Goal: Task Accomplishment & Management: Complete application form

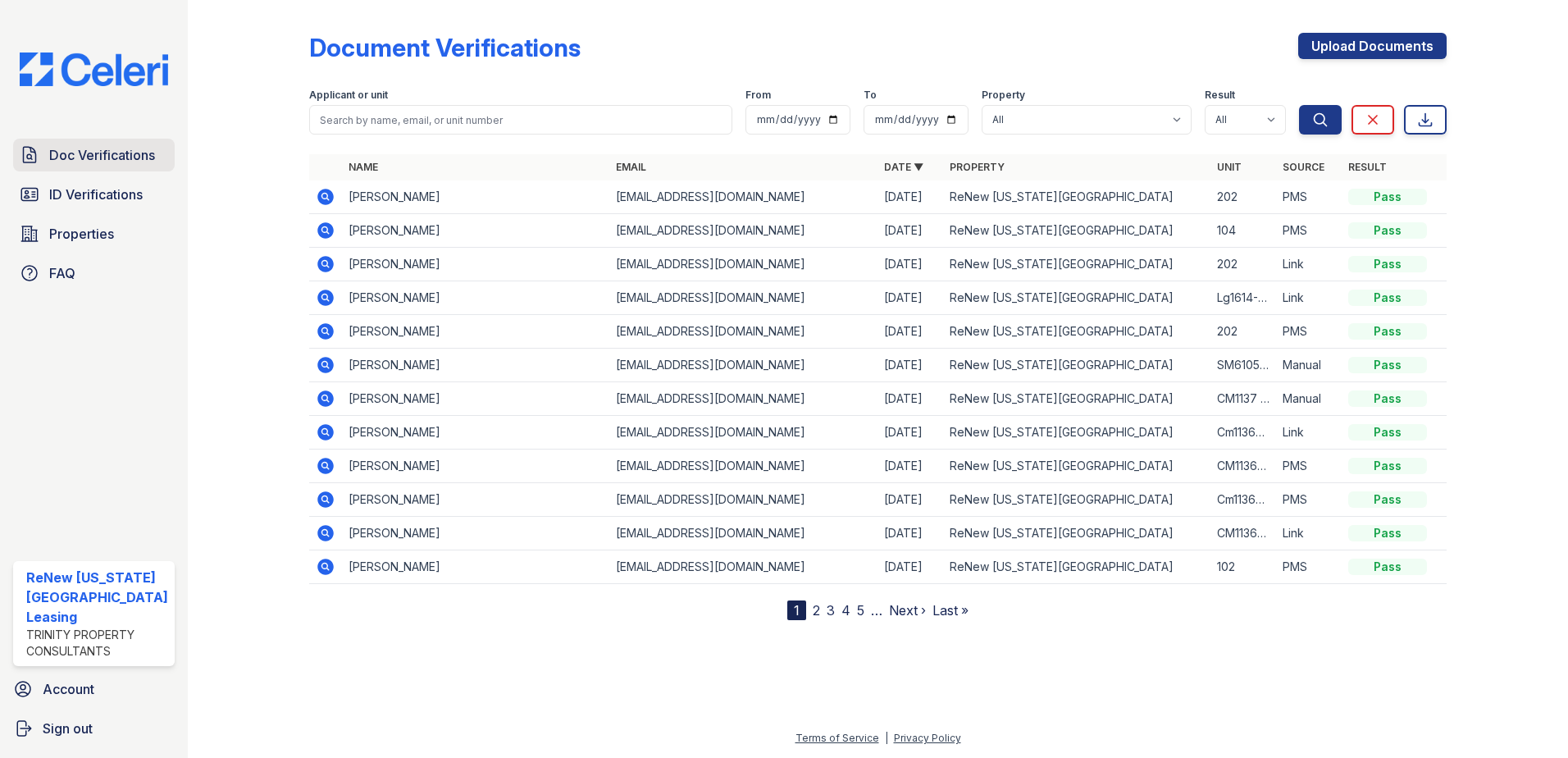
click at [93, 145] on span "Doc Verifications" at bounding box center [102, 155] width 106 height 20
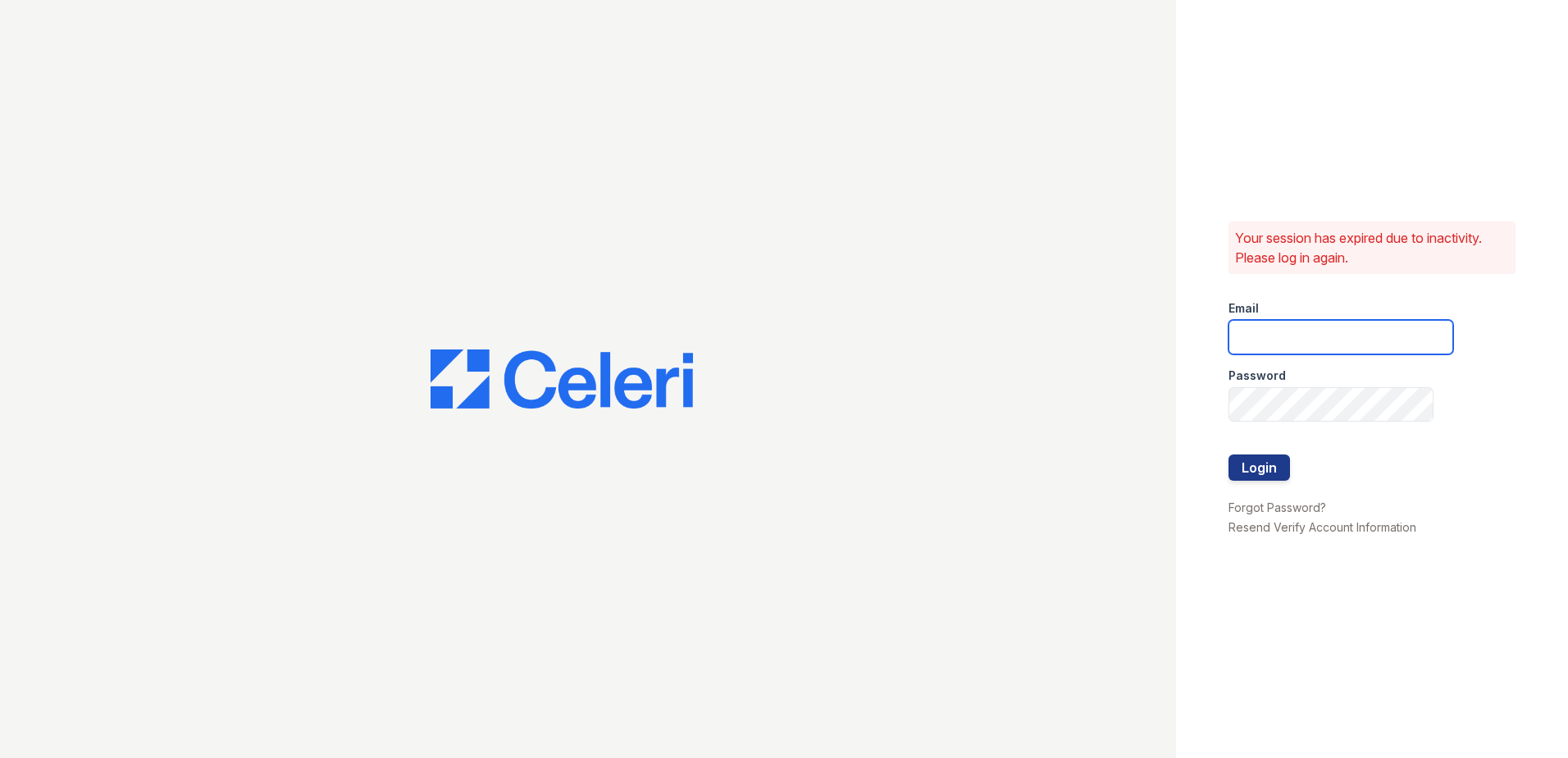
type input "[EMAIL_ADDRESS][DOMAIN_NAME]"
click at [1245, 462] on button "Login" at bounding box center [1259, 467] width 62 height 26
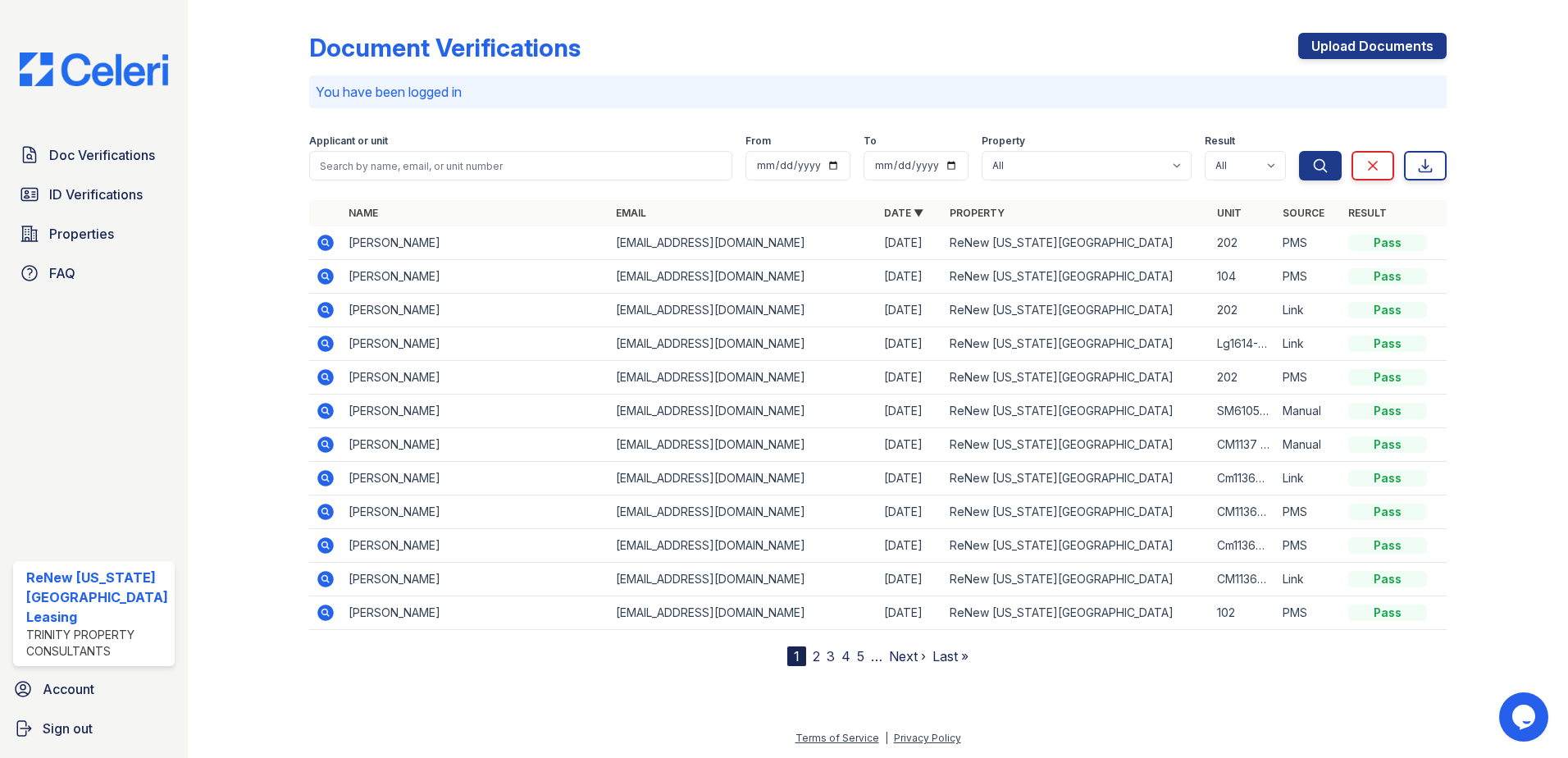
click at [326, 338] on icon at bounding box center [326, 343] width 17 height 17
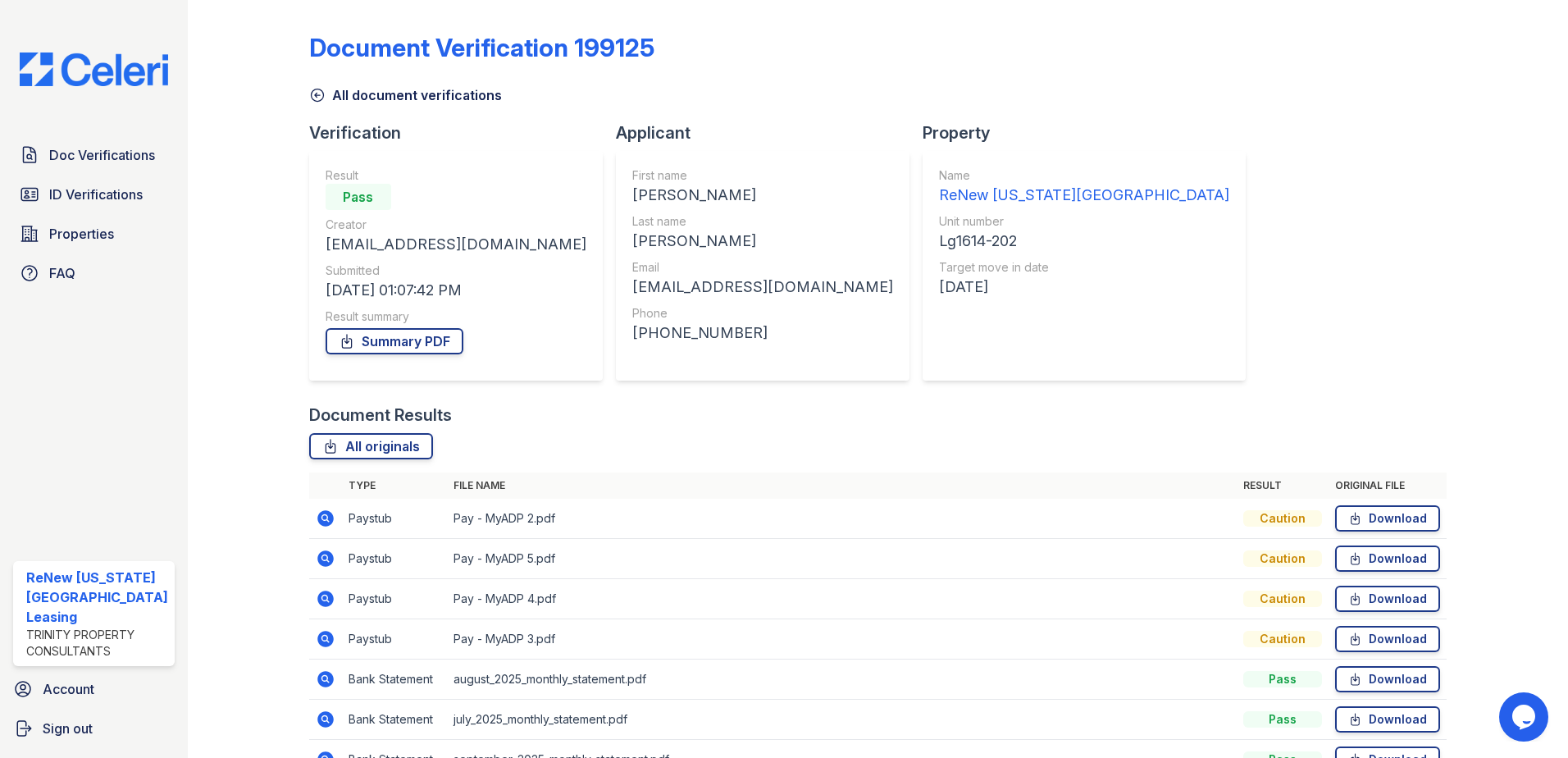
click at [323, 518] on icon at bounding box center [325, 517] width 4 height 4
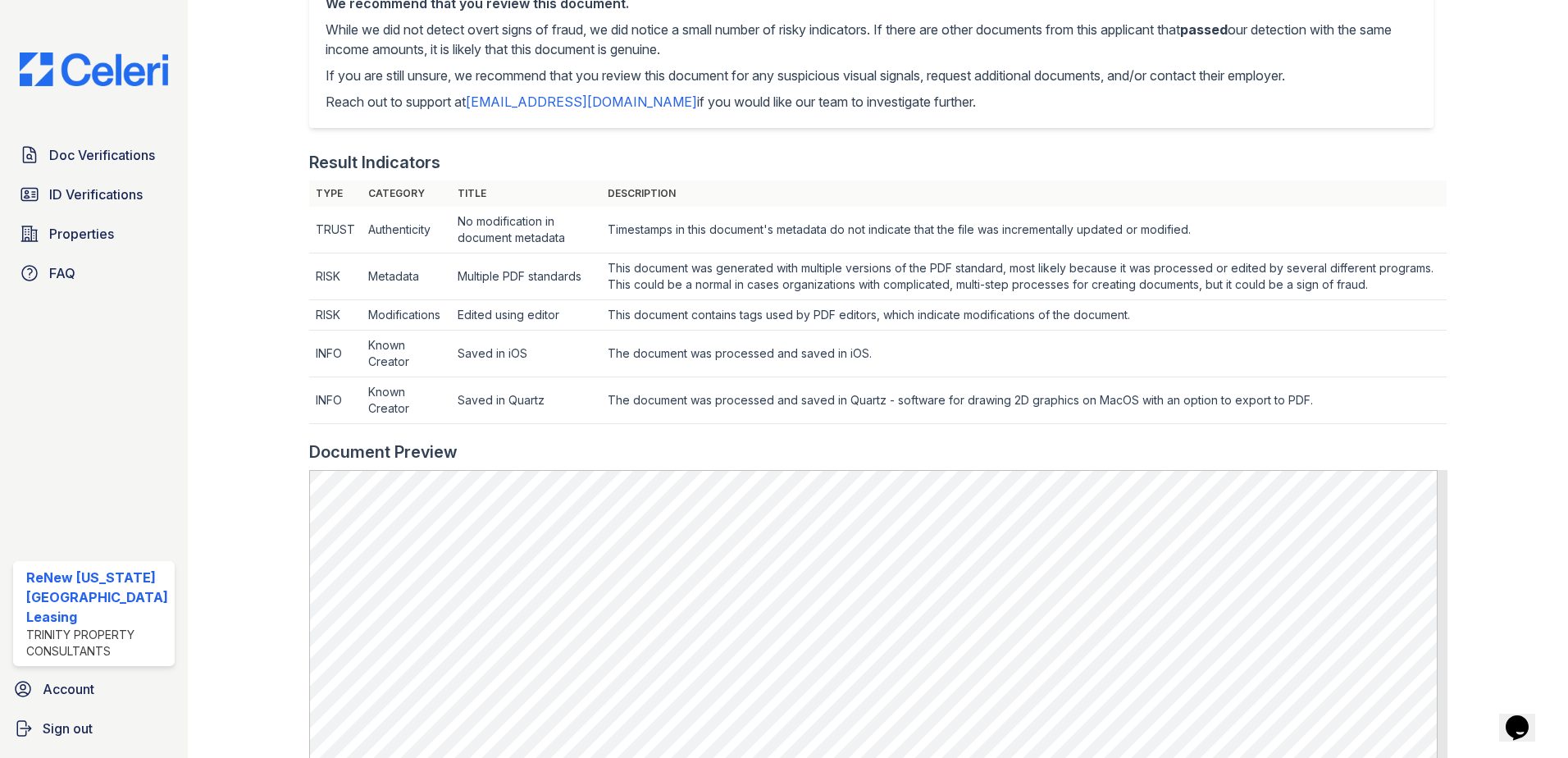
scroll to position [738, 0]
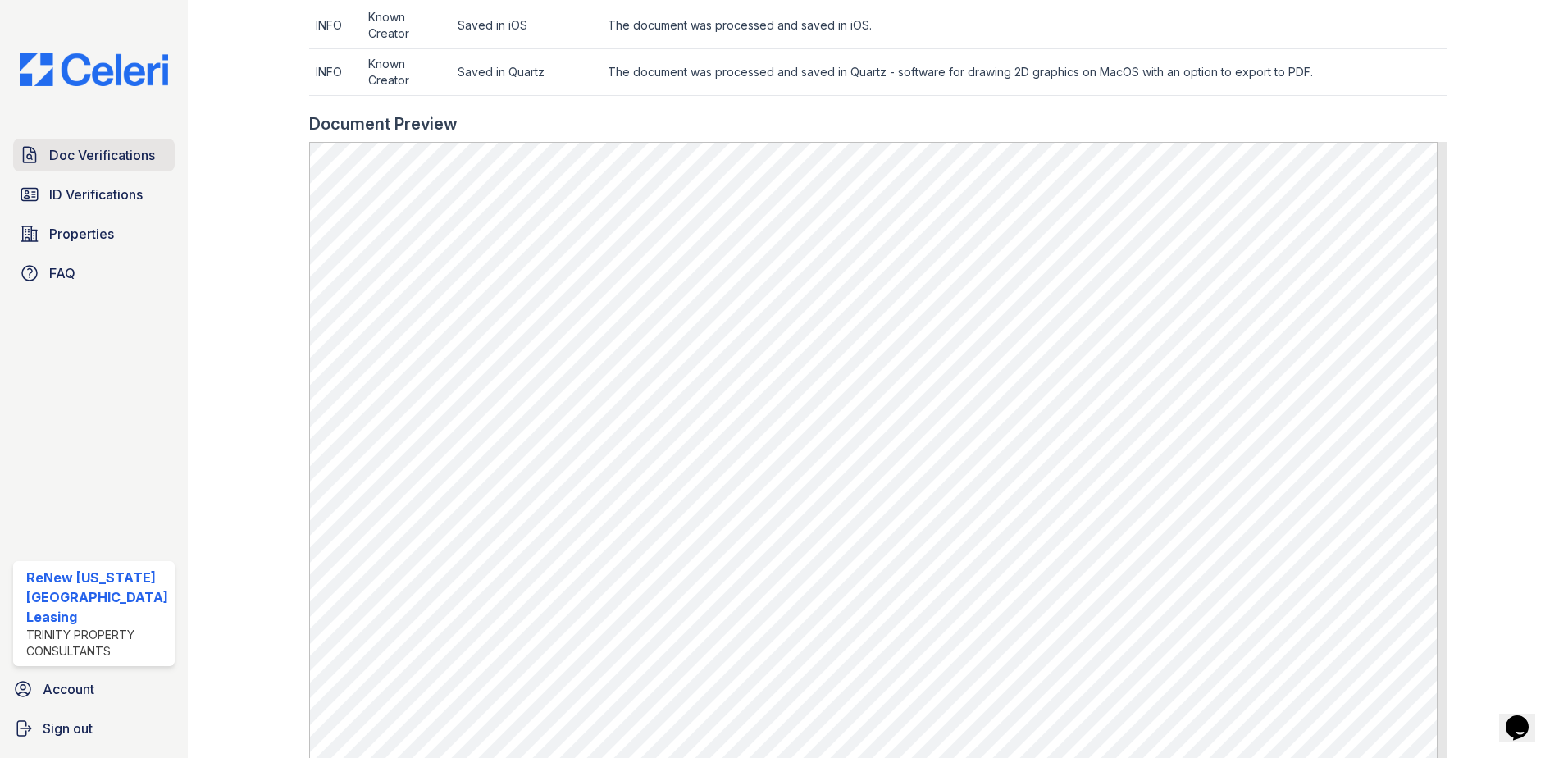
drag, startPoint x: 103, startPoint y: 150, endPoint x: 111, endPoint y: 149, distance: 8.1
click at [103, 150] on span "Doc Verifications" at bounding box center [102, 155] width 106 height 20
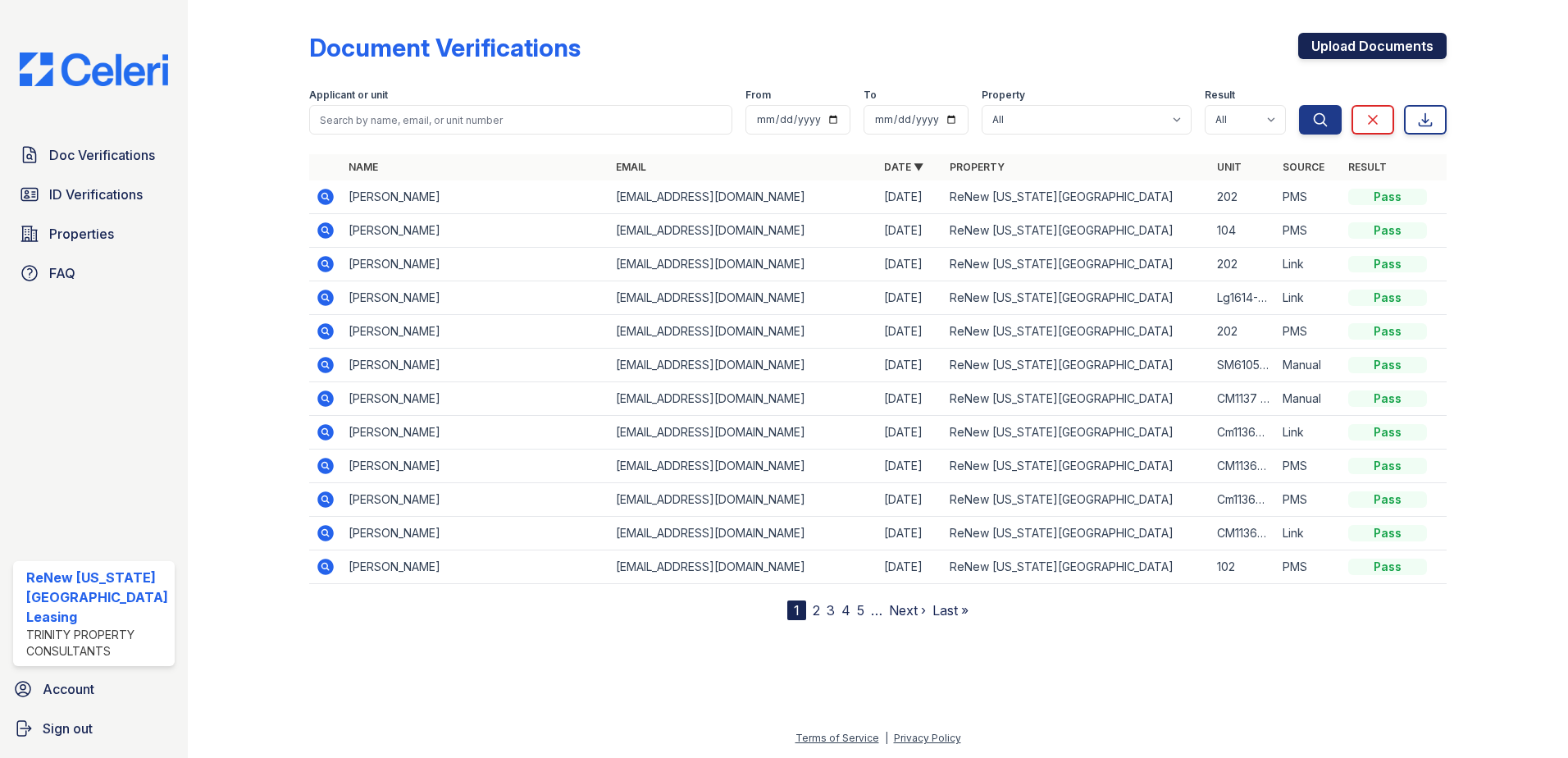
click at [1378, 39] on link "Upload Documents" at bounding box center [1372, 45] width 148 height 26
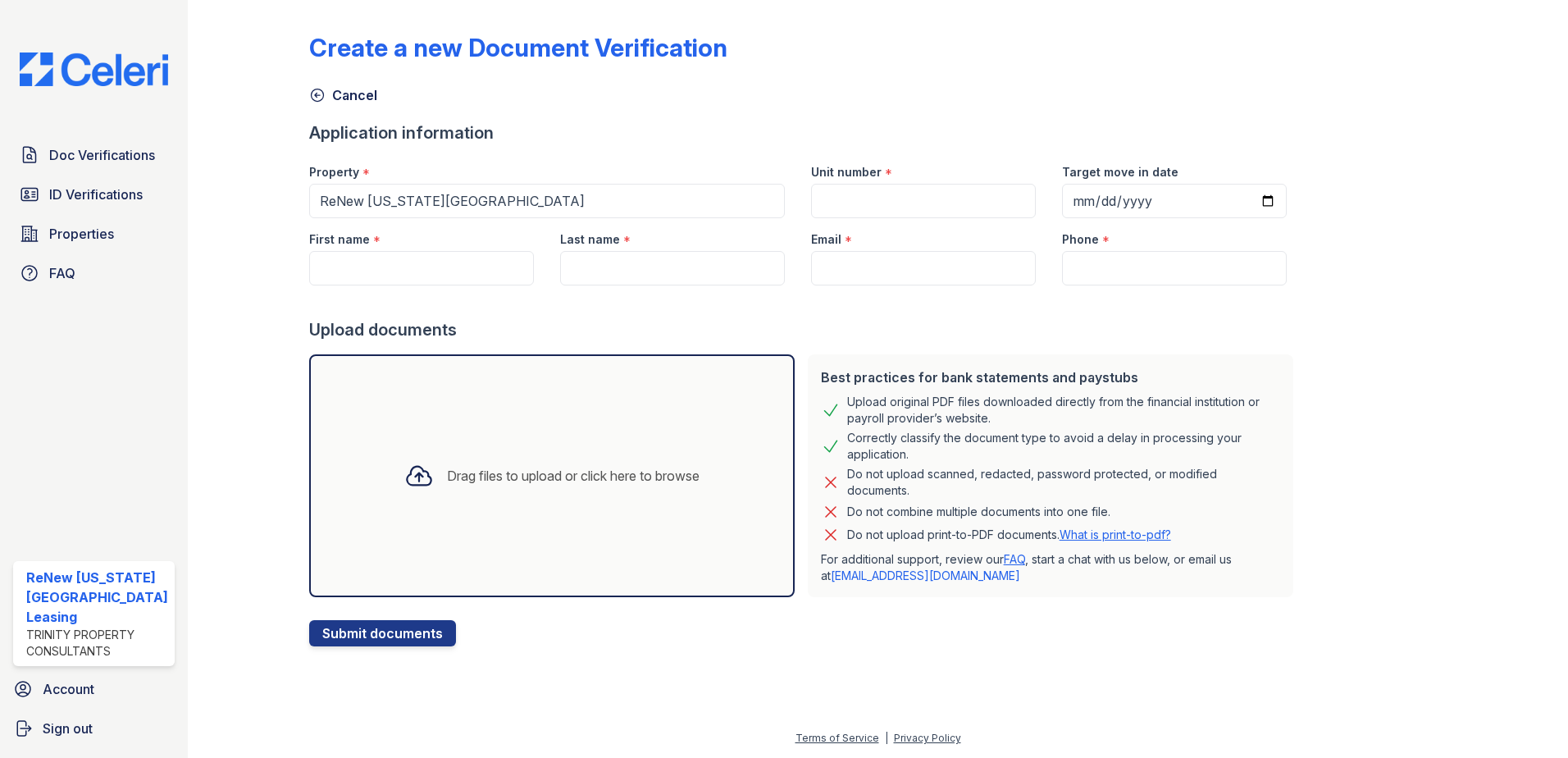
click at [576, 438] on div "Drag files to upload or click here to browse" at bounding box center [551, 476] width 485 height 243
drag, startPoint x: 442, startPoint y: 263, endPoint x: 379, endPoint y: 228, distance: 72.1
click at [442, 263] on input "First name" at bounding box center [421, 268] width 225 height 34
click at [947, 52] on div "Create a new Document Verification" at bounding box center [878, 53] width 1138 height 42
drag, startPoint x: 587, startPoint y: 481, endPoint x: 595, endPoint y: 479, distance: 8.2
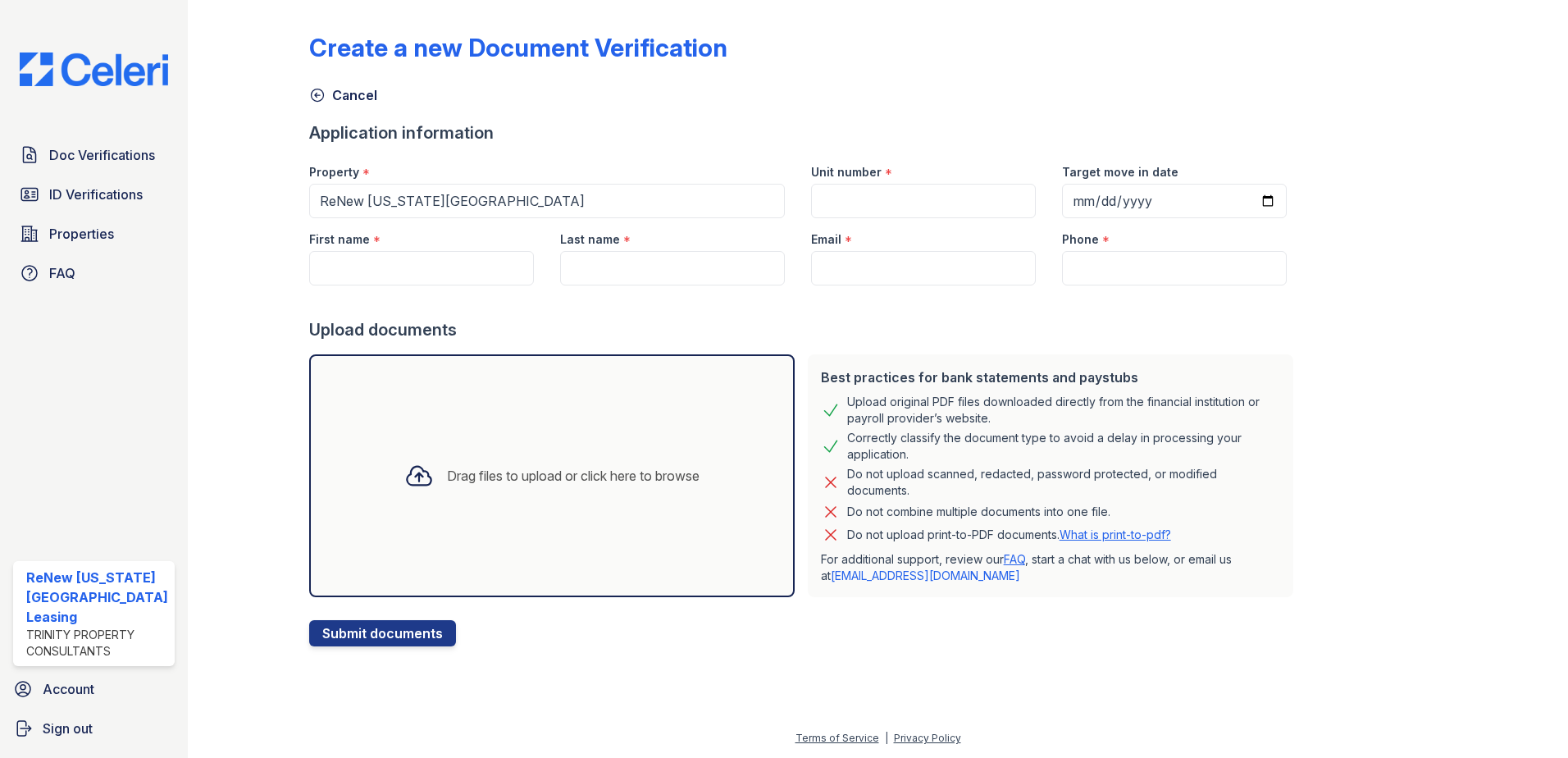
click at [595, 479] on div "Drag files to upload or click here to browse" at bounding box center [574, 476] width 253 height 20
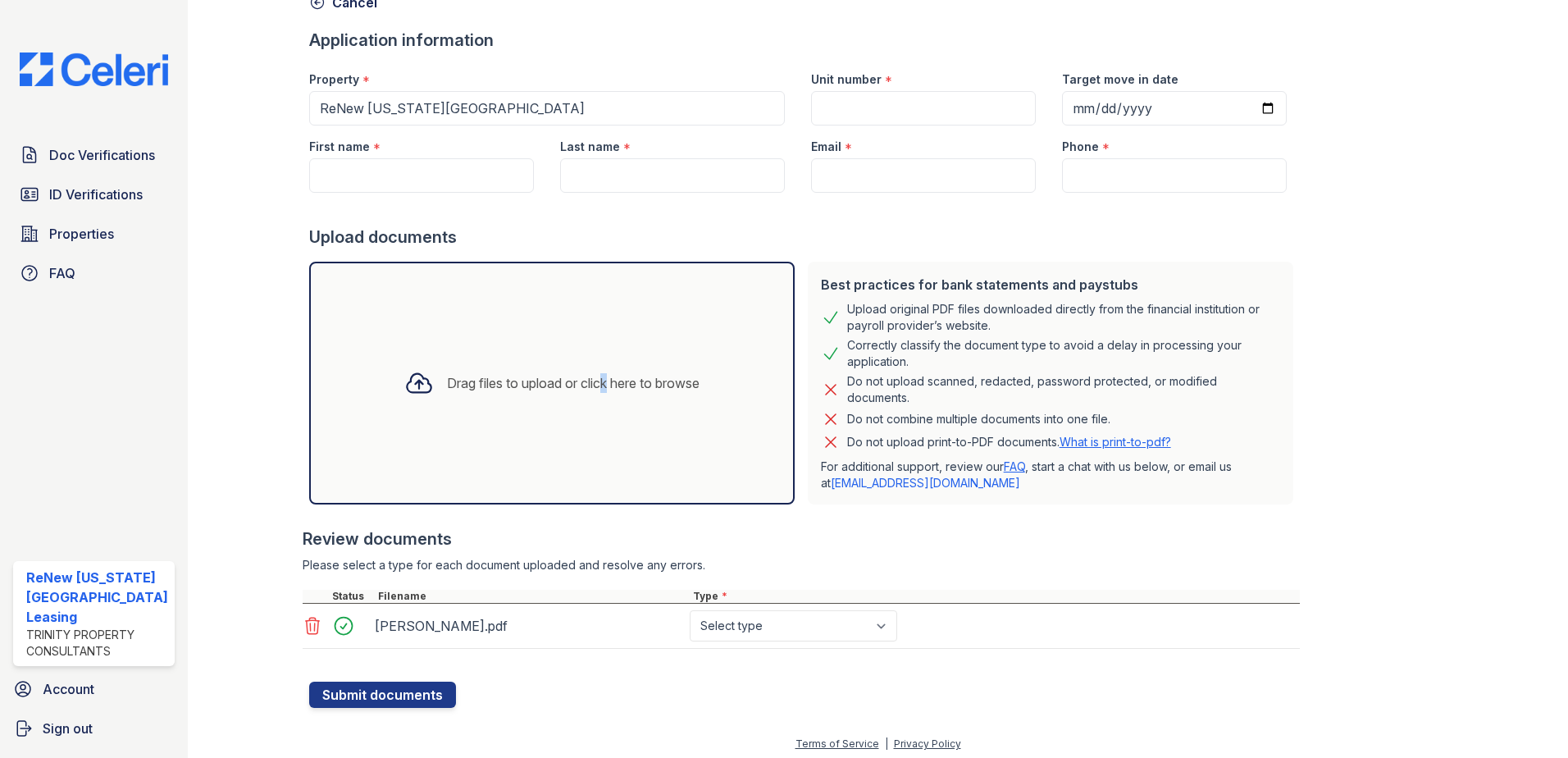
scroll to position [98, 0]
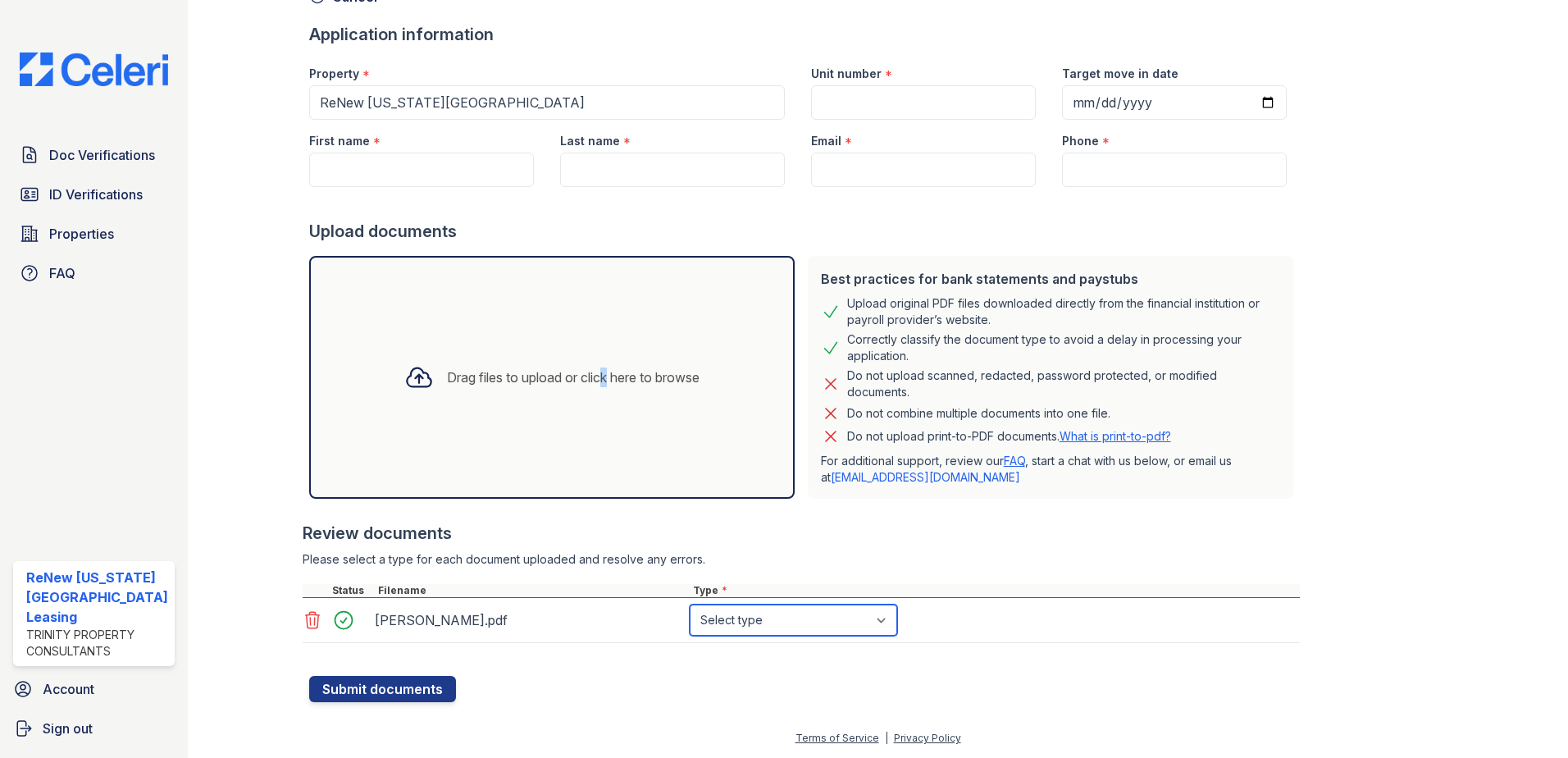
click at [821, 609] on select "Select type Paystub Bank Statement Offer Letter Tax Documents Benefit Award Let…" at bounding box center [793, 620] width 208 height 31
select select "paystub"
click at [689, 604] on select "Select type Paystub Bank Statement Offer Letter Tax Documents Benefit Award Let…" at bounding box center [793, 620] width 208 height 31
click at [618, 383] on div "Drag files to upload or click here to browse" at bounding box center [574, 378] width 253 height 20
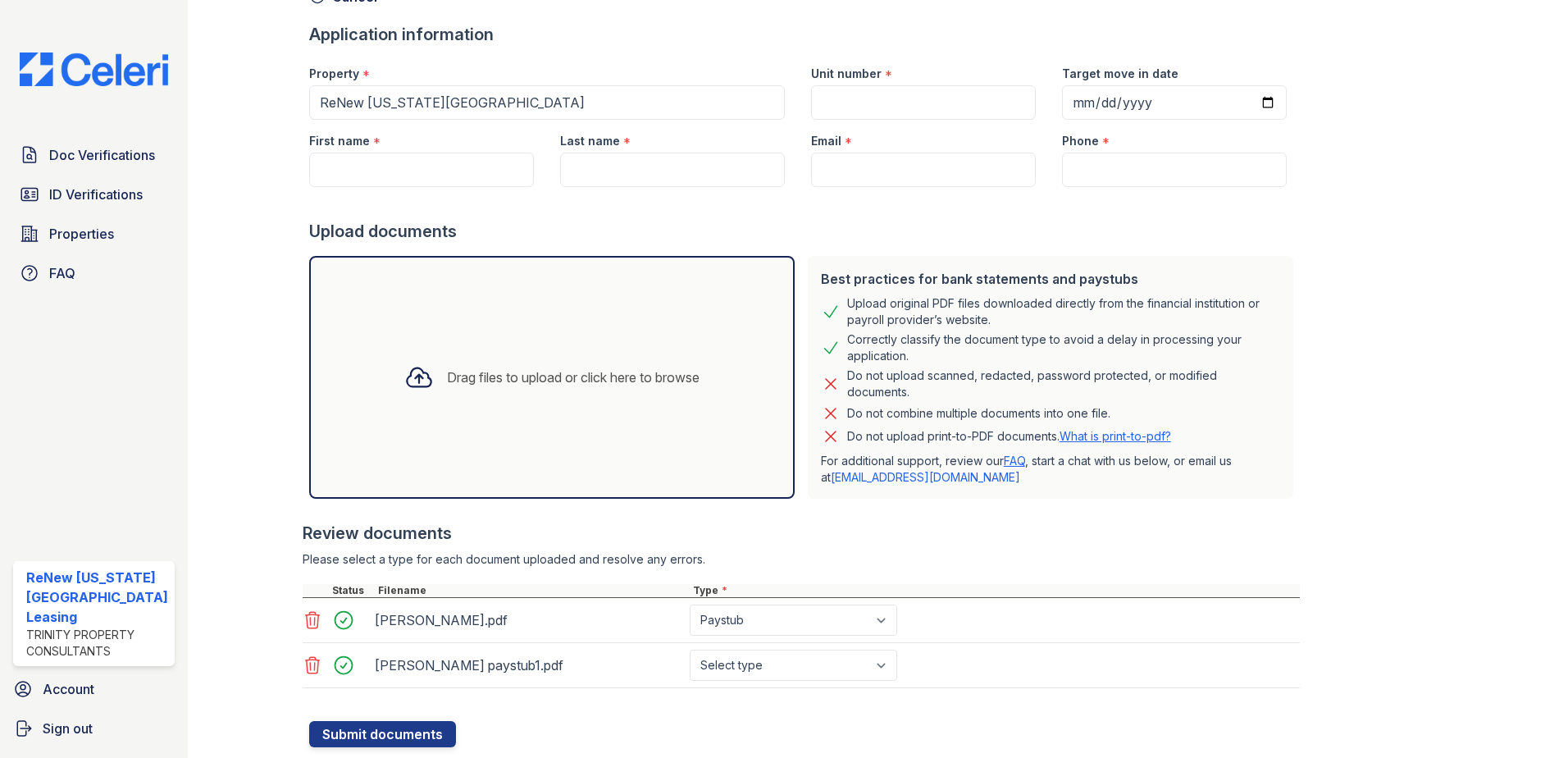
click at [600, 407] on div "Drag files to upload or click here to browse" at bounding box center [551, 378] width 485 height 243
click at [559, 389] on div "Drag files to upload or click here to browse" at bounding box center [552, 377] width 322 height 56
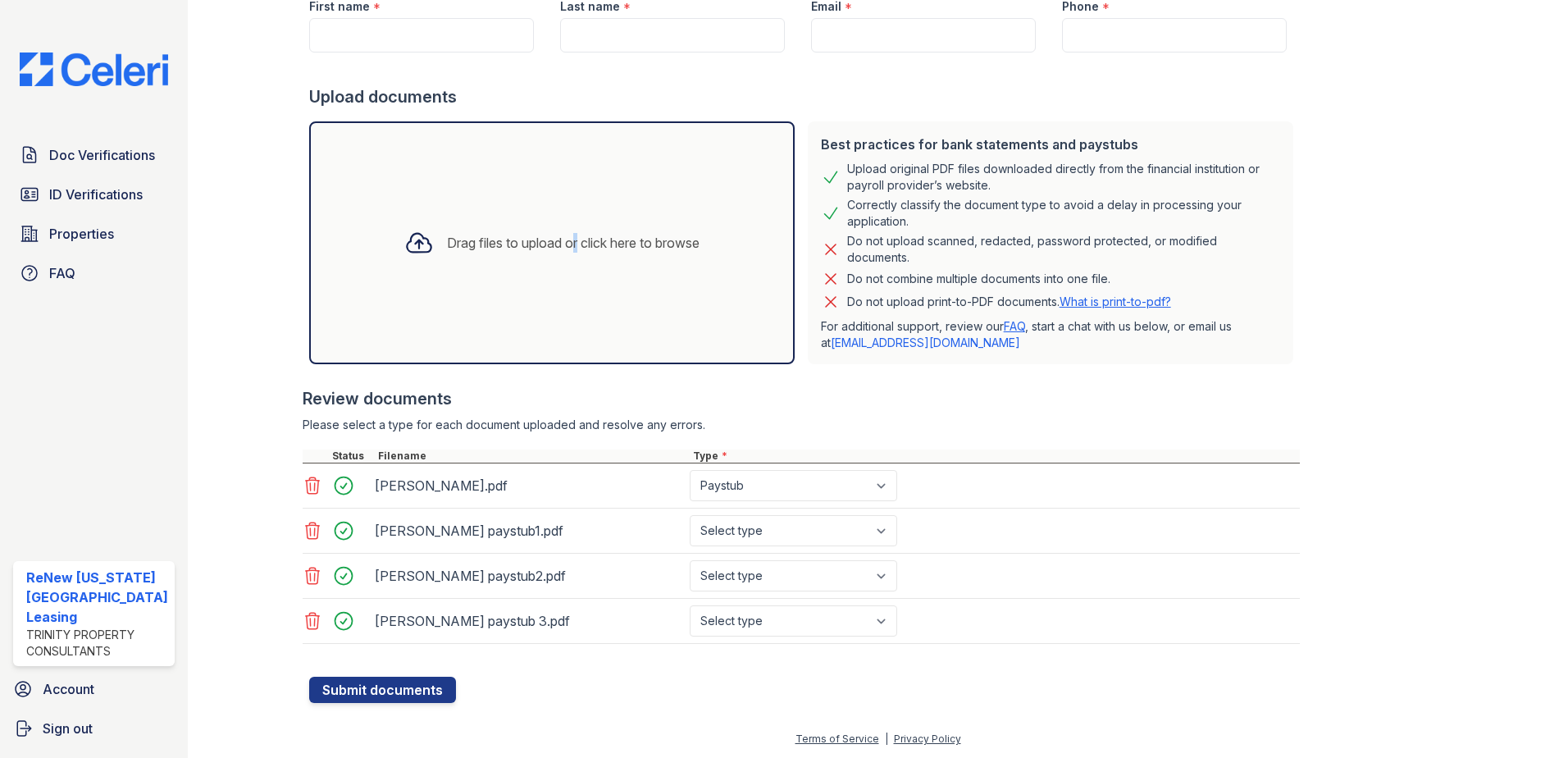
scroll to position [233, 0]
click at [813, 526] on select "Select type Paystub Bank Statement Offer Letter Tax Documents Benefit Award Let…" at bounding box center [793, 530] width 208 height 31
select select "paystub"
click at [689, 514] on select "Select type Paystub Bank Statement Offer Letter Tax Documents Benefit Award Let…" at bounding box center [793, 530] width 208 height 31
drag, startPoint x: 807, startPoint y: 575, endPoint x: 813, endPoint y: 583, distance: 10.0
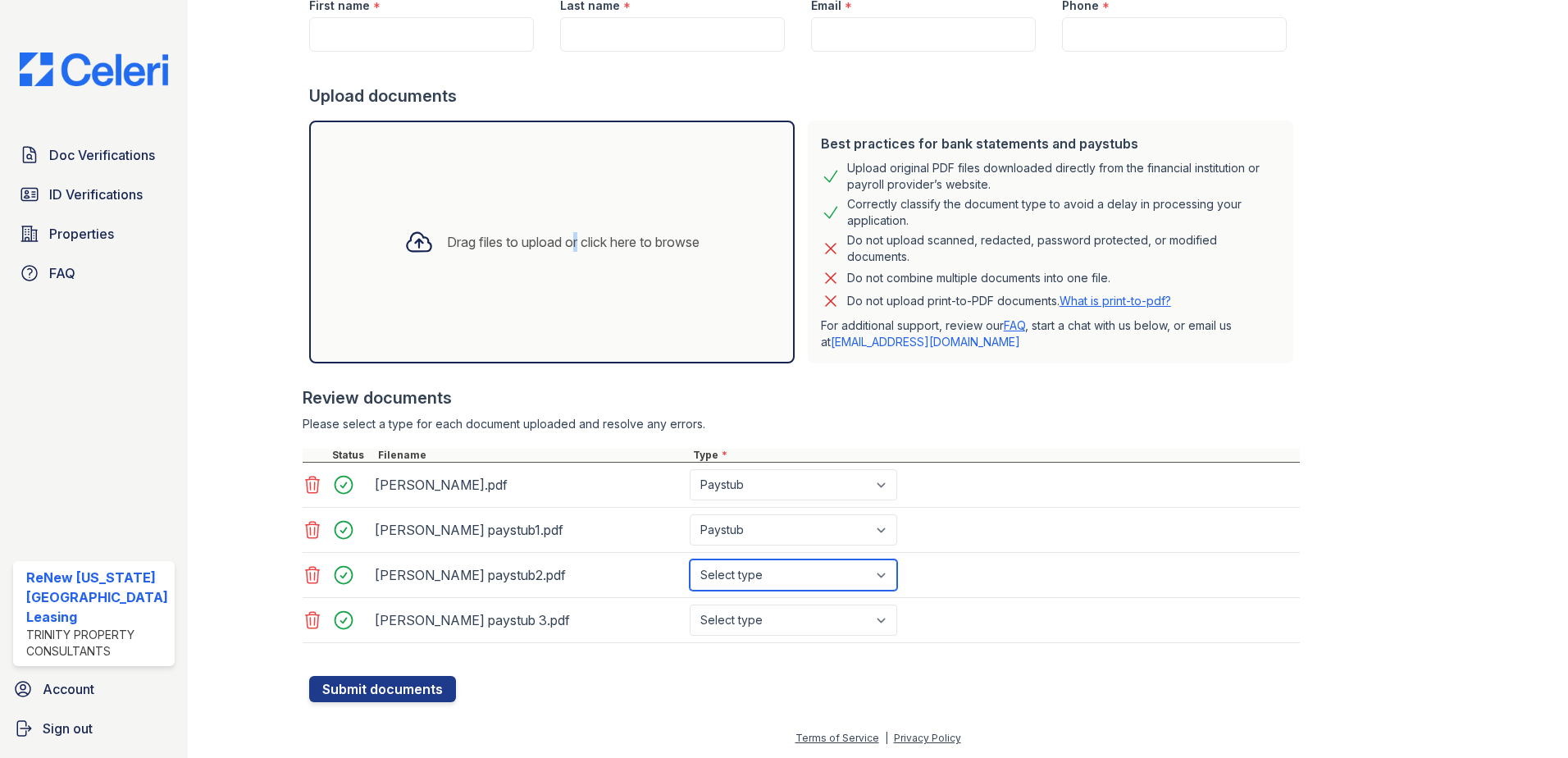
click at [807, 575] on select "Select type Paystub Bank Statement Offer Letter Tax Documents Benefit Award Let…" at bounding box center [793, 575] width 208 height 31
select select "paystub"
click at [689, 559] on select "Select type Paystub Bank Statement Offer Letter Tax Documents Benefit Award Let…" at bounding box center [793, 575] width 208 height 31
click at [804, 611] on select "Select type Paystub Bank Statement Offer Letter Tax Documents Benefit Award Let…" at bounding box center [793, 620] width 208 height 31
select select "paystub"
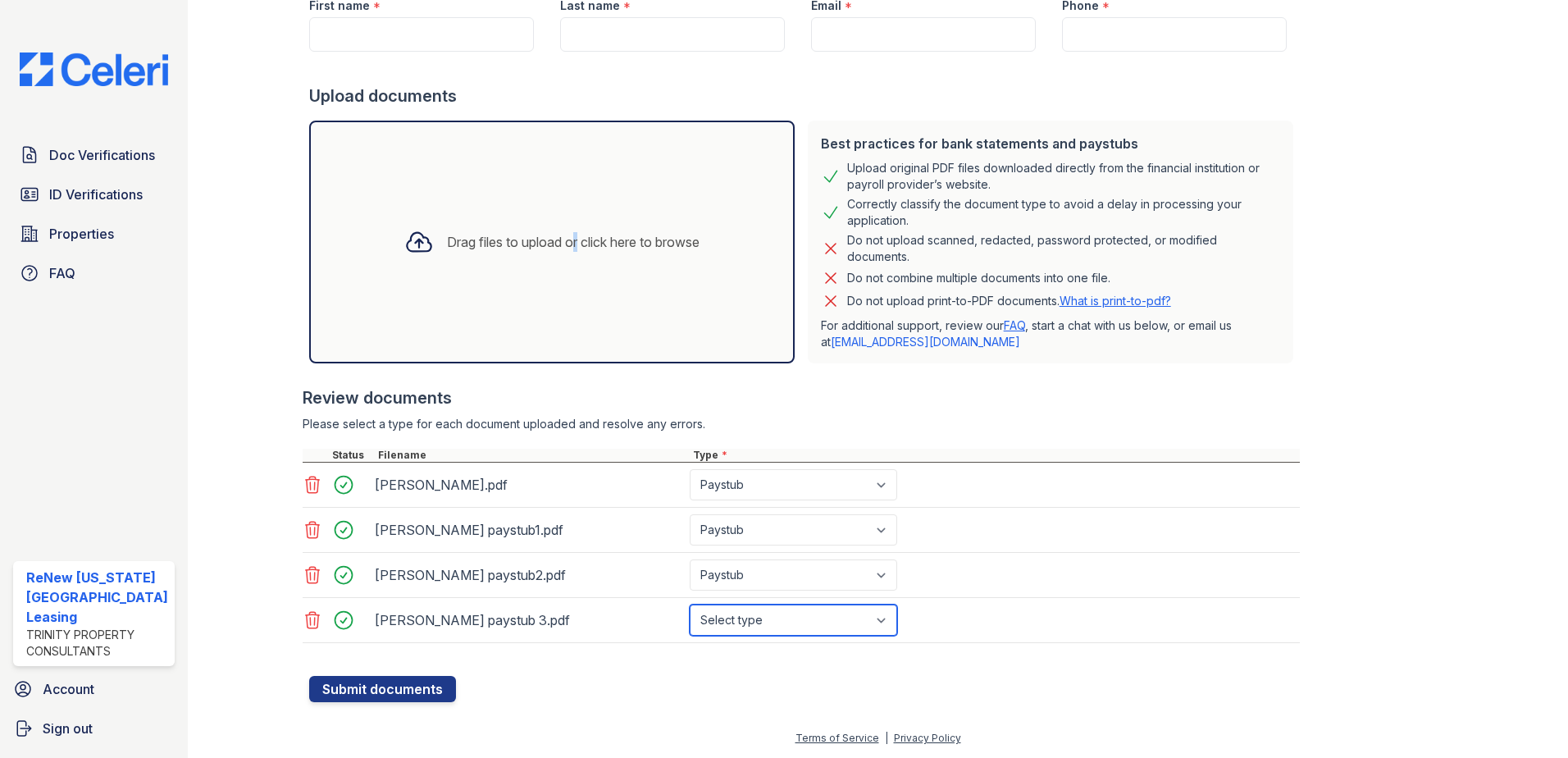
click at [689, 604] on select "Select type Paystub Bank Statement Offer Letter Tax Documents Benefit Award Let…" at bounding box center [793, 620] width 208 height 31
click at [397, 690] on button "Submit documents" at bounding box center [382, 688] width 147 height 26
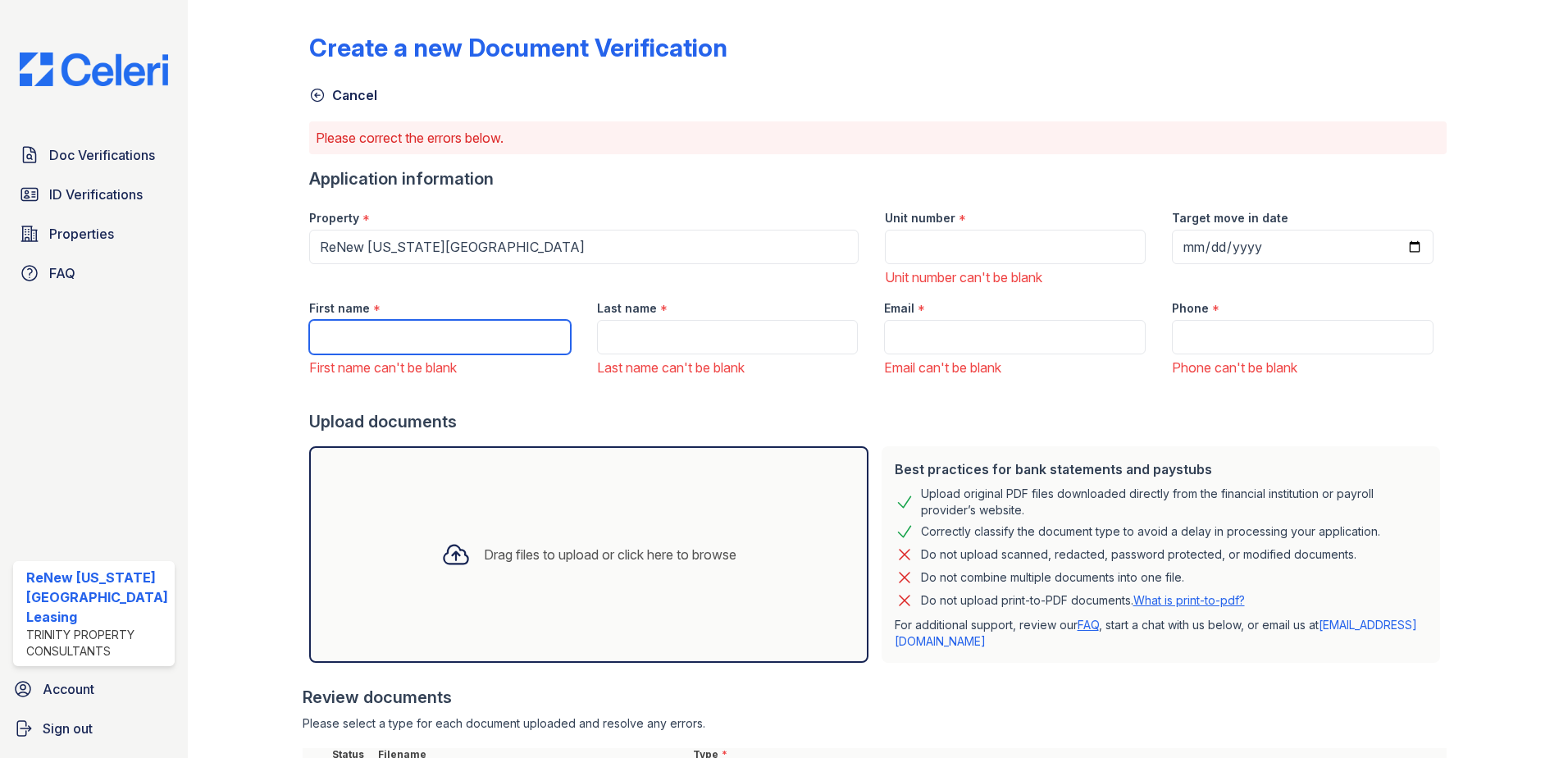
click at [461, 343] on input "First name" at bounding box center [439, 336] width 262 height 34
type input "[PERSON_NAME]"
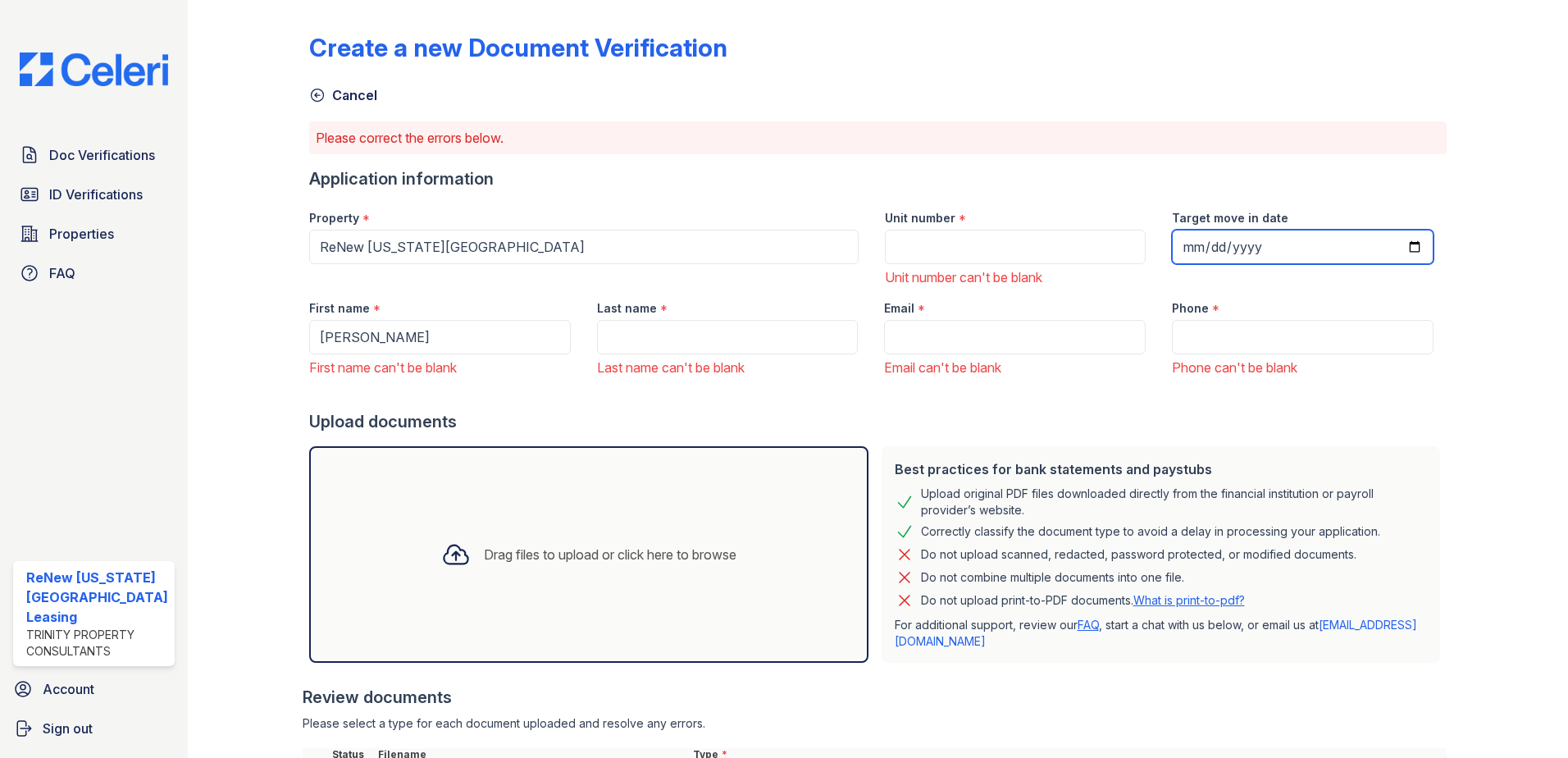
type input "[PERSON_NAME]"
type input "[EMAIL_ADDRESS][DOMAIN_NAME]"
type input "7577739340"
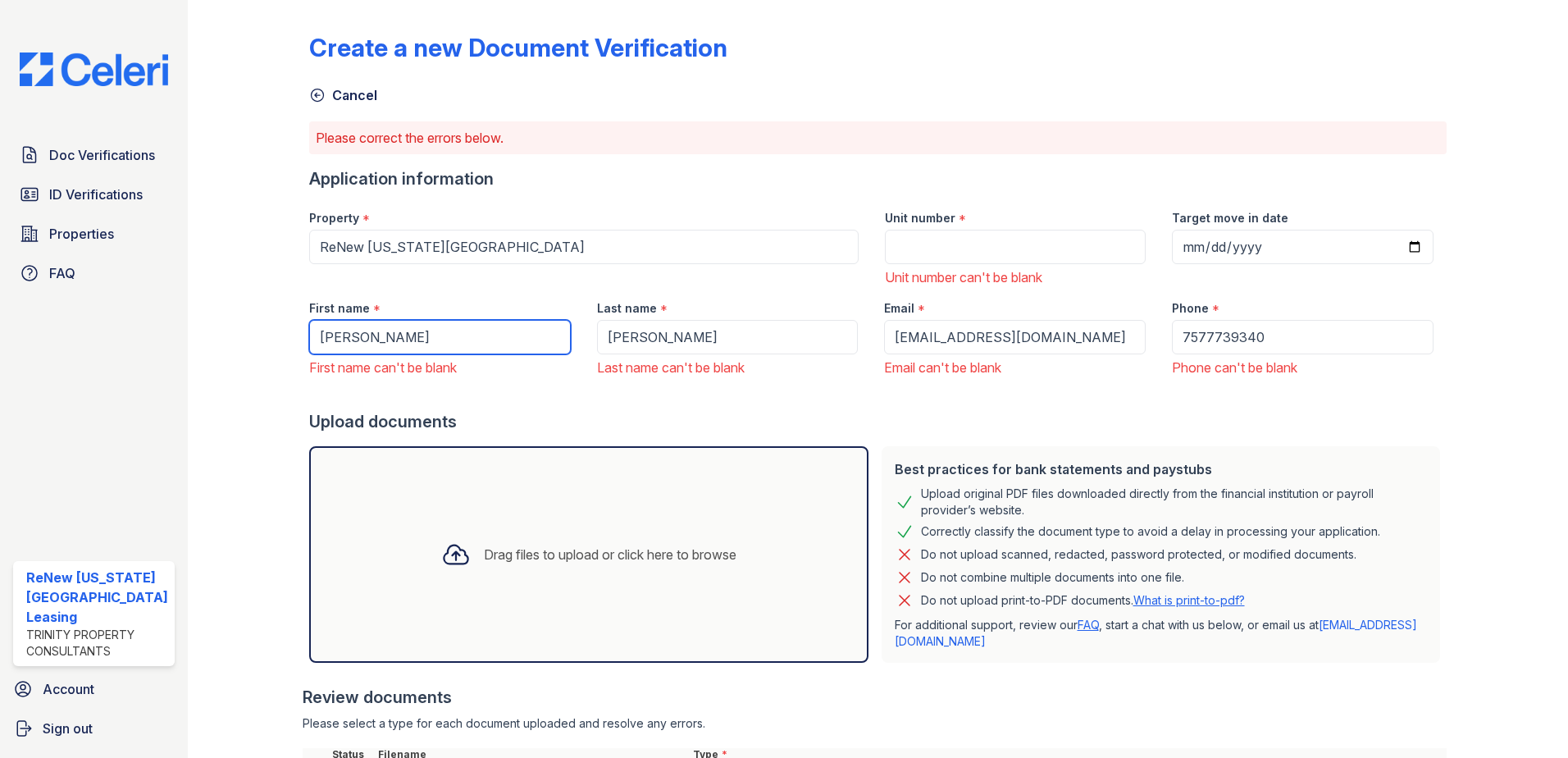
type input "Henry"
click at [1000, 421] on div "Upload documents" at bounding box center [878, 421] width 1138 height 23
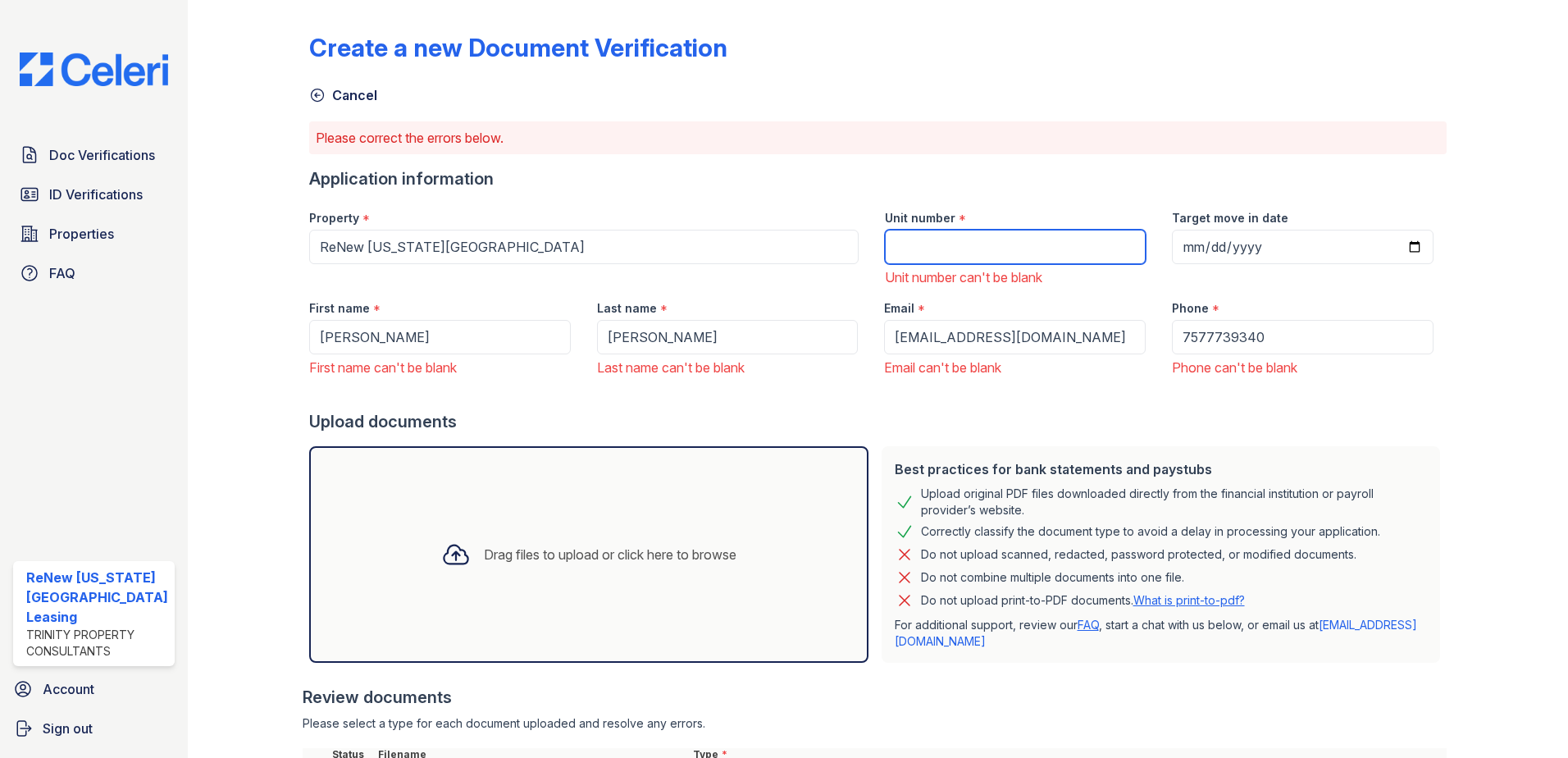
click at [929, 247] on input "Unit number" at bounding box center [1015, 246] width 262 height 34
type input "c"
type input "lg1212-202"
click at [1260, 174] on div "Application information" at bounding box center [878, 178] width 1138 height 23
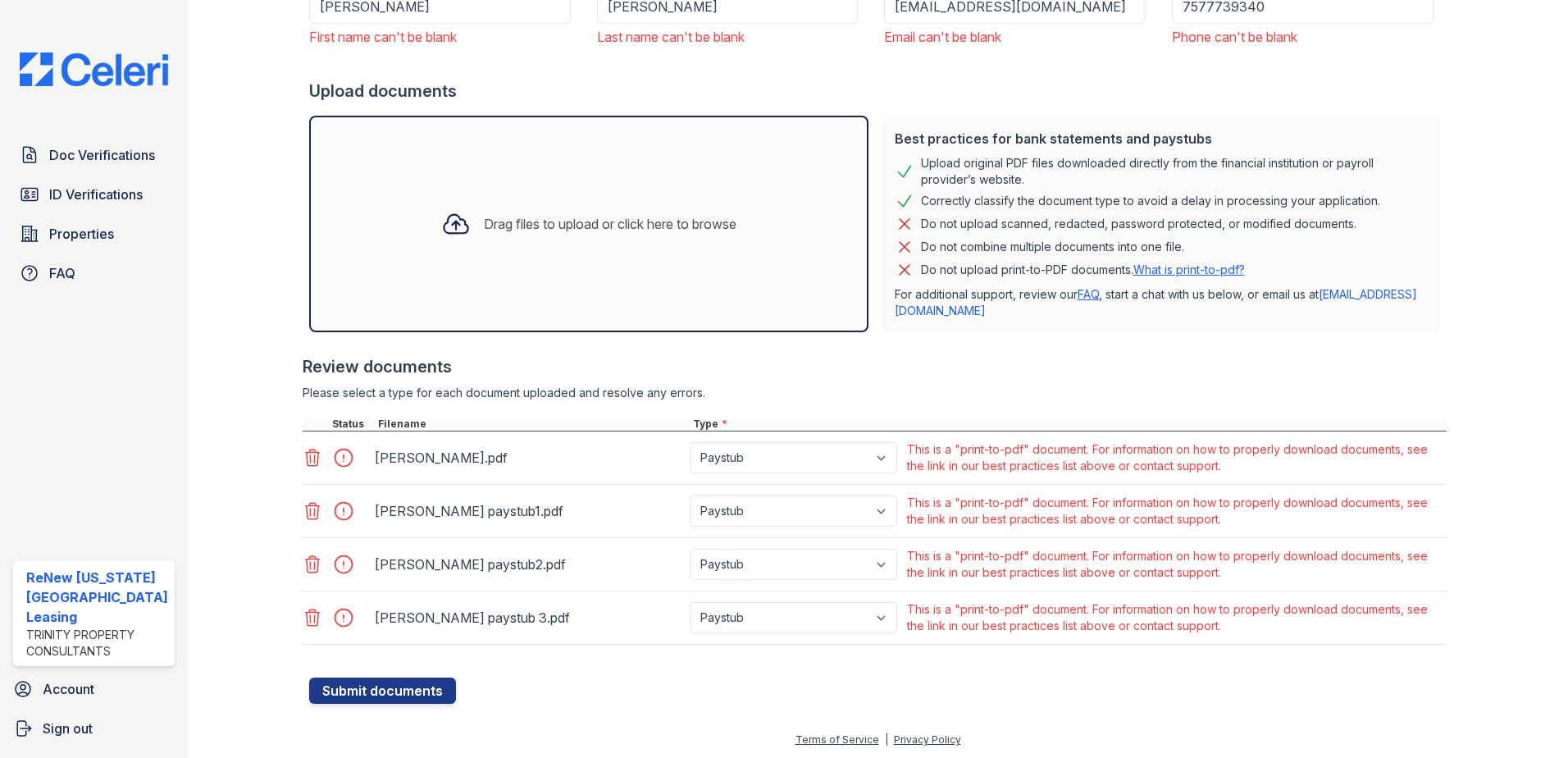
scroll to position [332, 0]
click at [410, 693] on button "Submit documents" at bounding box center [382, 688] width 147 height 26
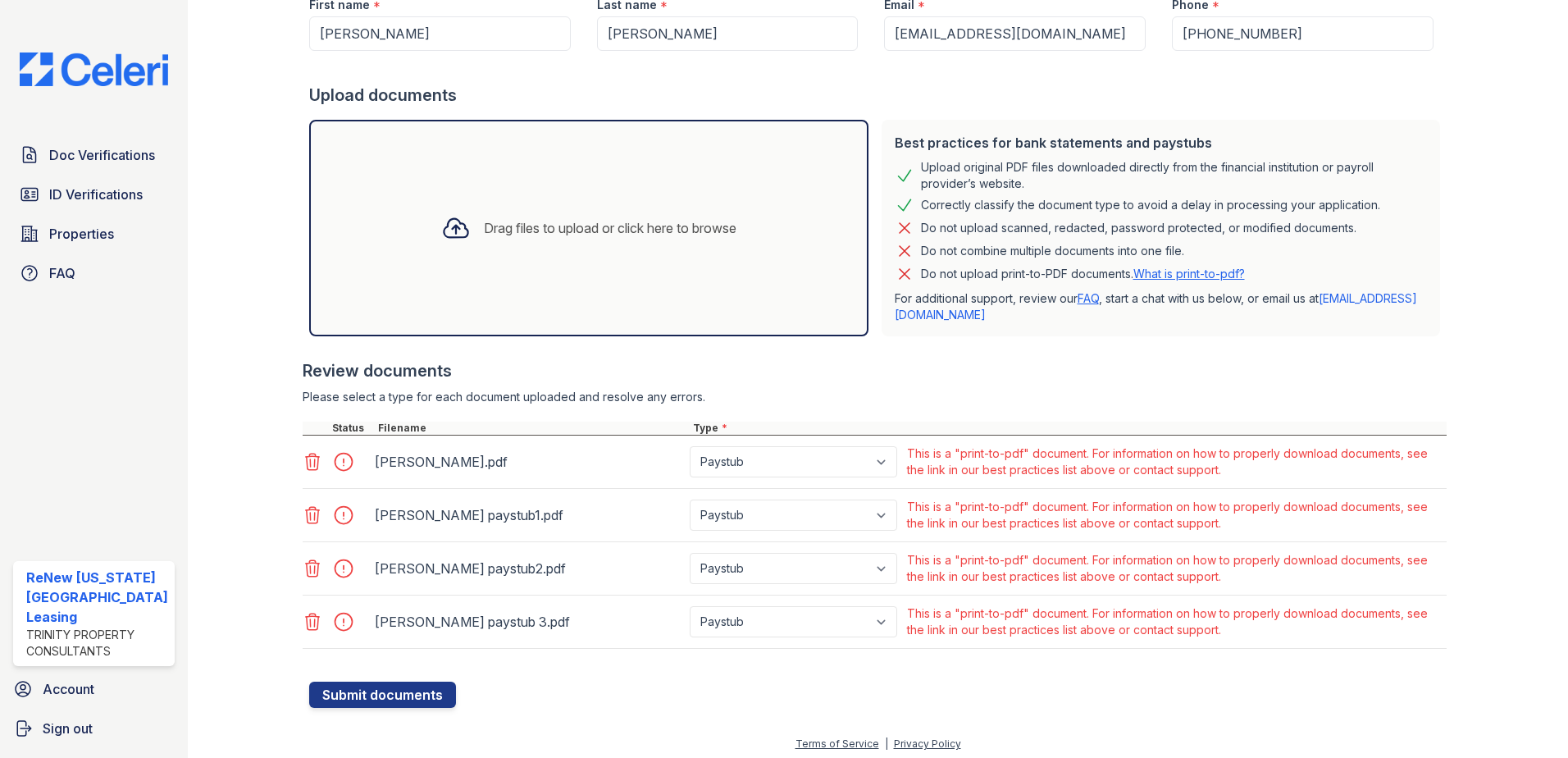
scroll to position [286, 0]
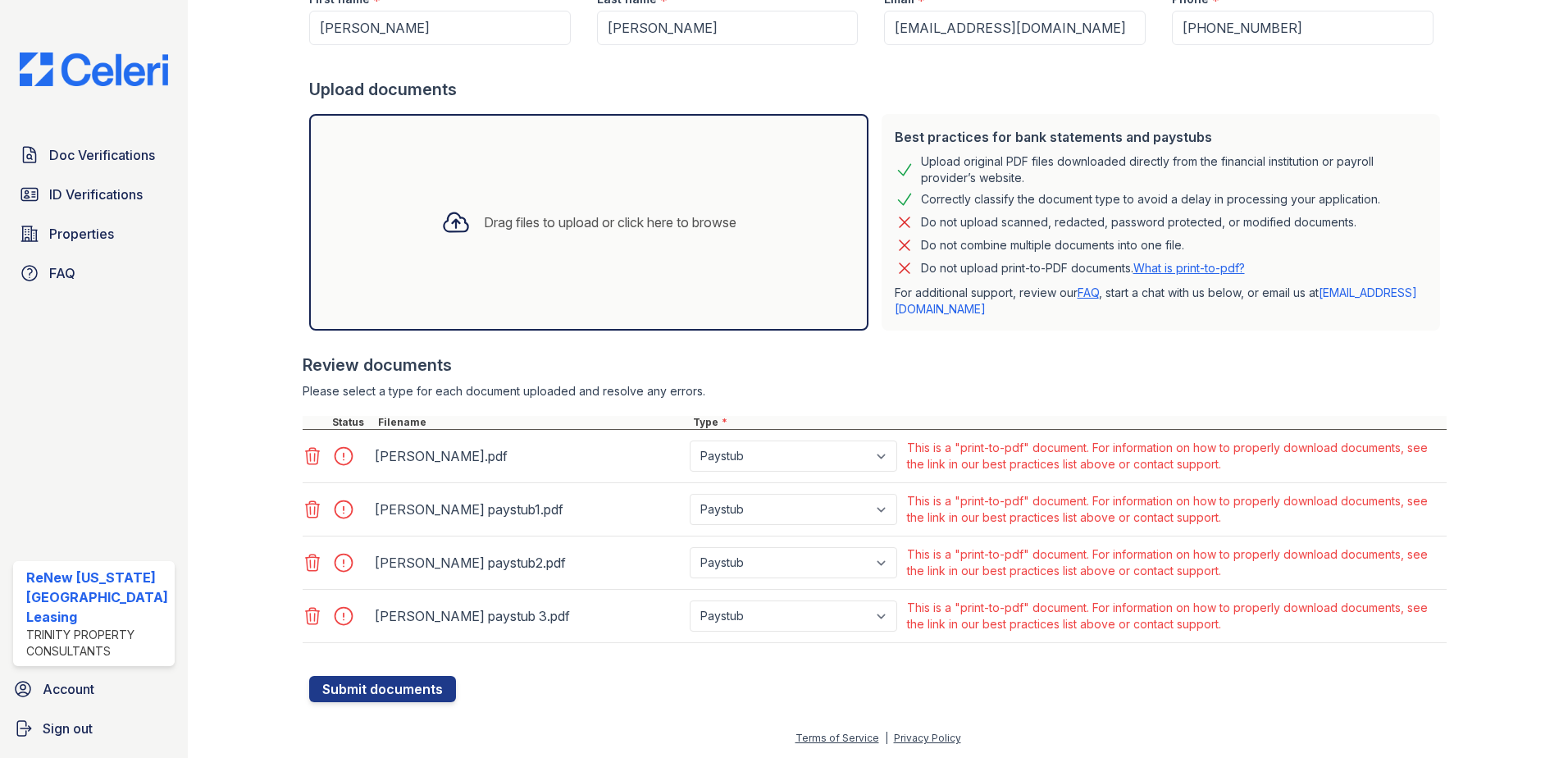
click at [310, 455] on icon at bounding box center [313, 456] width 20 height 20
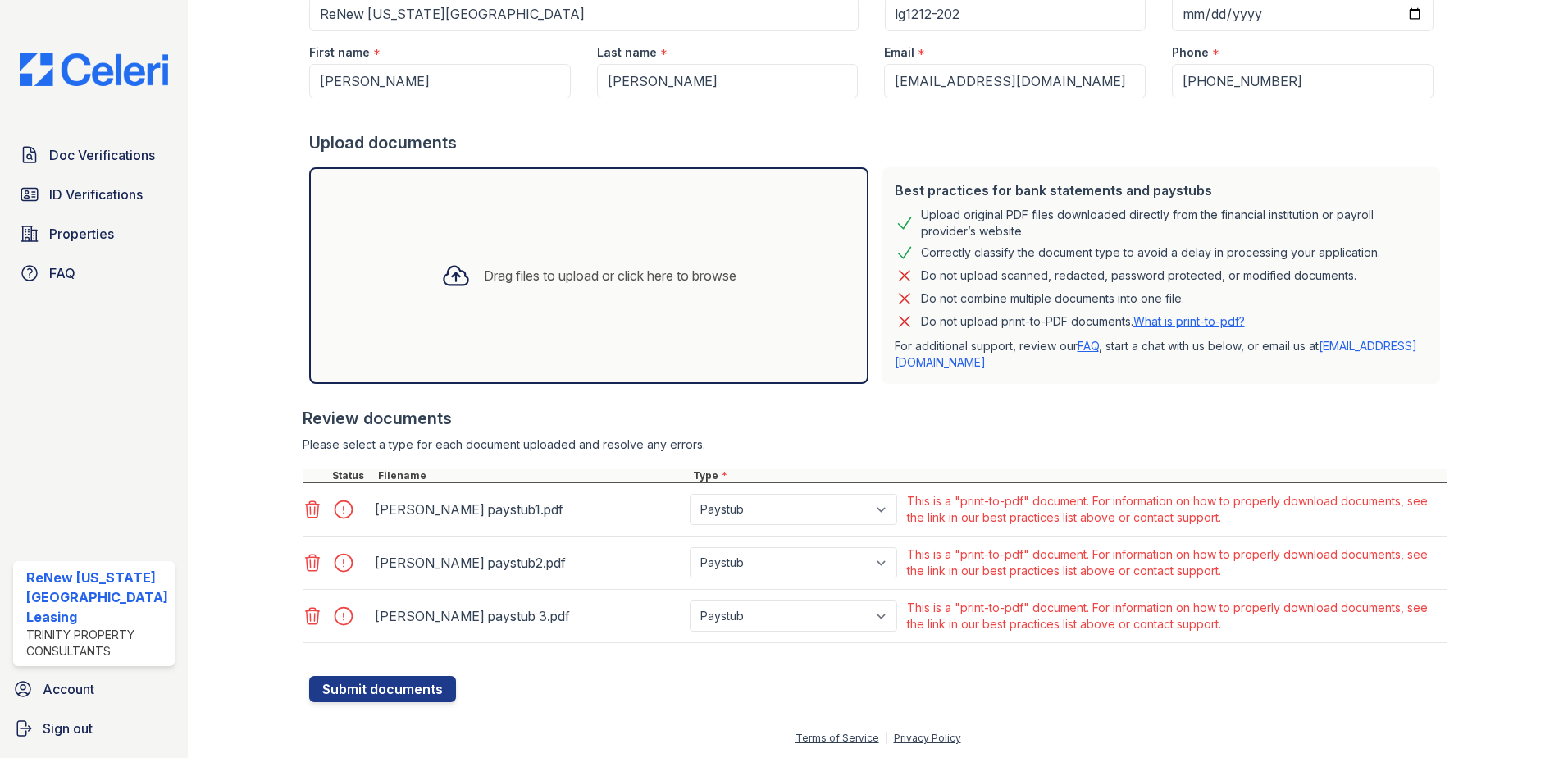
click at [313, 507] on icon at bounding box center [312, 509] width 14 height 17
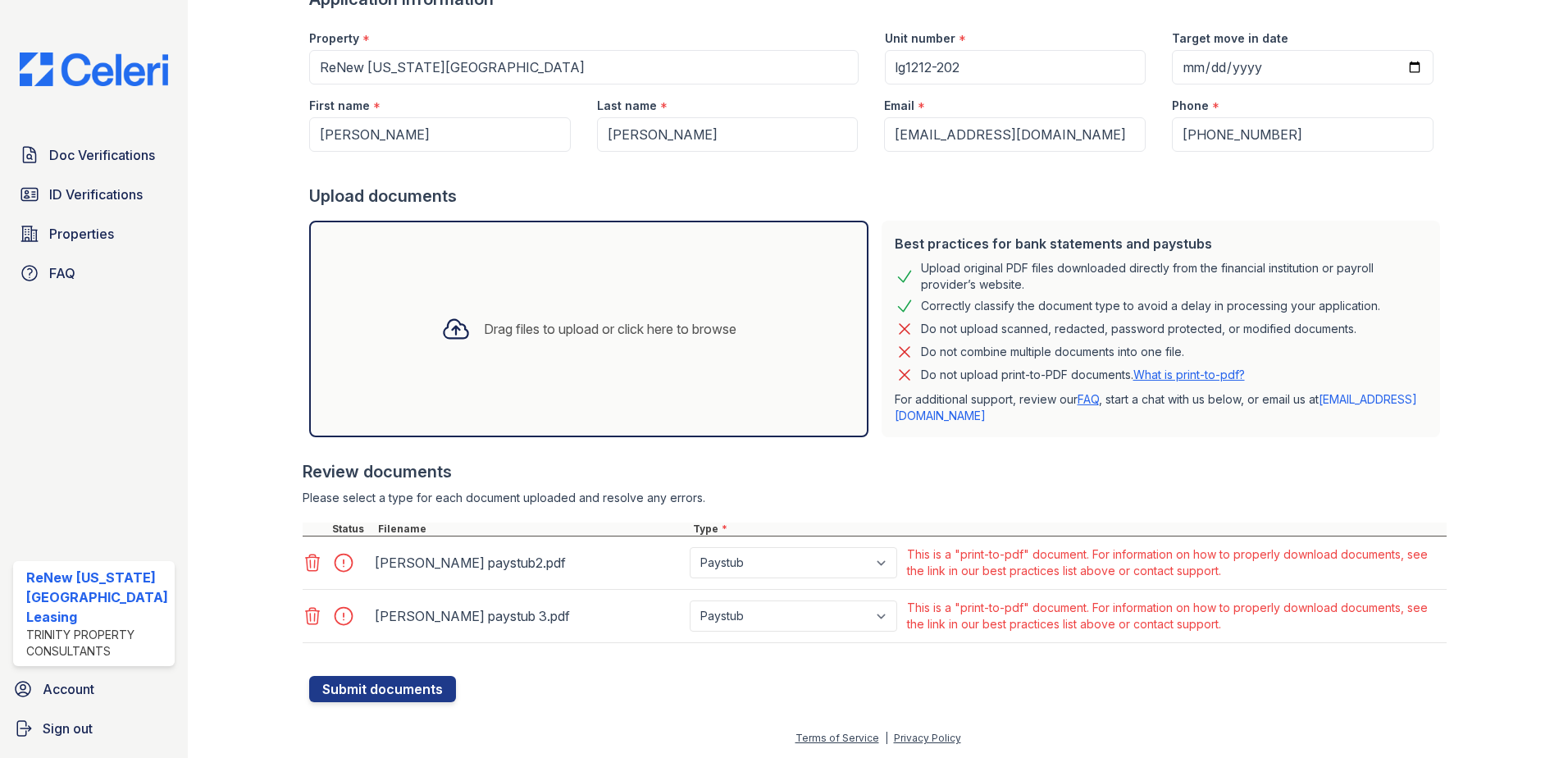
click at [309, 567] on icon at bounding box center [313, 563] width 20 height 20
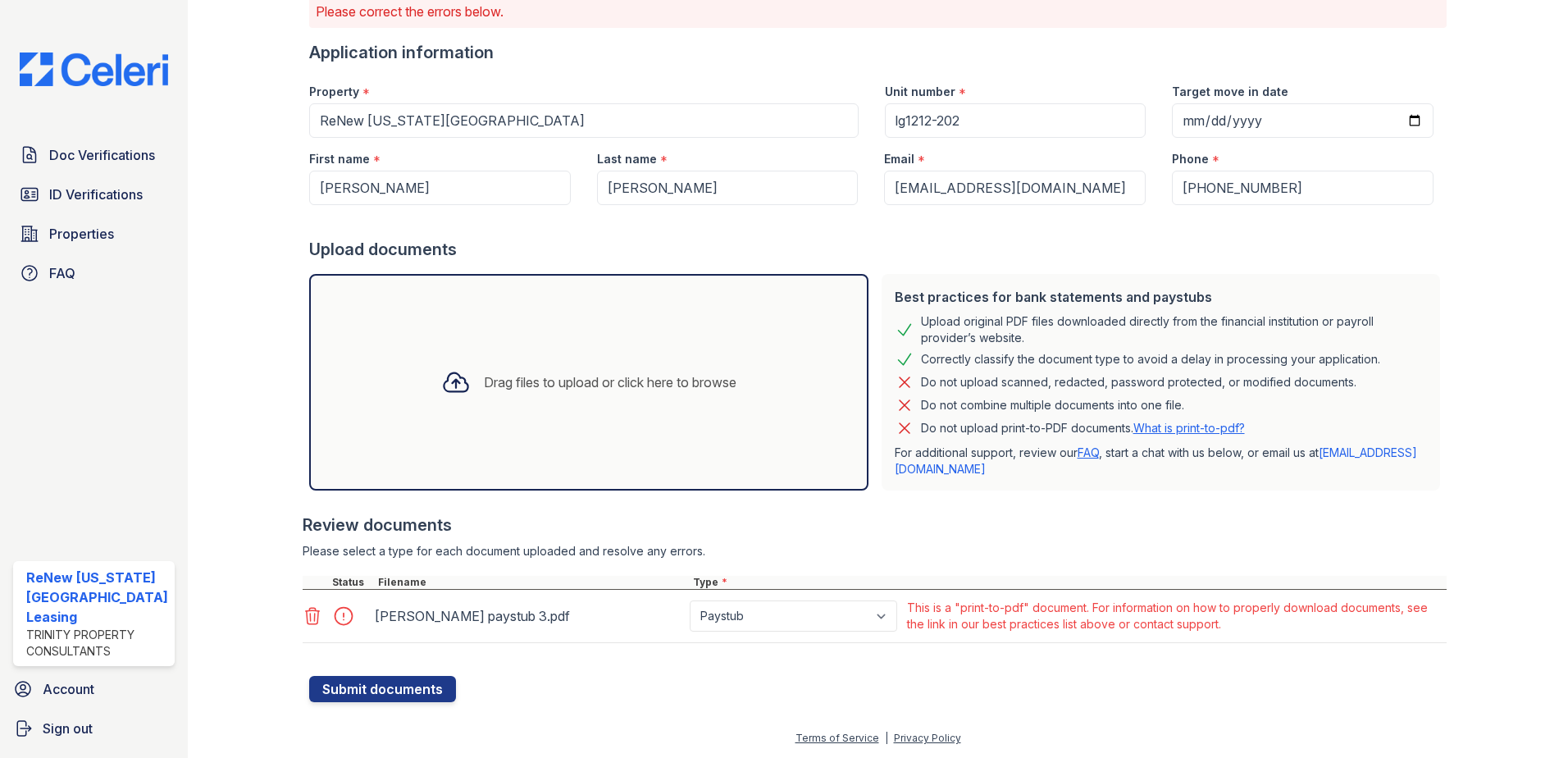
scroll to position [126, 0]
click at [313, 618] on icon at bounding box center [312, 616] width 14 height 17
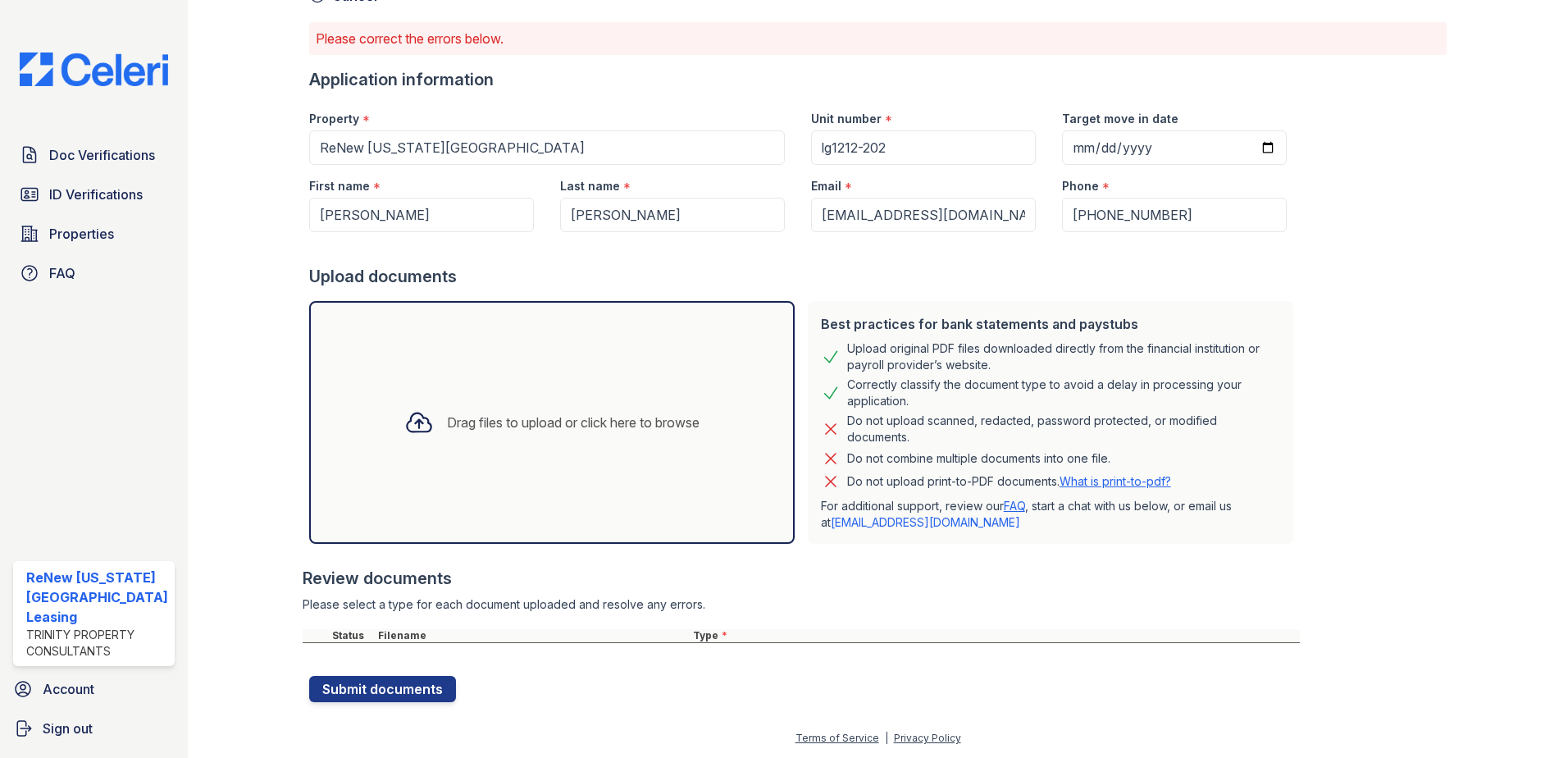
click at [553, 382] on div "Drag files to upload or click here to browse" at bounding box center [551, 423] width 485 height 243
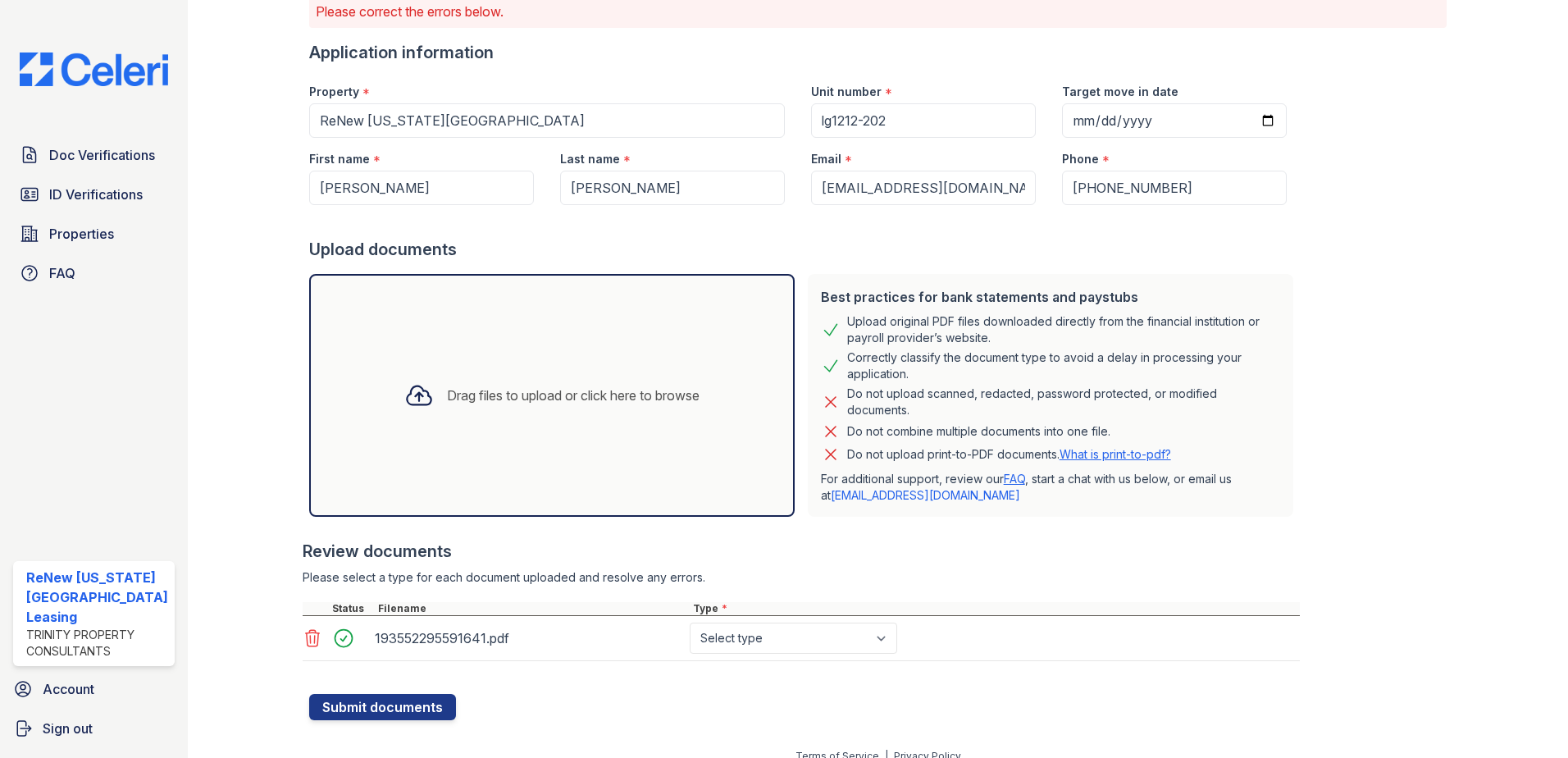
click at [568, 397] on div "Drag files to upload or click here to browse" at bounding box center [574, 395] width 253 height 20
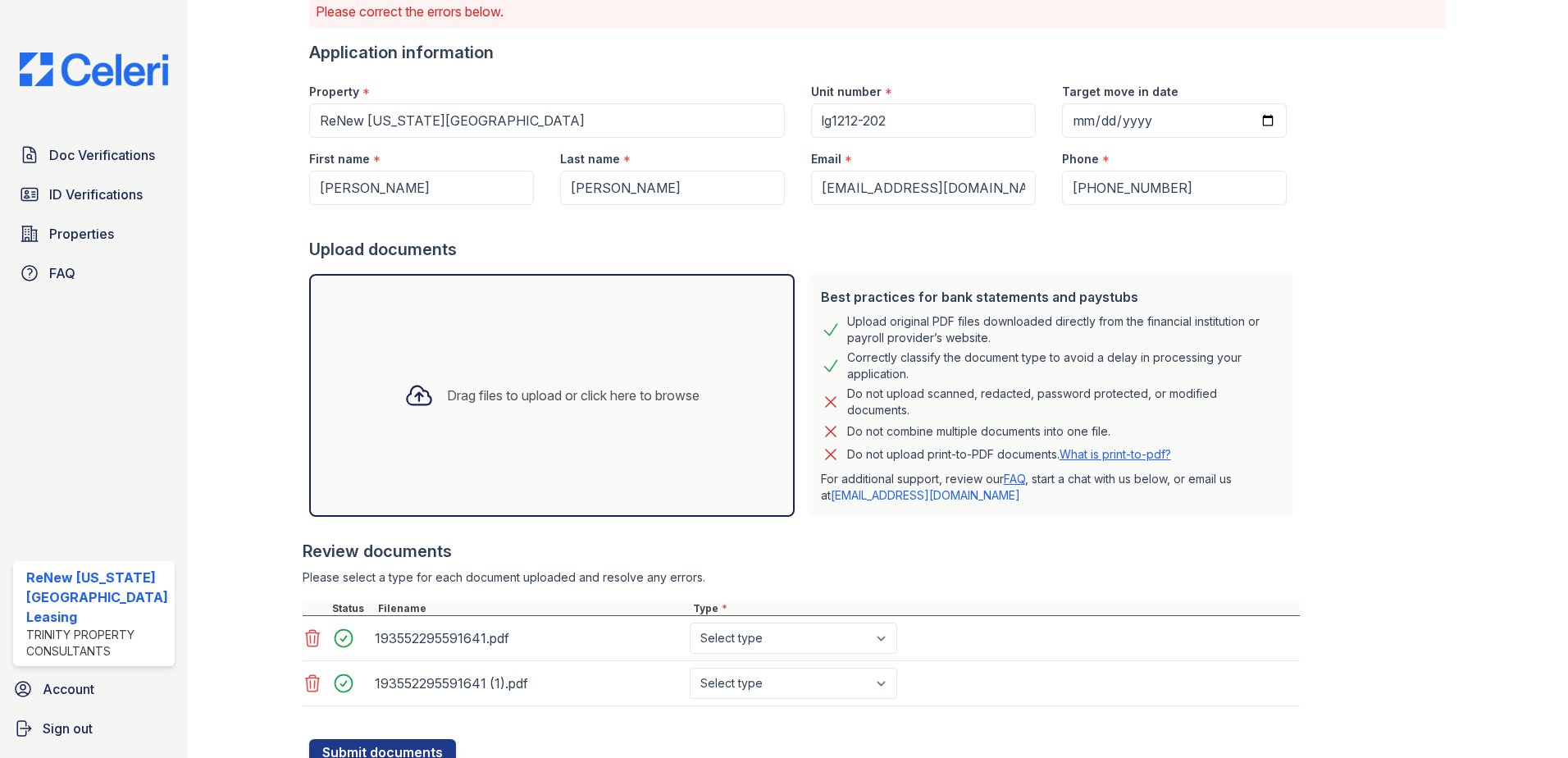
click at [541, 391] on div "Drag files to upload or click here to browse" at bounding box center [574, 395] width 253 height 20
click at [519, 388] on div "Drag files to upload or click here to browse" at bounding box center [574, 395] width 253 height 20
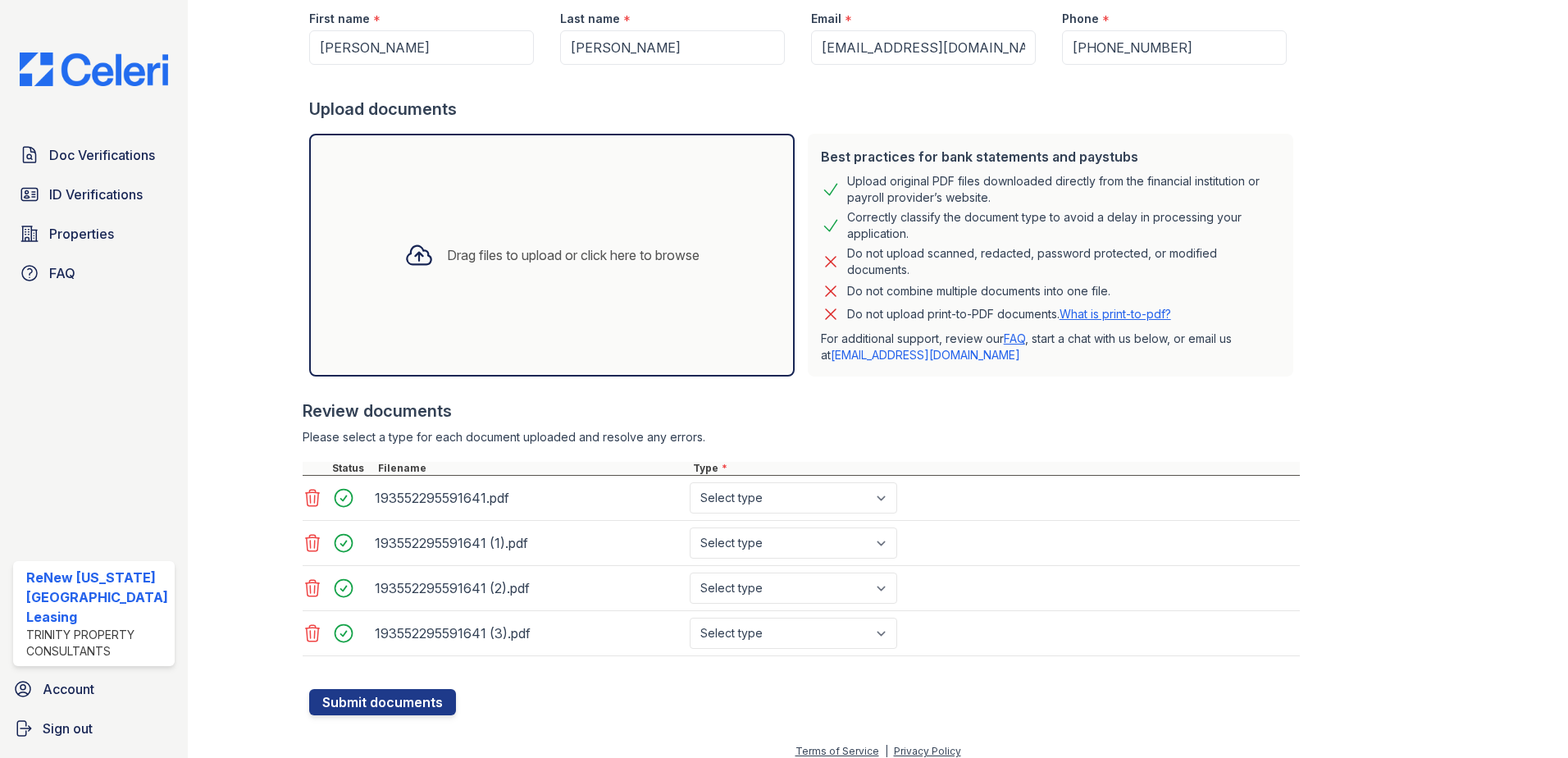
scroll to position [279, 0]
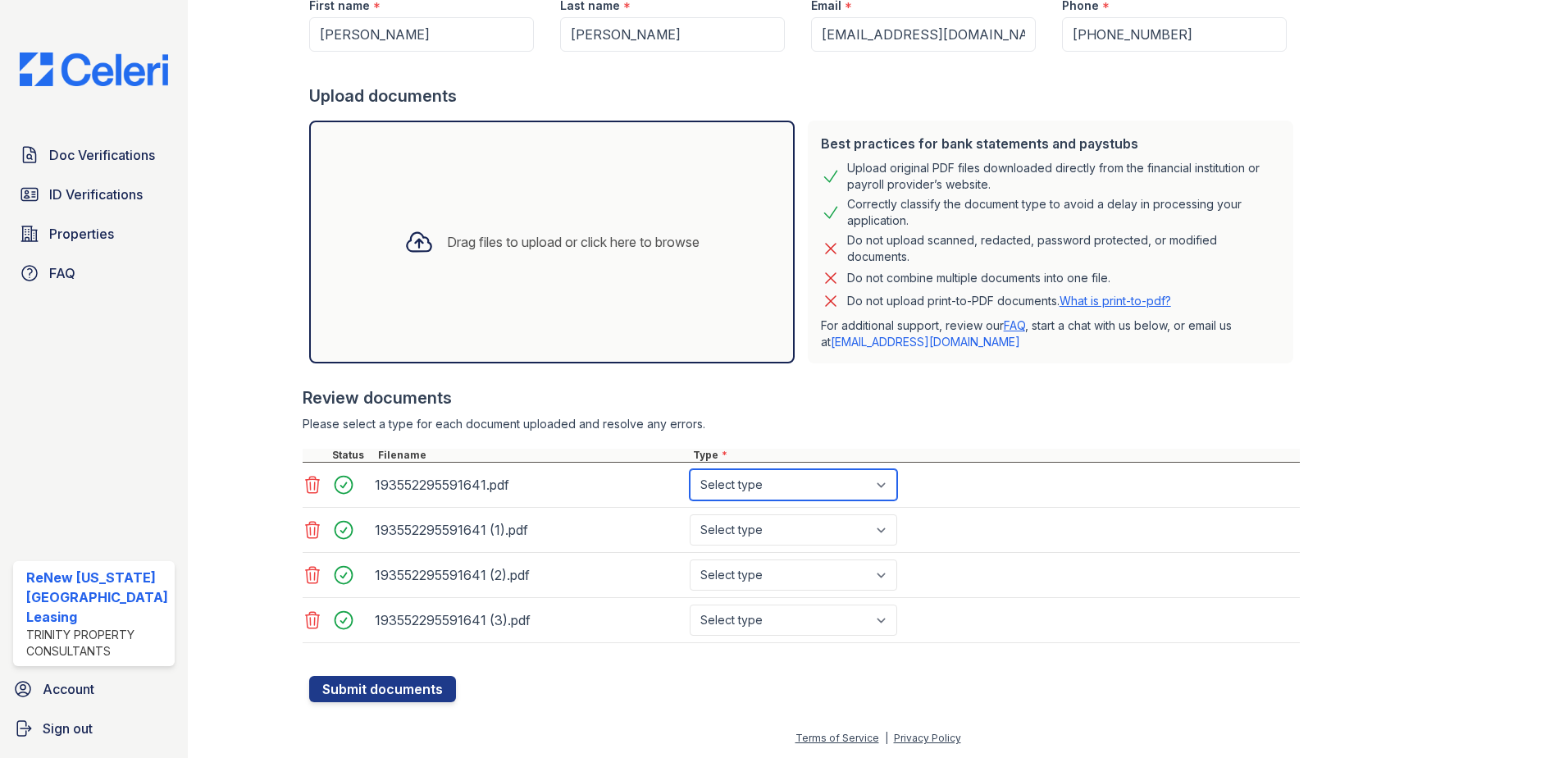
click at [832, 486] on select "Select type Paystub Bank Statement Offer Letter Tax Documents Benefit Award Let…" at bounding box center [793, 484] width 208 height 31
select select "paystub"
click at [689, 469] on select "Select type Paystub Bank Statement Offer Letter Tax Documents Benefit Award Let…" at bounding box center [793, 484] width 208 height 31
click at [815, 526] on select "Select type Paystub Bank Statement Offer Letter Tax Documents Benefit Award Let…" at bounding box center [793, 530] width 208 height 31
select select "paystub"
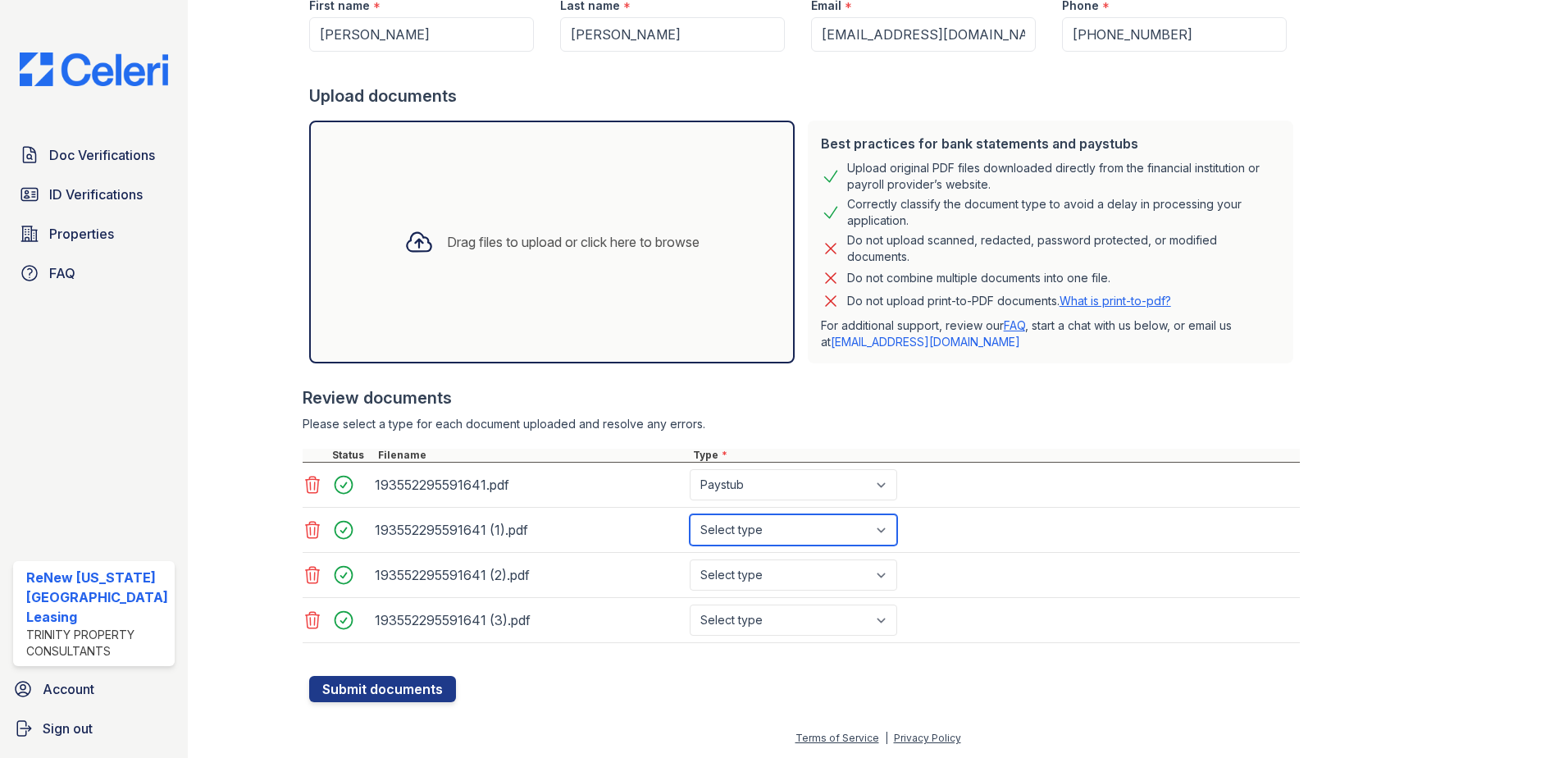
click at [689, 514] on select "Select type Paystub Bank Statement Offer Letter Tax Documents Benefit Award Let…" at bounding box center [793, 530] width 208 height 31
click at [809, 575] on select "Select type Paystub Bank Statement Offer Letter Tax Documents Benefit Award Let…" at bounding box center [793, 575] width 208 height 31
select select "paystub"
click at [689, 559] on select "Select type Paystub Bank Statement Offer Letter Tax Documents Benefit Award Let…" at bounding box center [793, 575] width 208 height 31
click at [799, 624] on select "Select type Paystub Bank Statement Offer Letter Tax Documents Benefit Award Let…" at bounding box center [793, 620] width 208 height 31
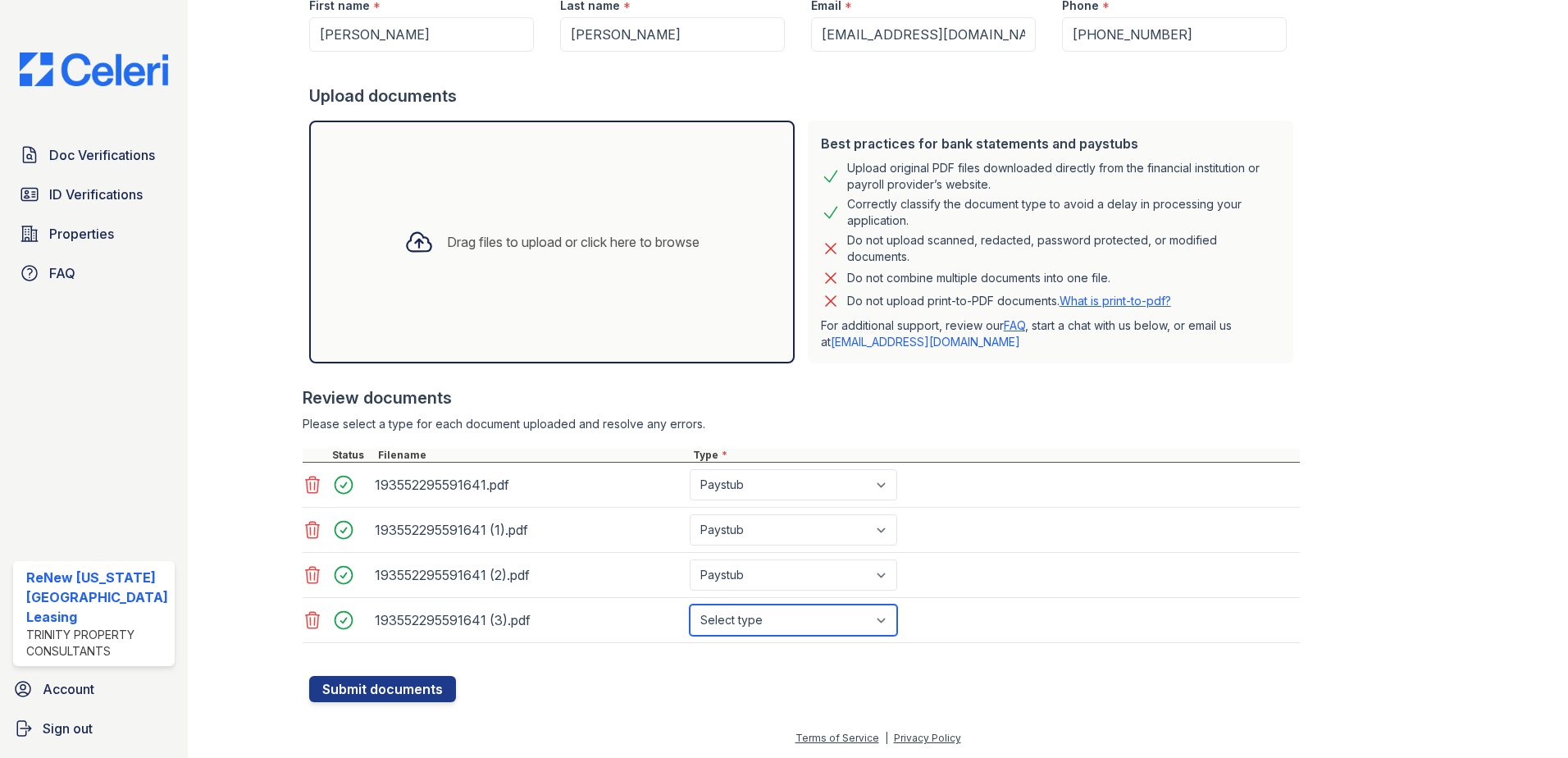
select select "paystub"
click at [689, 604] on select "Select type Paystub Bank Statement Offer Letter Tax Documents Benefit Award Let…" at bounding box center [793, 620] width 208 height 31
click at [401, 687] on button "Submit documents" at bounding box center [382, 688] width 147 height 26
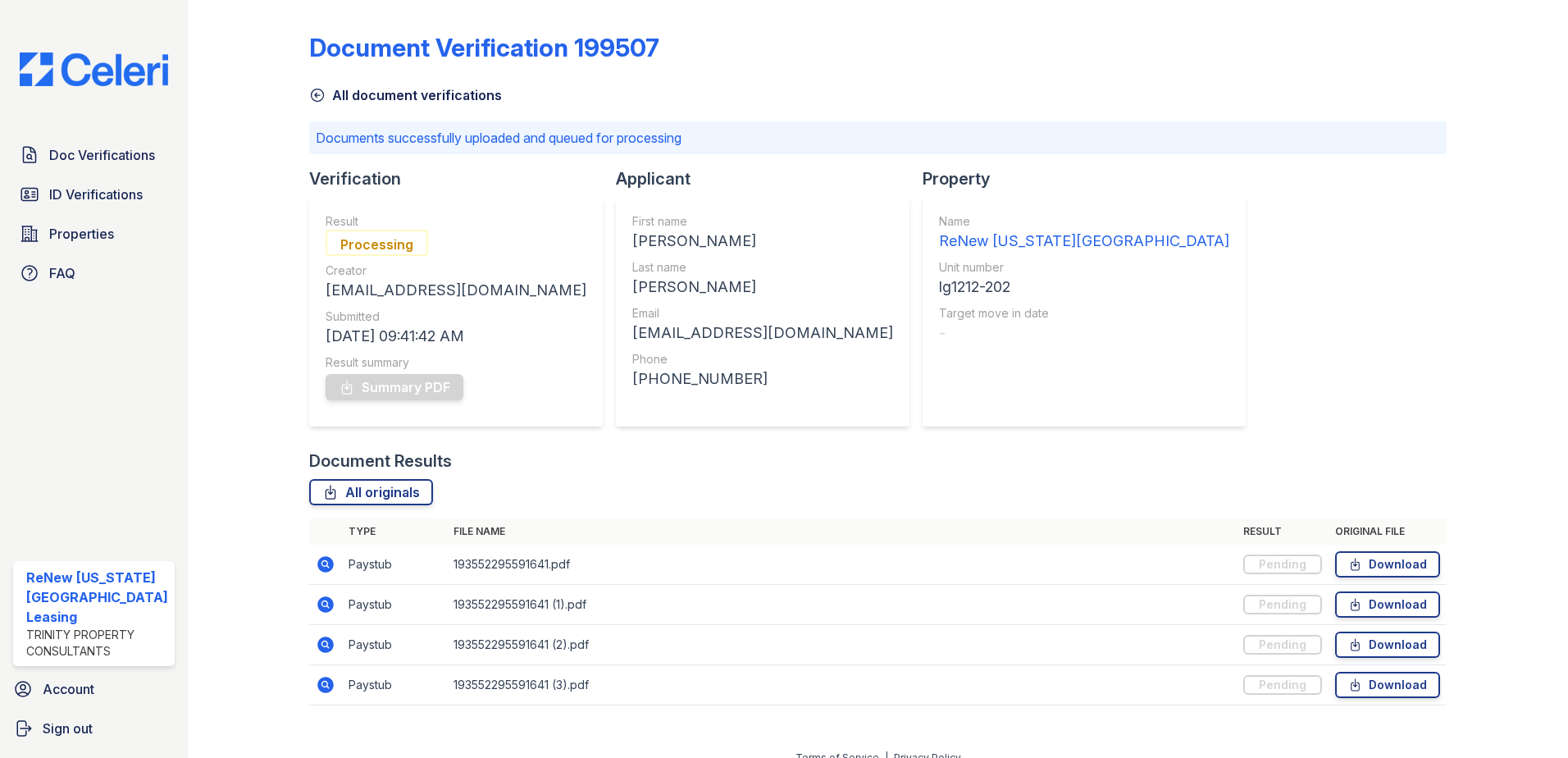
click at [1276, 303] on div "Document Verification 199507 All document verifications Documents successfully …" at bounding box center [878, 364] width 1138 height 715
click at [1105, 283] on div "Document Verification 199507 All document verifications Documents successfully …" at bounding box center [878, 364] width 1138 height 715
click at [90, 148] on span "Doc Verifications" at bounding box center [102, 155] width 106 height 20
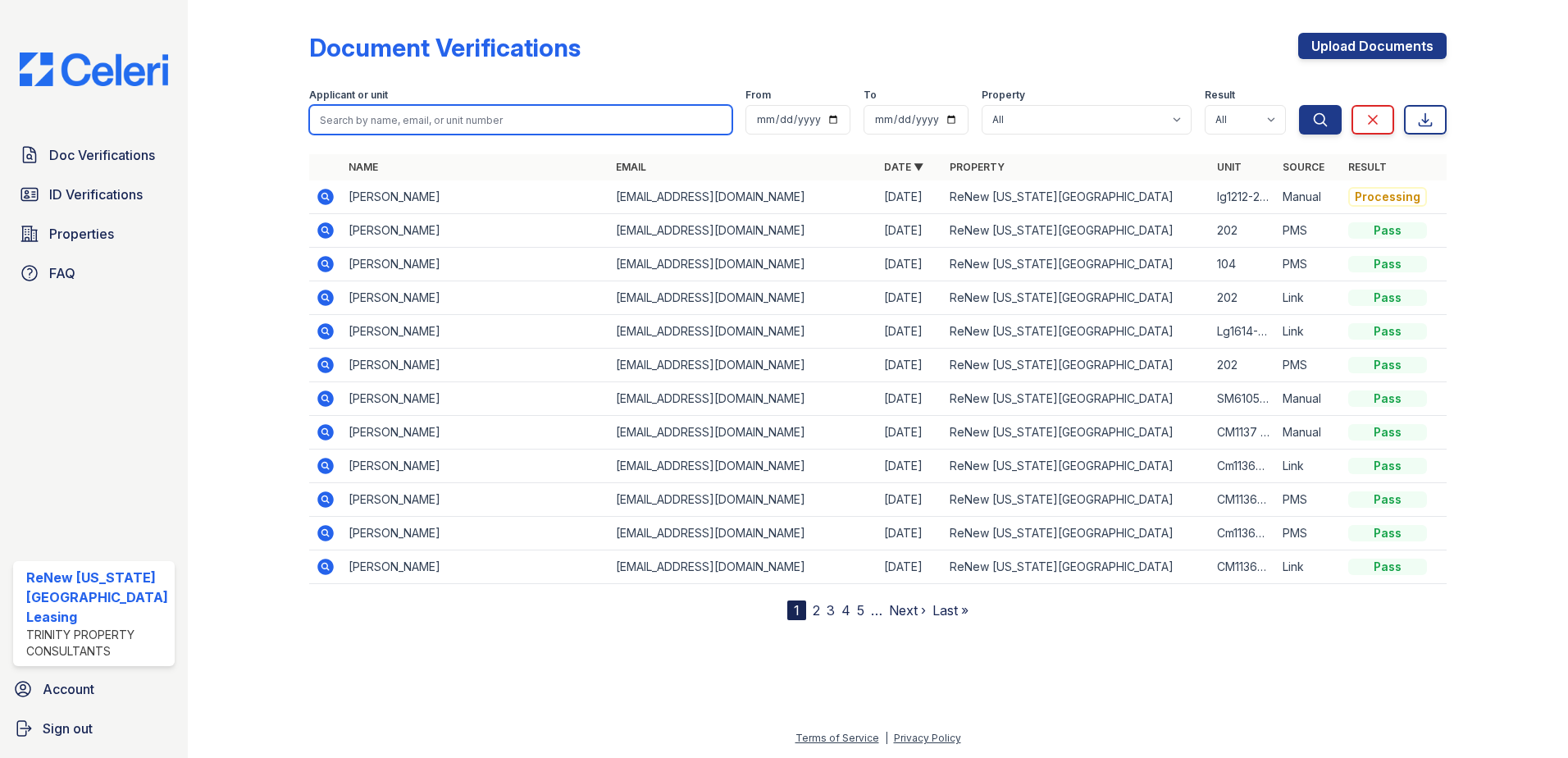
click at [462, 125] on input "search" at bounding box center [521, 120] width 424 height 29
type input "henry"
click at [1299, 105] on button "Search" at bounding box center [1320, 120] width 42 height 29
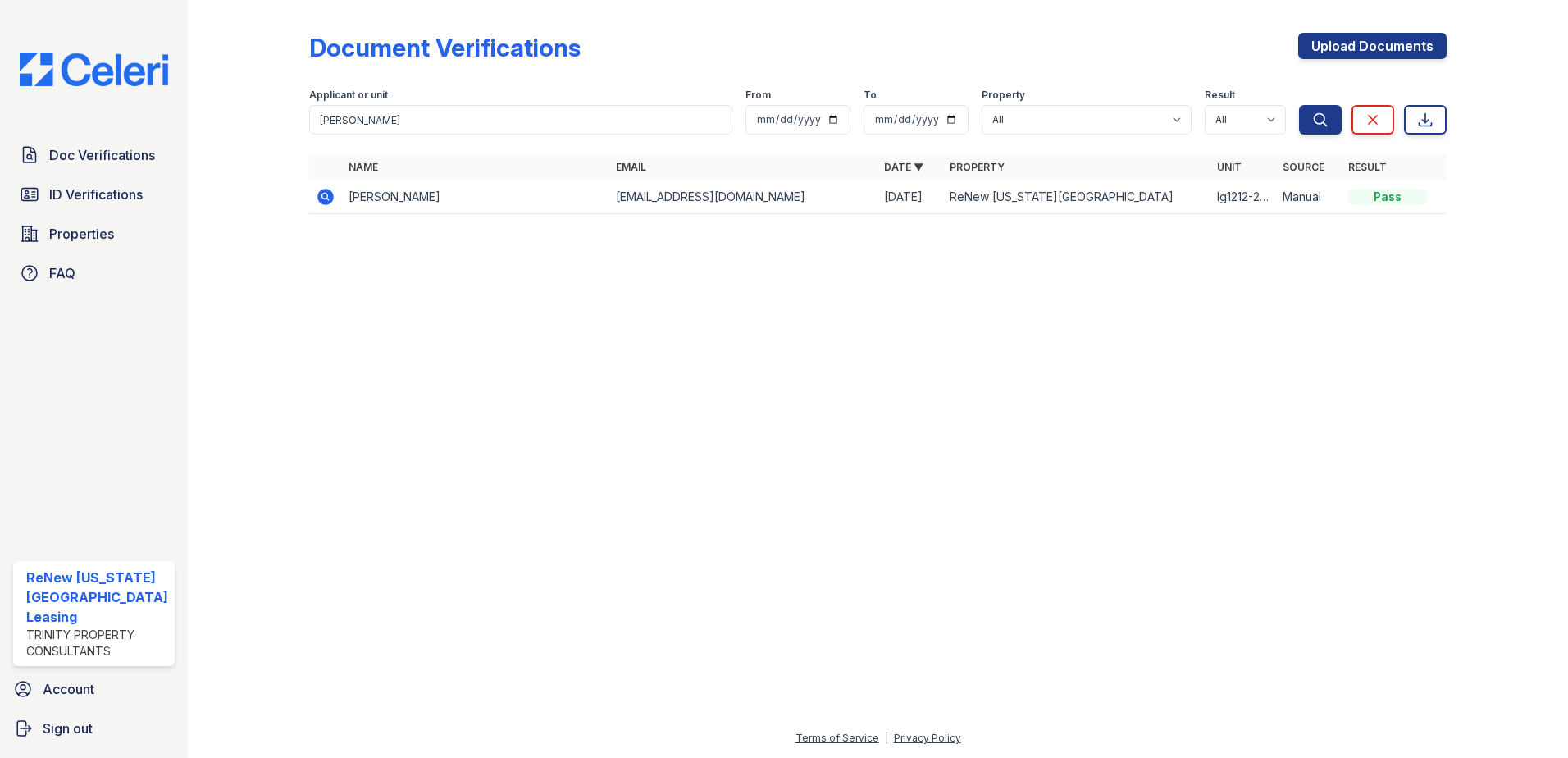
click at [323, 195] on icon at bounding box center [325, 195] width 4 height 4
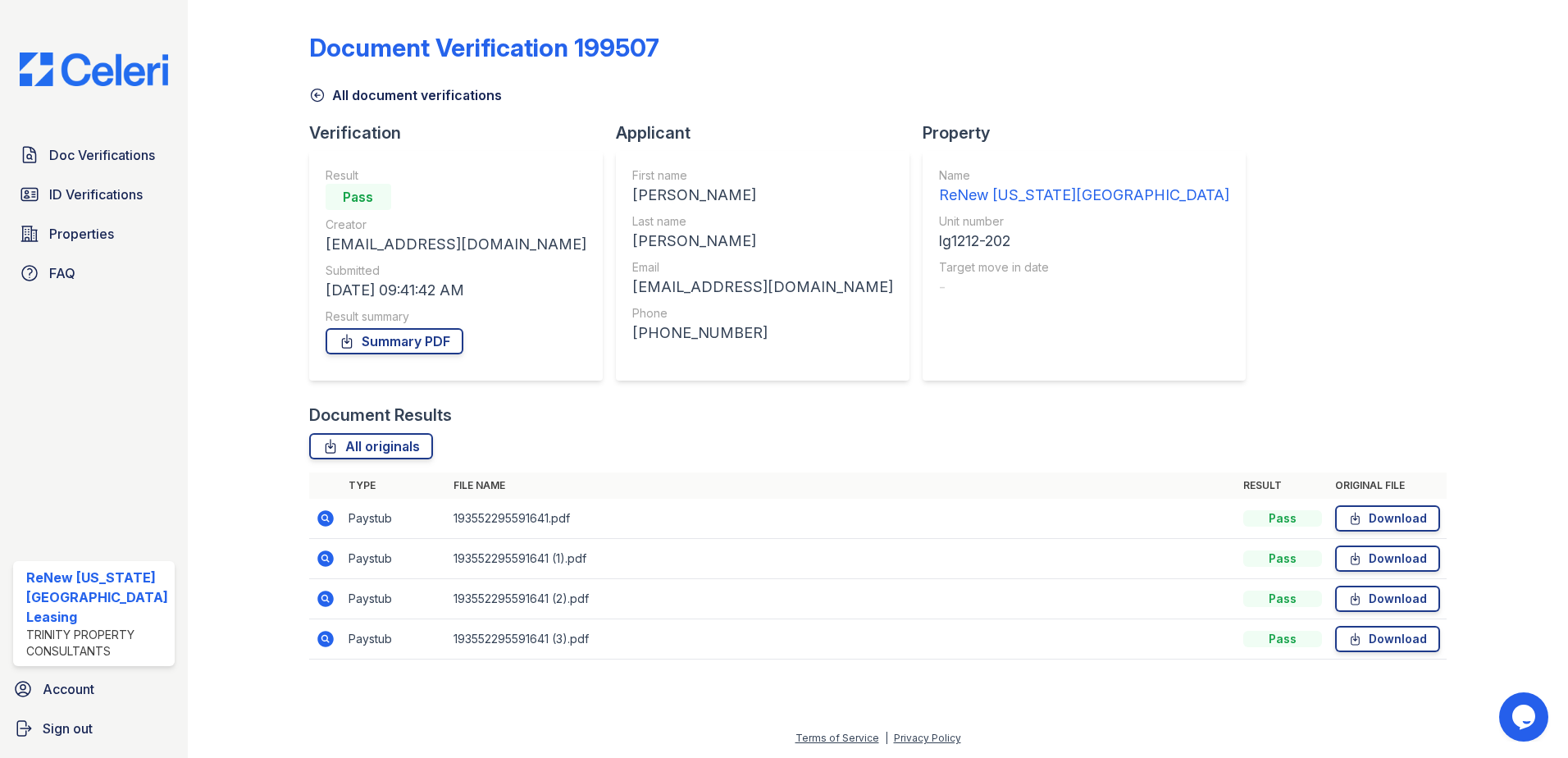
click at [701, 455] on div "All originals" at bounding box center [878, 446] width 1138 height 26
click at [1362, 191] on div "Document Verification 199507 All document verifications Verification Result Pas…" at bounding box center [878, 341] width 1138 height 669
click at [221, 189] on div at bounding box center [261, 341] width 95 height 669
click at [119, 153] on span "Doc Verifications" at bounding box center [102, 155] width 106 height 20
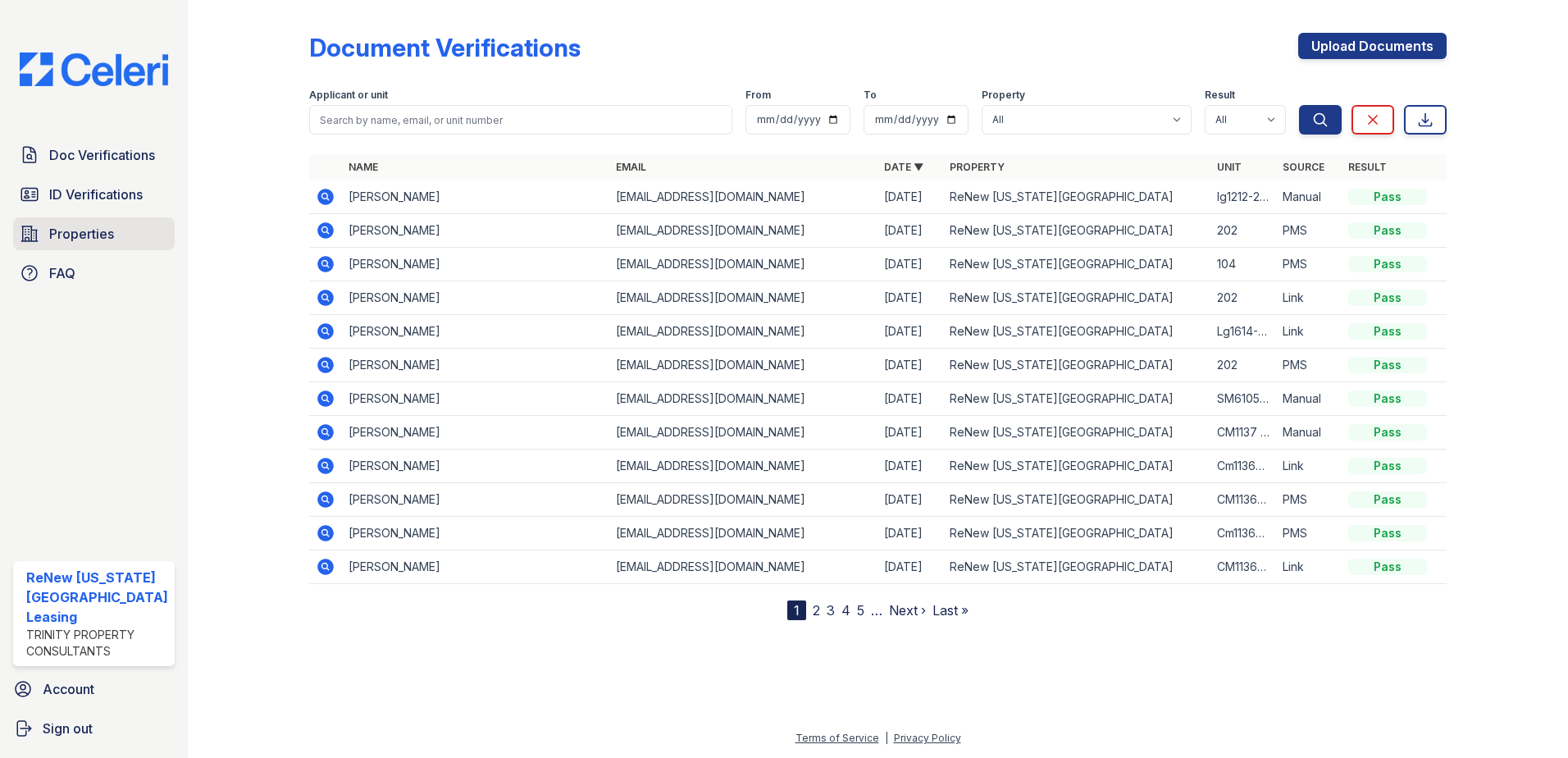
click at [97, 232] on span "Properties" at bounding box center [81, 233] width 65 height 20
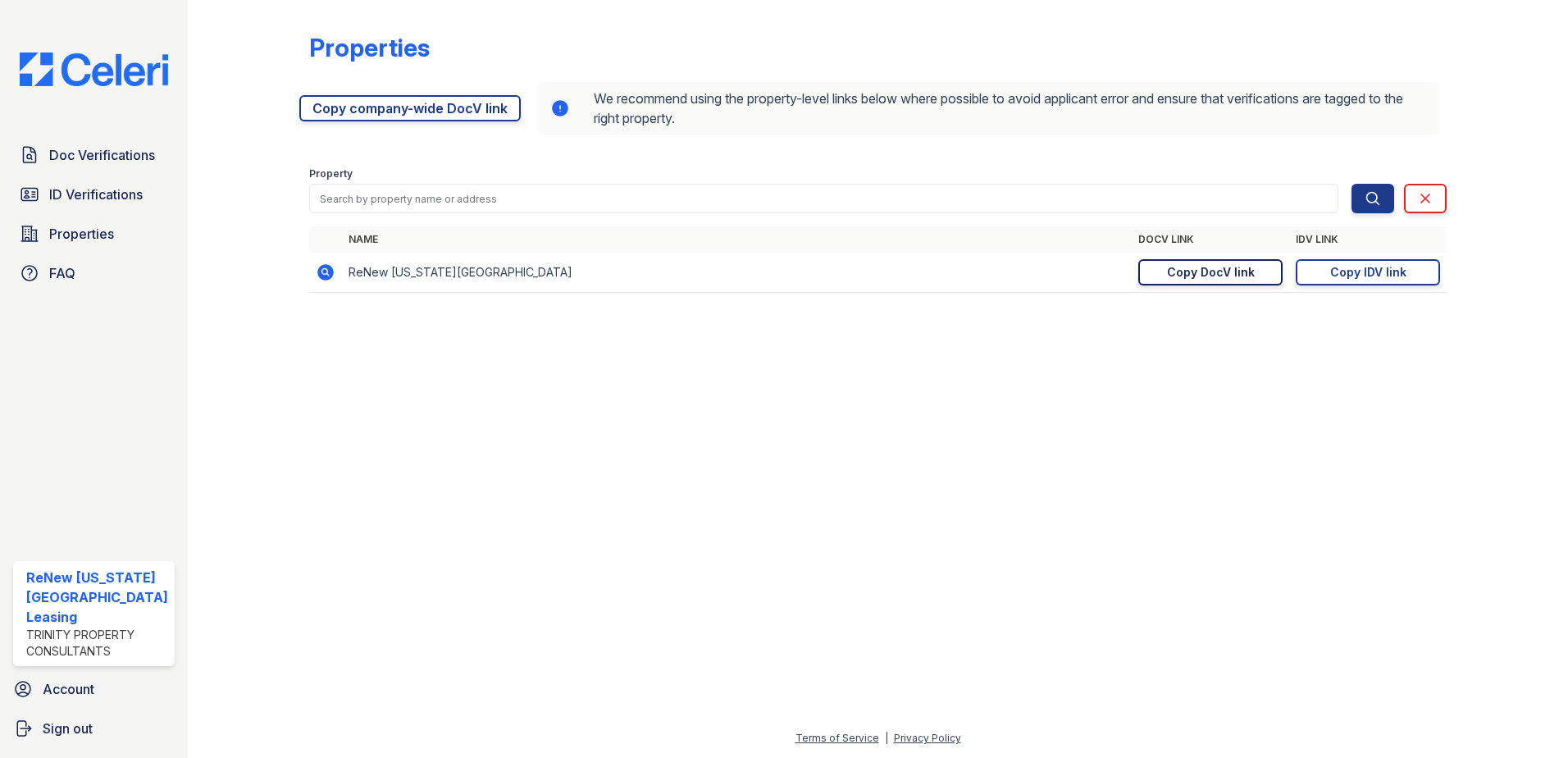
click at [1208, 272] on div "Copy DocV link" at bounding box center [1210, 272] width 87 height 17
click at [87, 154] on span "Doc Verifications" at bounding box center [102, 155] width 106 height 20
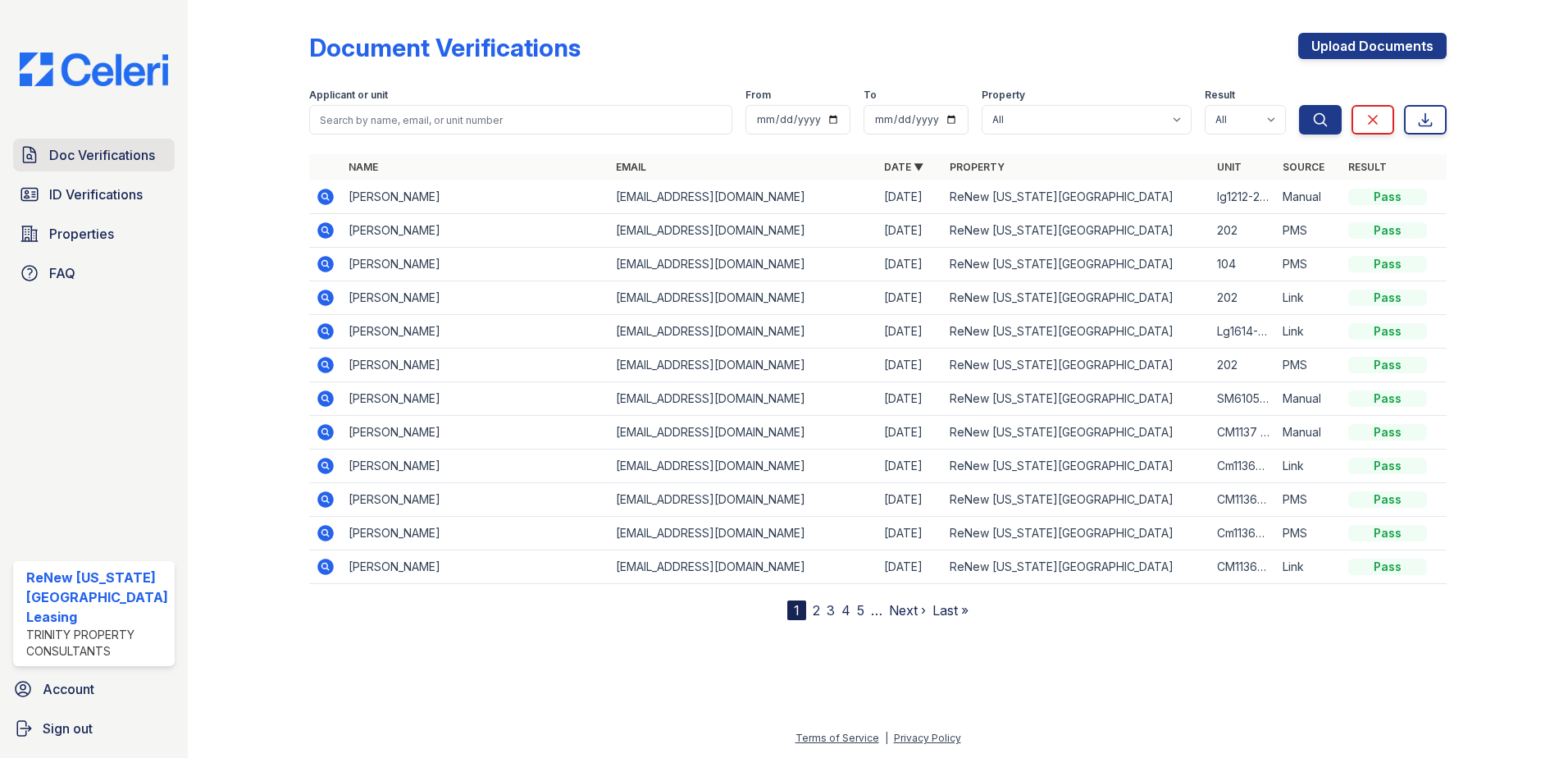
click at [63, 149] on span "Doc Verifications" at bounding box center [102, 155] width 106 height 20
click at [325, 364] on icon at bounding box center [325, 364] width 4 height 4
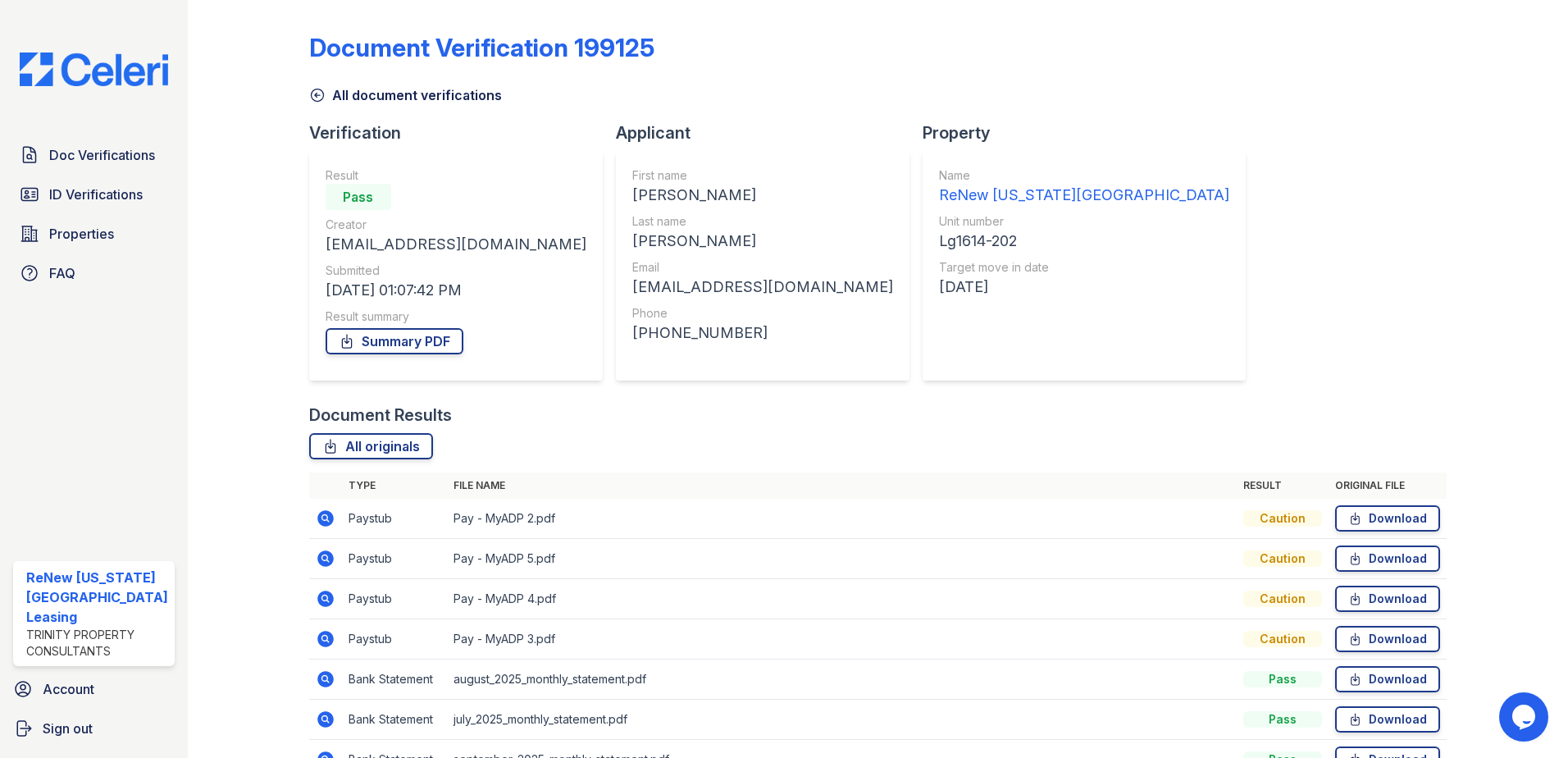
click at [318, 516] on icon at bounding box center [326, 518] width 17 height 17
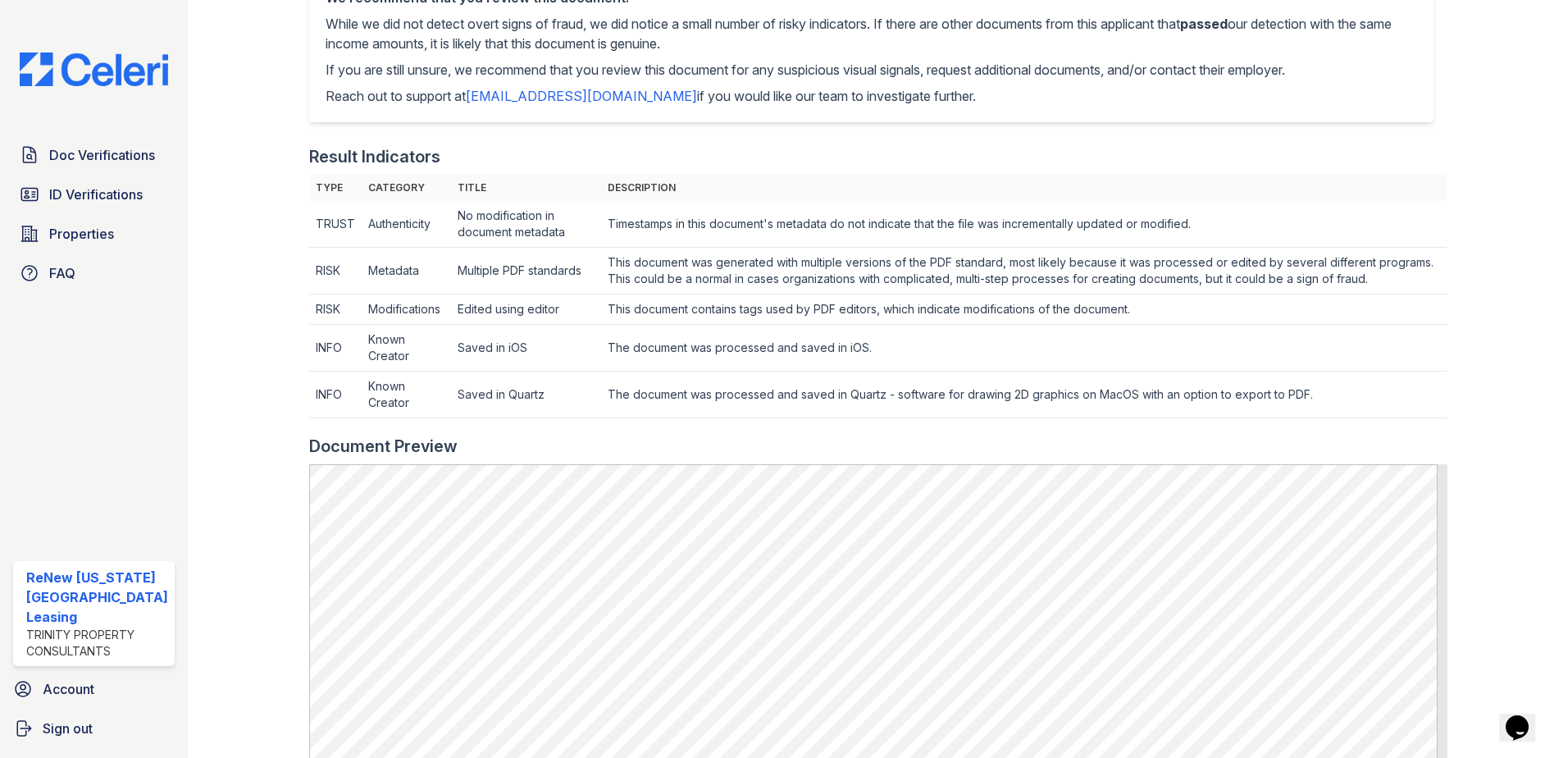
scroll to position [574, 0]
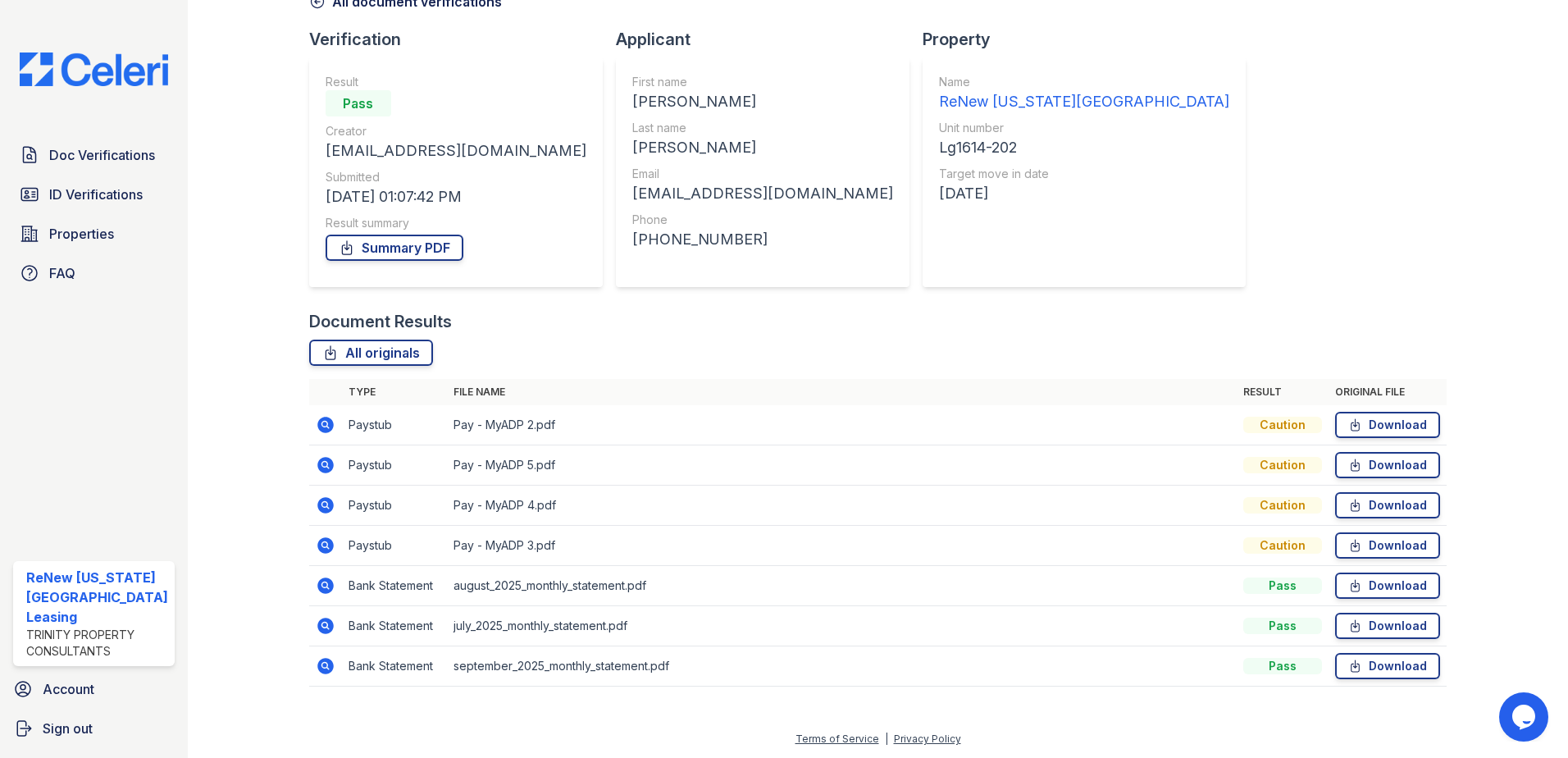
scroll to position [94, 0]
click at [320, 585] on icon at bounding box center [326, 584] width 20 height 20
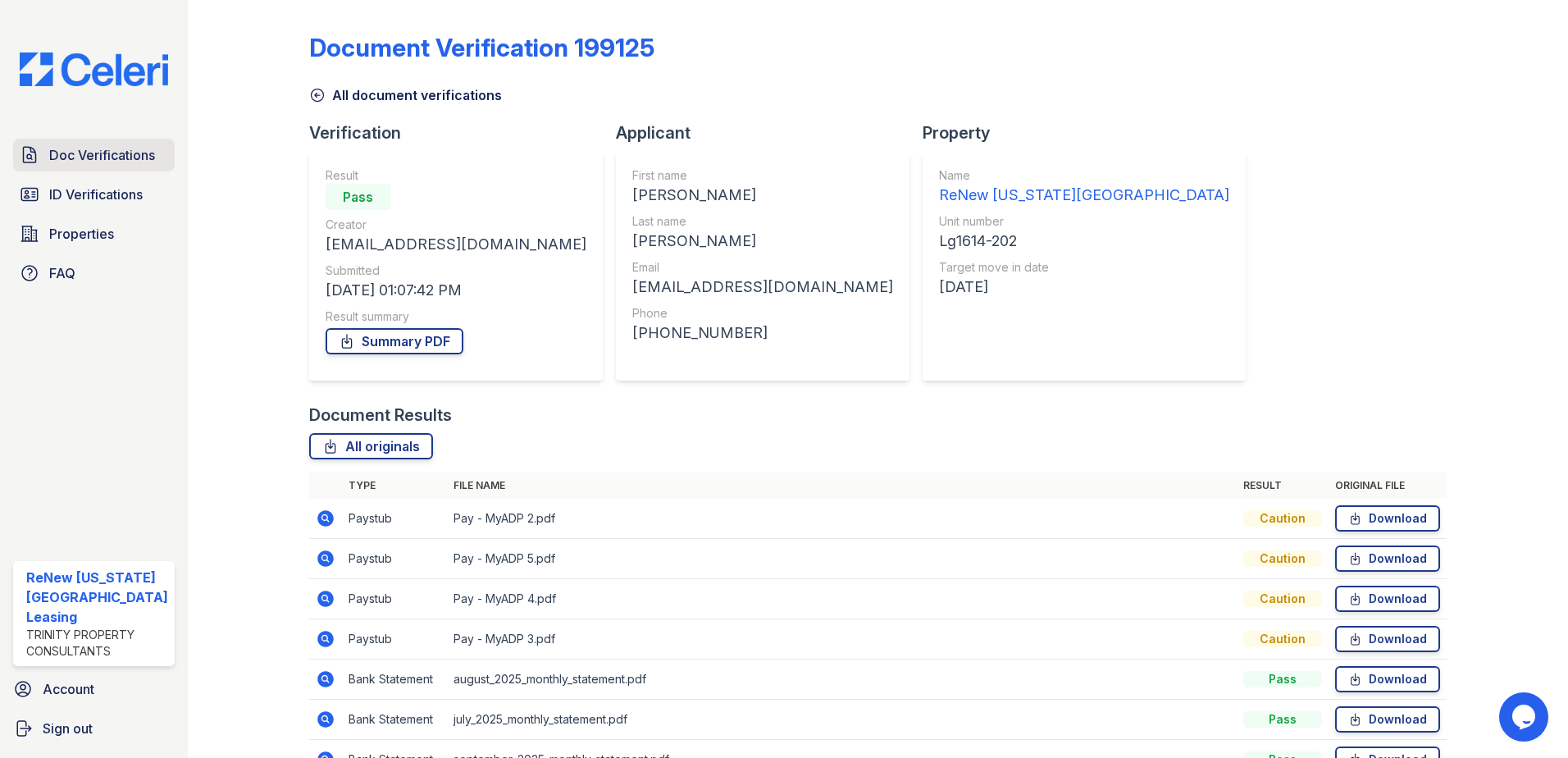
click at [115, 153] on span "Doc Verifications" at bounding box center [102, 155] width 106 height 20
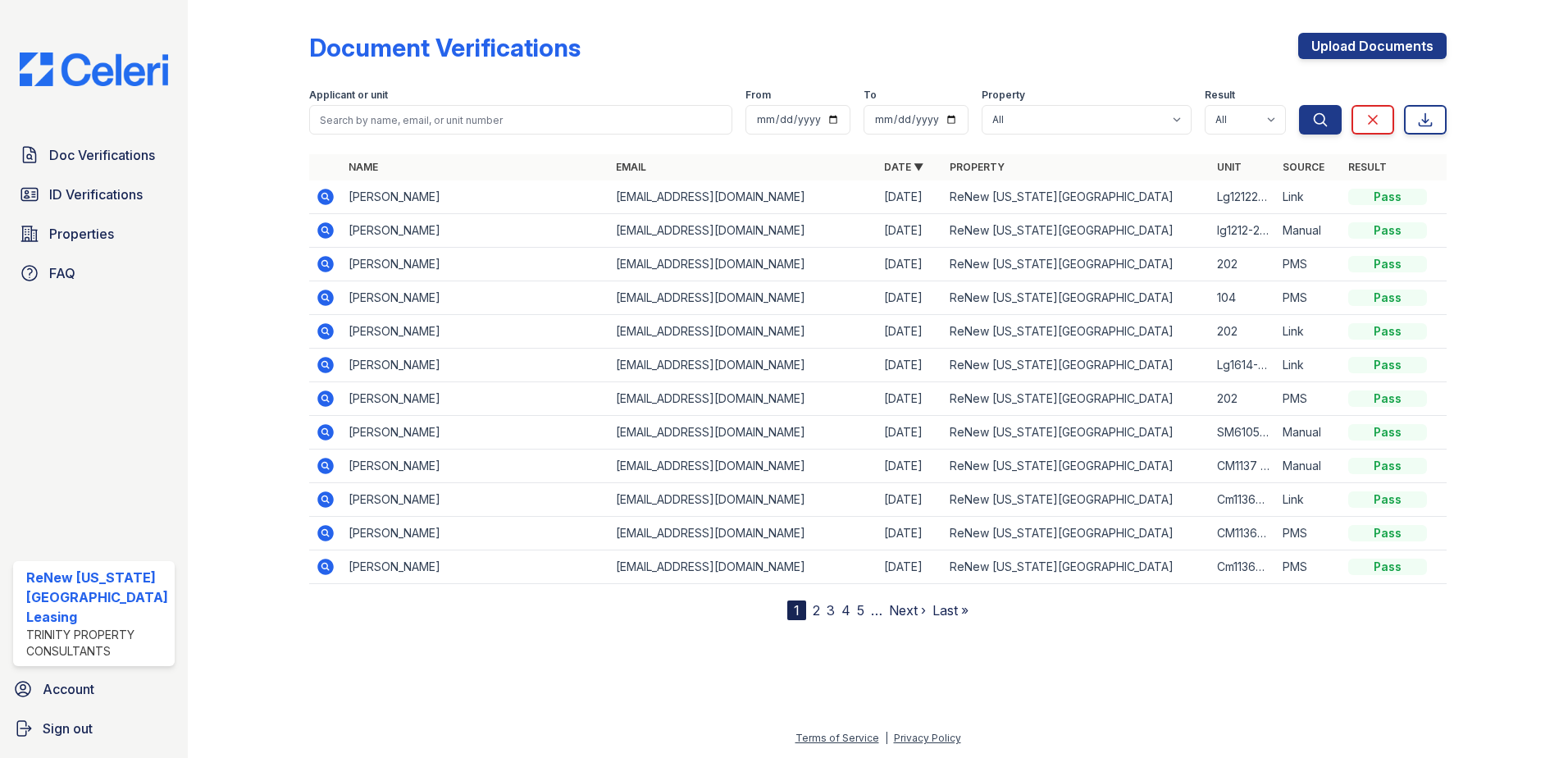
click at [327, 223] on icon at bounding box center [326, 230] width 17 height 17
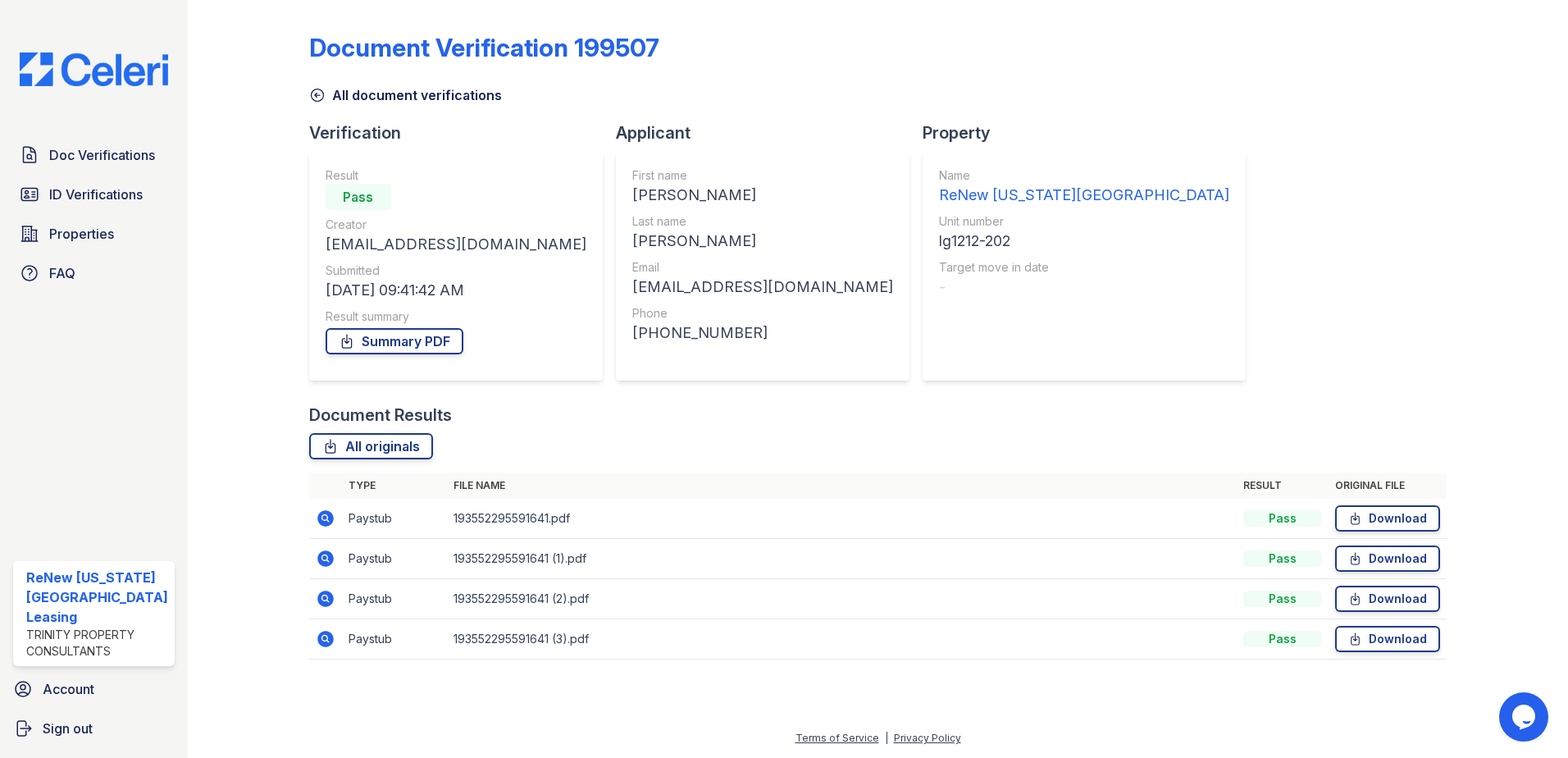
click at [324, 516] on icon at bounding box center [325, 517] width 4 height 4
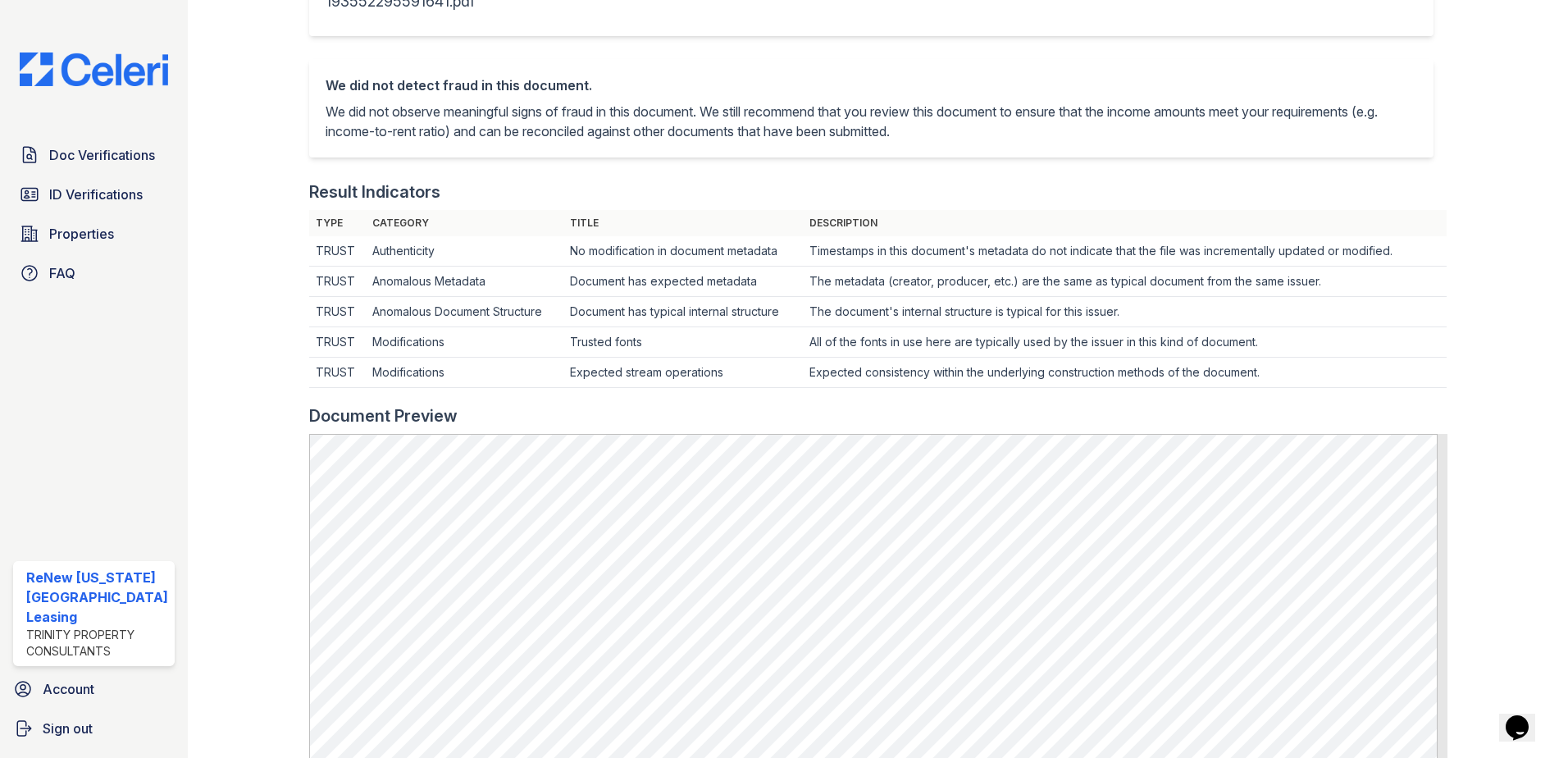
scroll to position [656, 0]
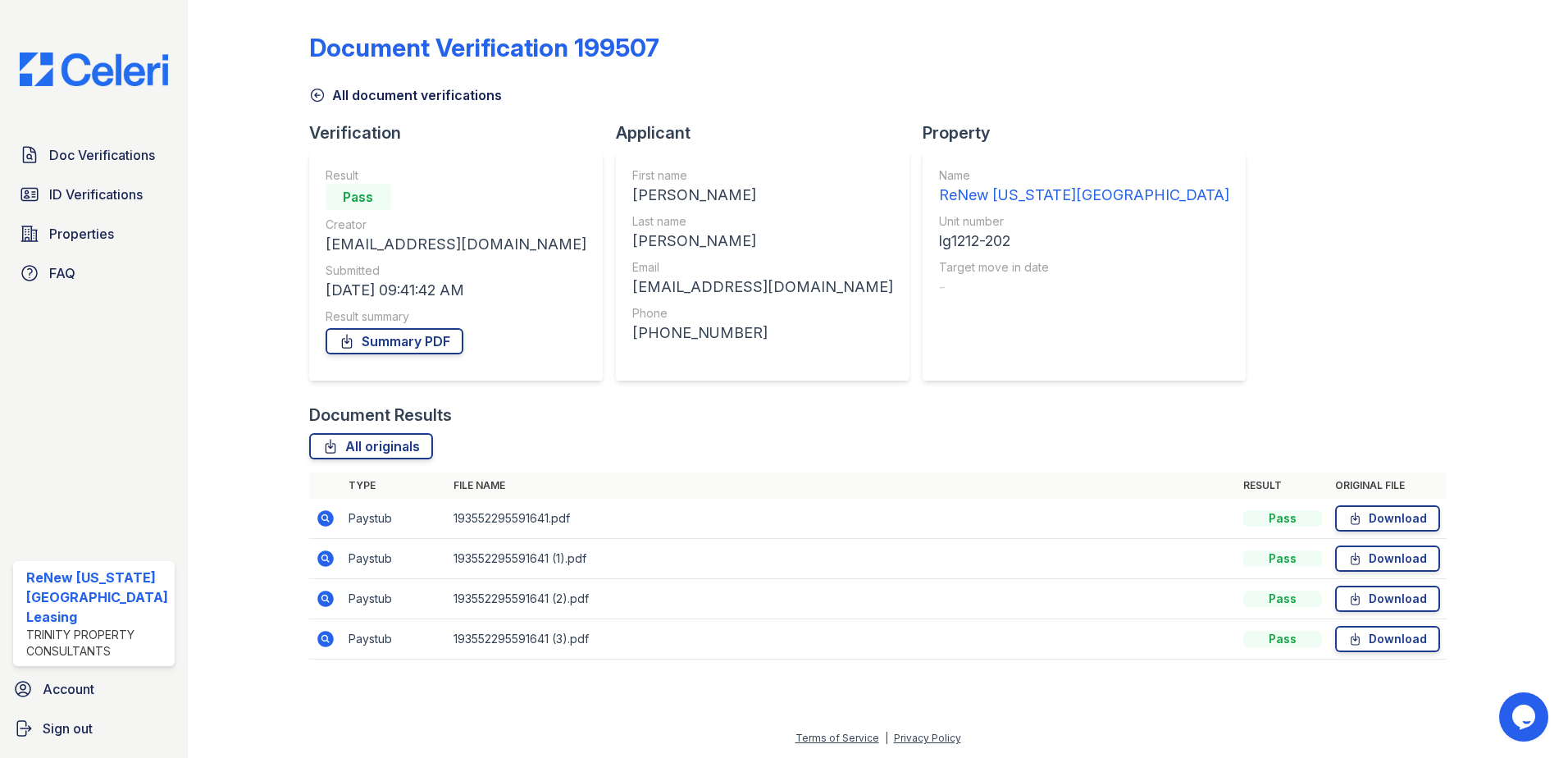
click at [326, 558] on icon at bounding box center [326, 559] width 20 height 20
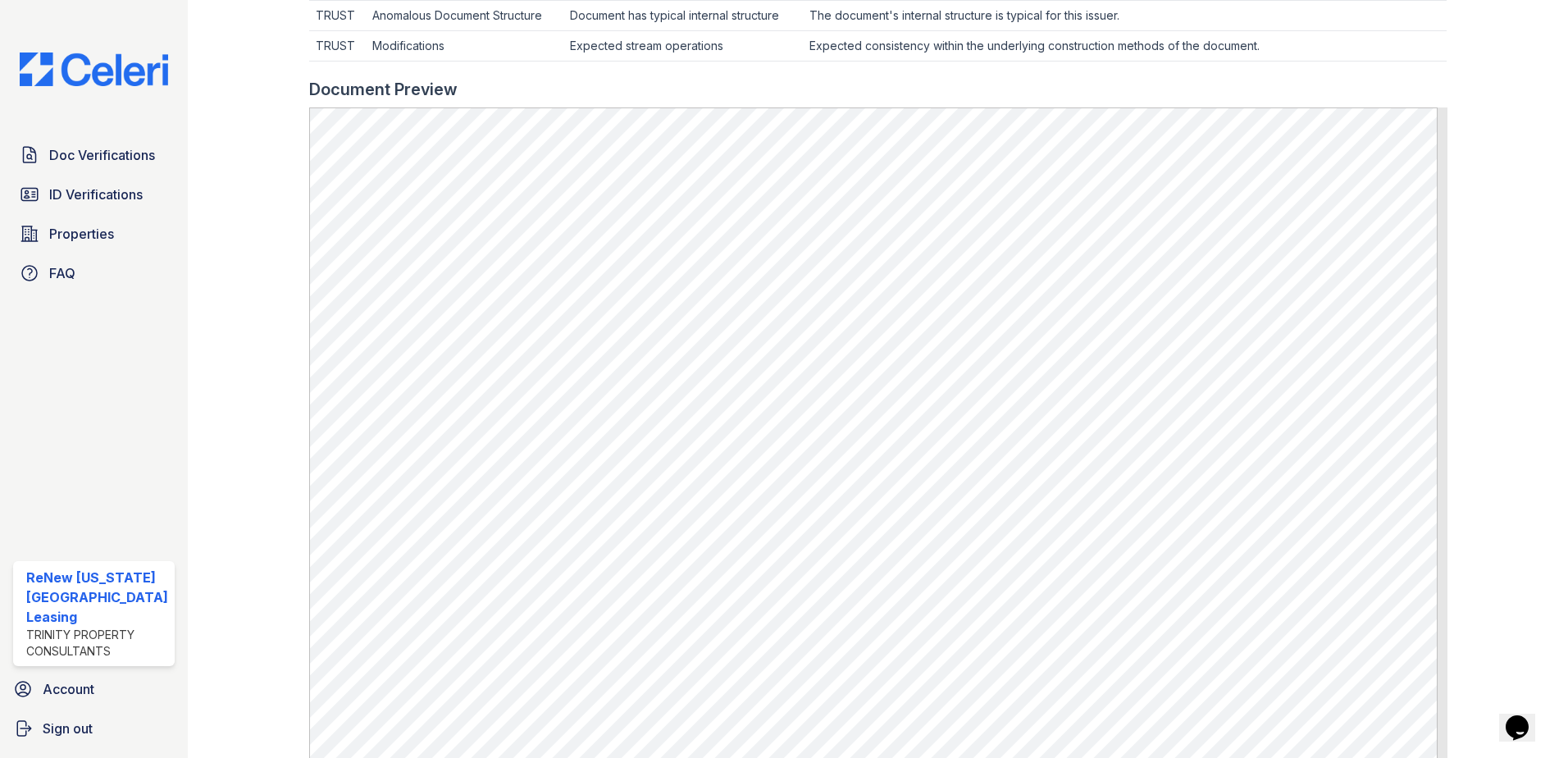
scroll to position [656, 0]
click at [118, 161] on span "Doc Verifications" at bounding box center [102, 155] width 106 height 20
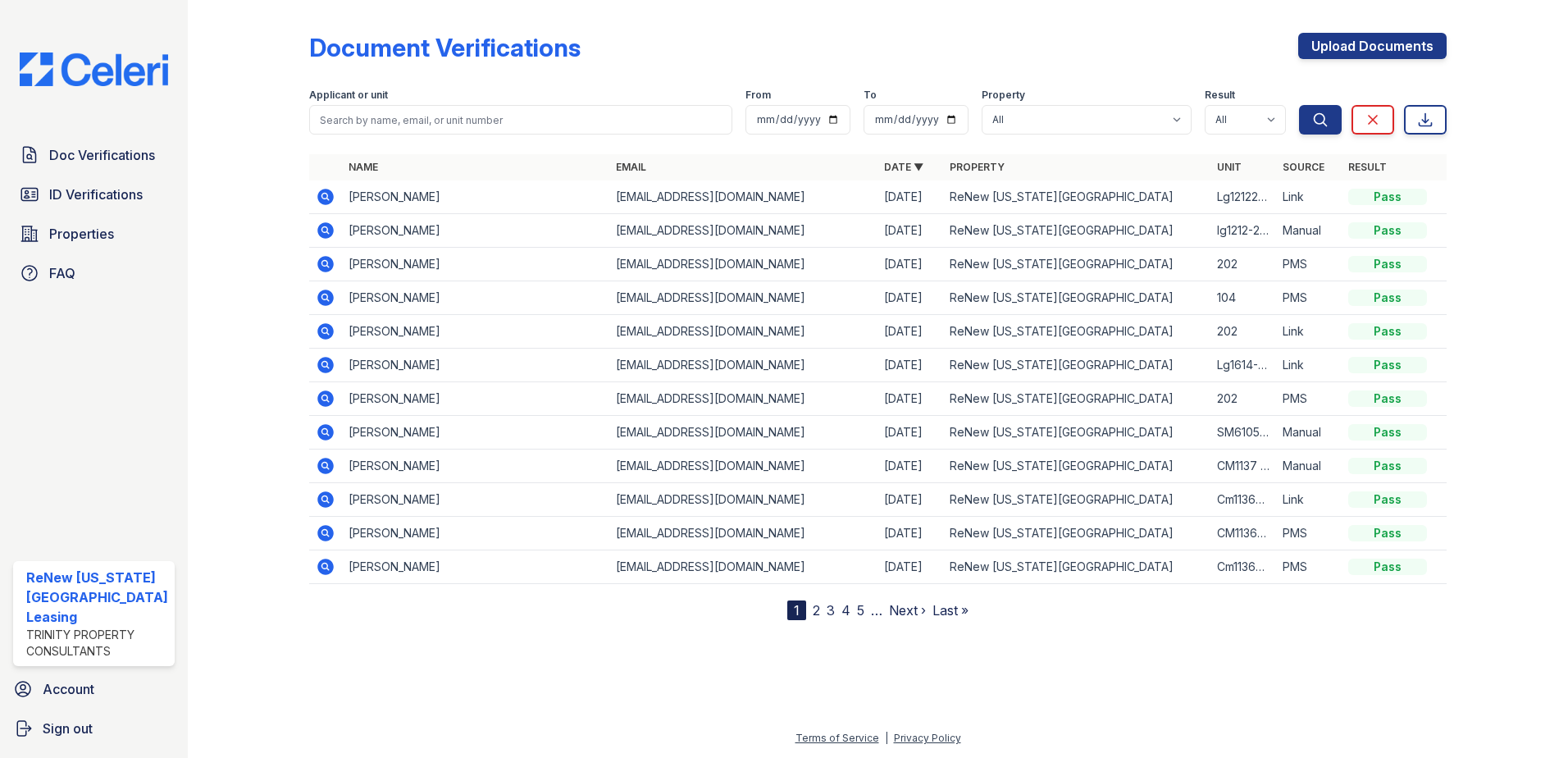
click at [321, 363] on icon at bounding box center [326, 365] width 20 height 20
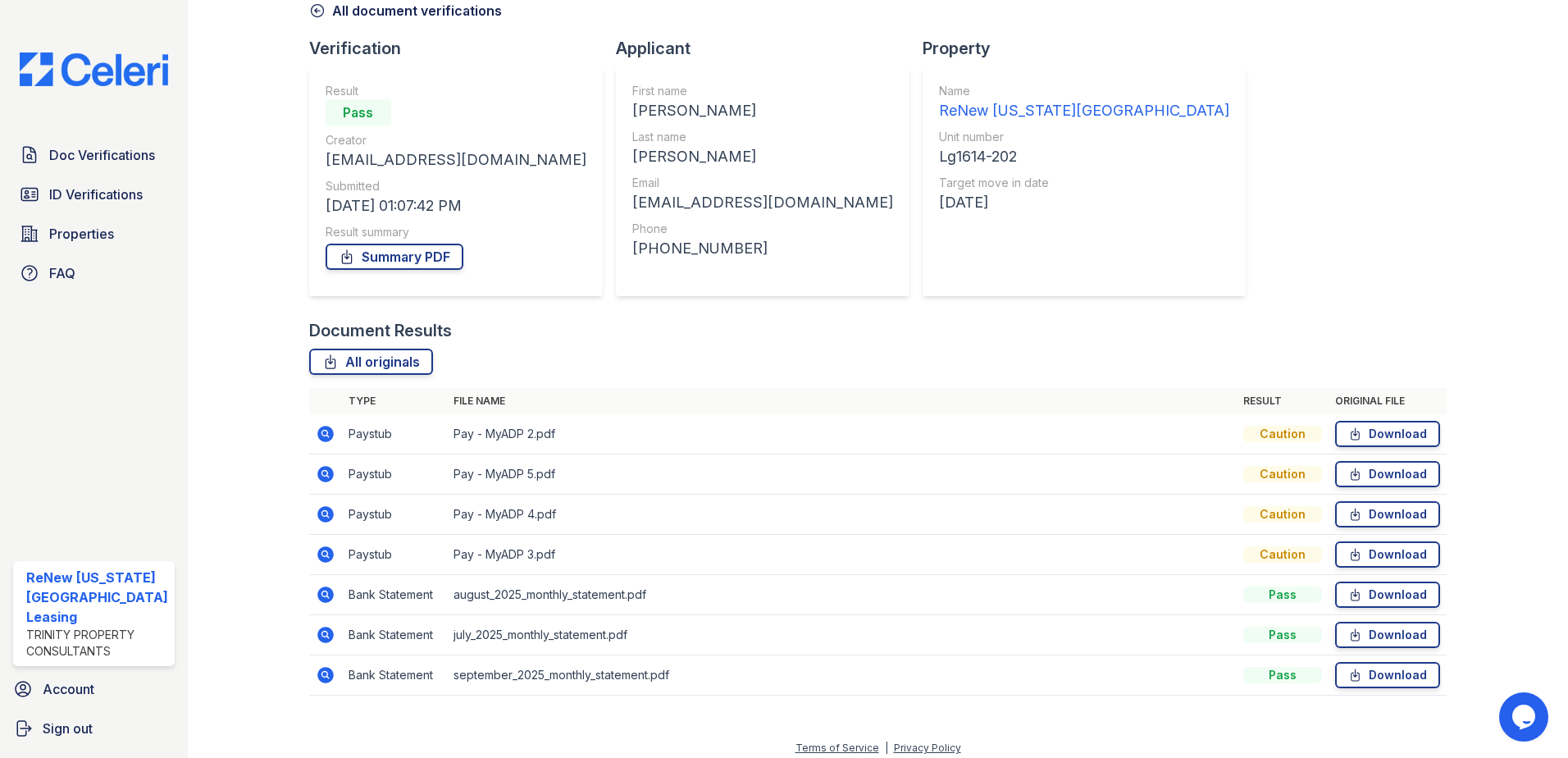
scroll to position [94, 0]
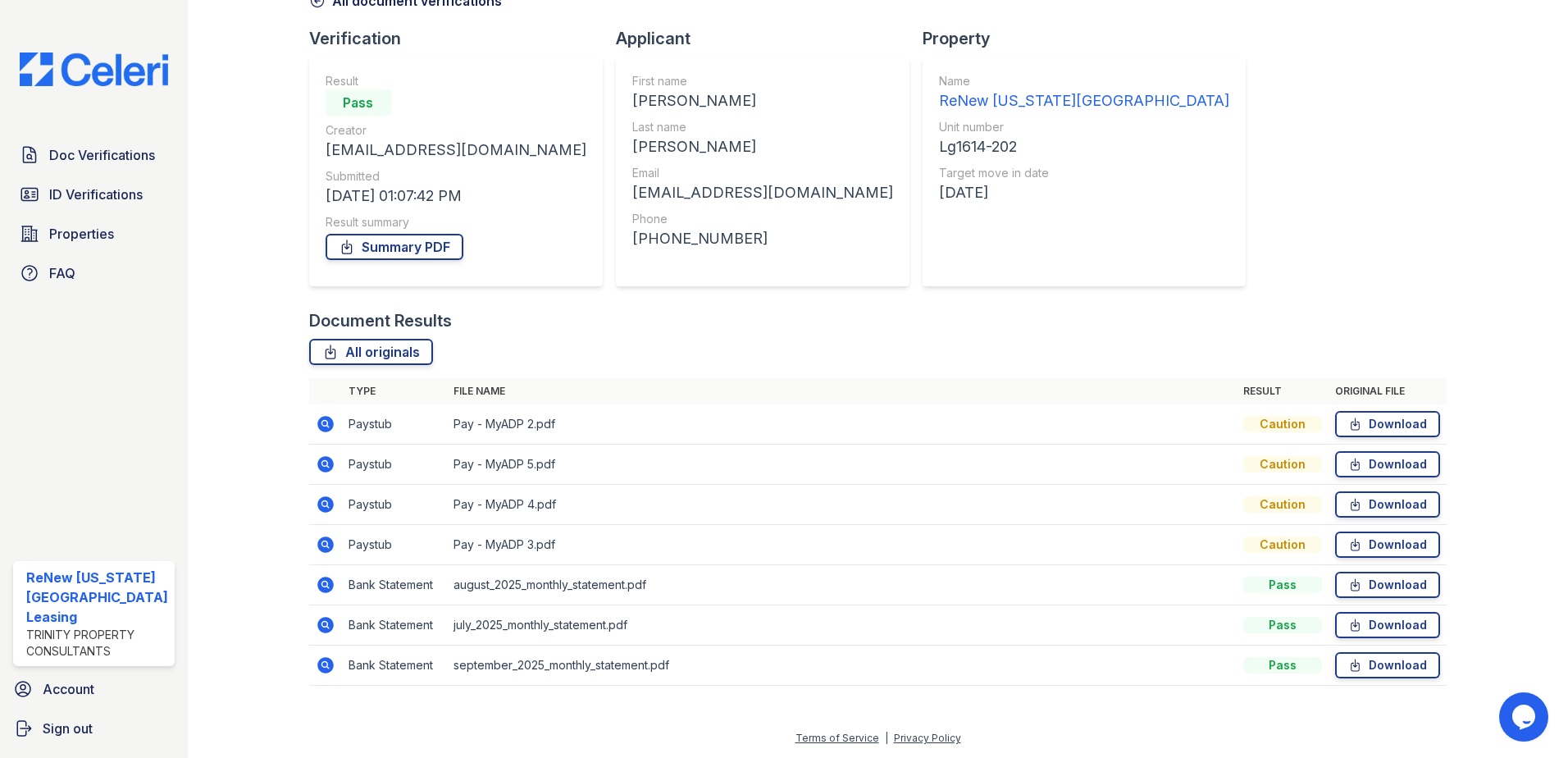
click at [326, 424] on icon at bounding box center [326, 424] width 20 height 20
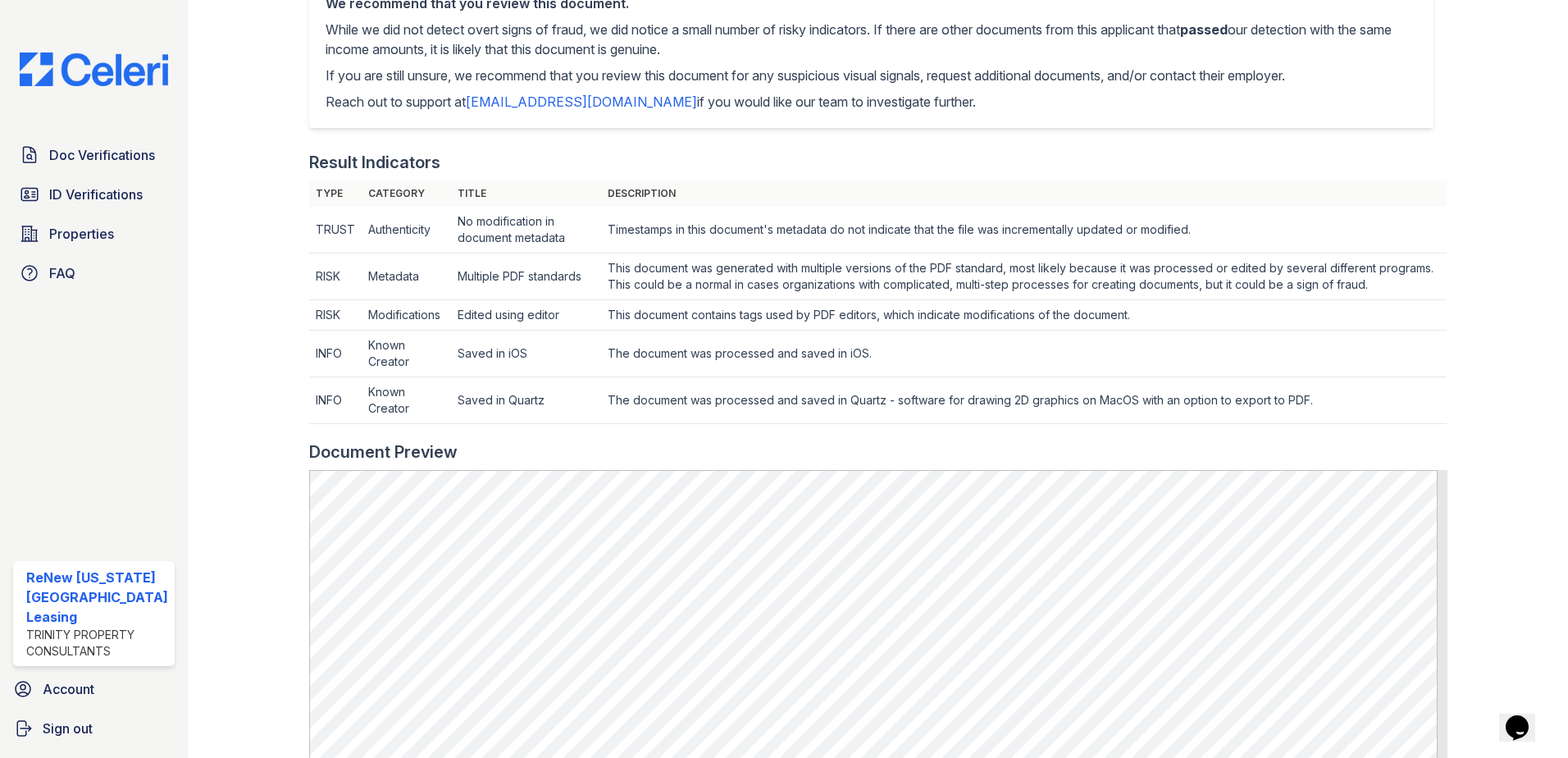
scroll to position [738, 0]
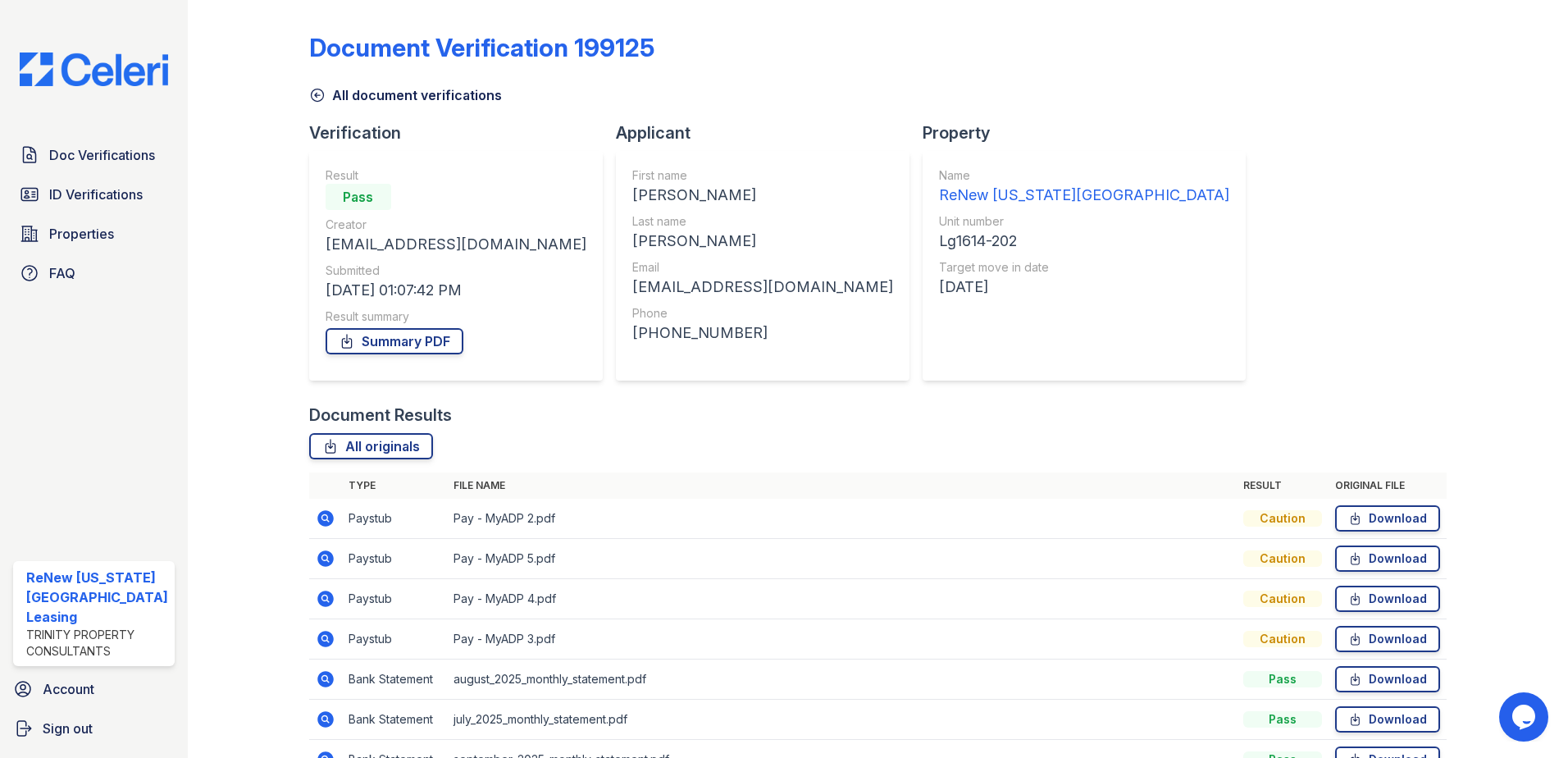
click at [324, 557] on icon at bounding box center [325, 557] width 4 height 4
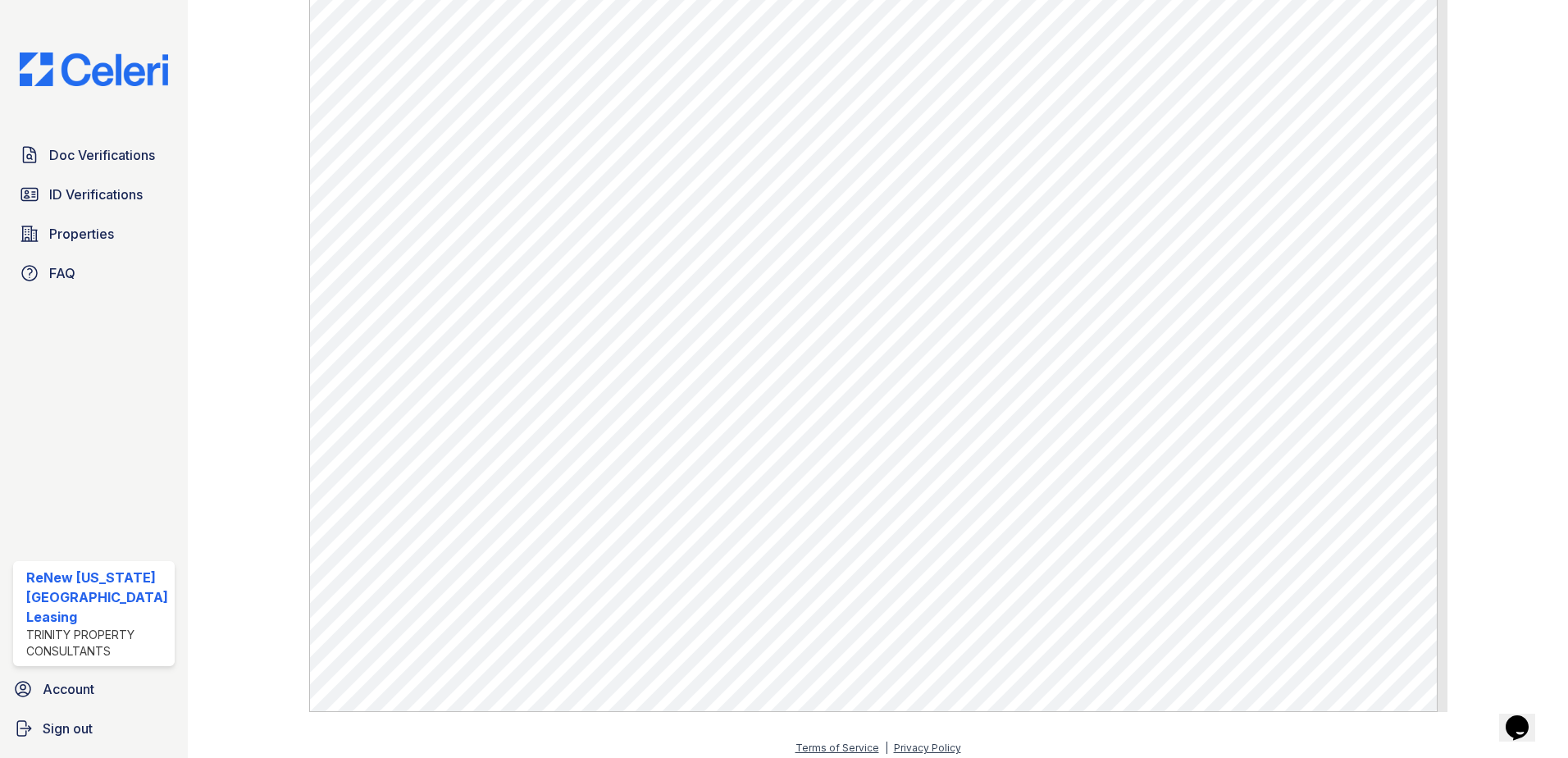
scroll to position [935, 0]
click at [58, 145] on span "Doc Verifications" at bounding box center [102, 155] width 106 height 20
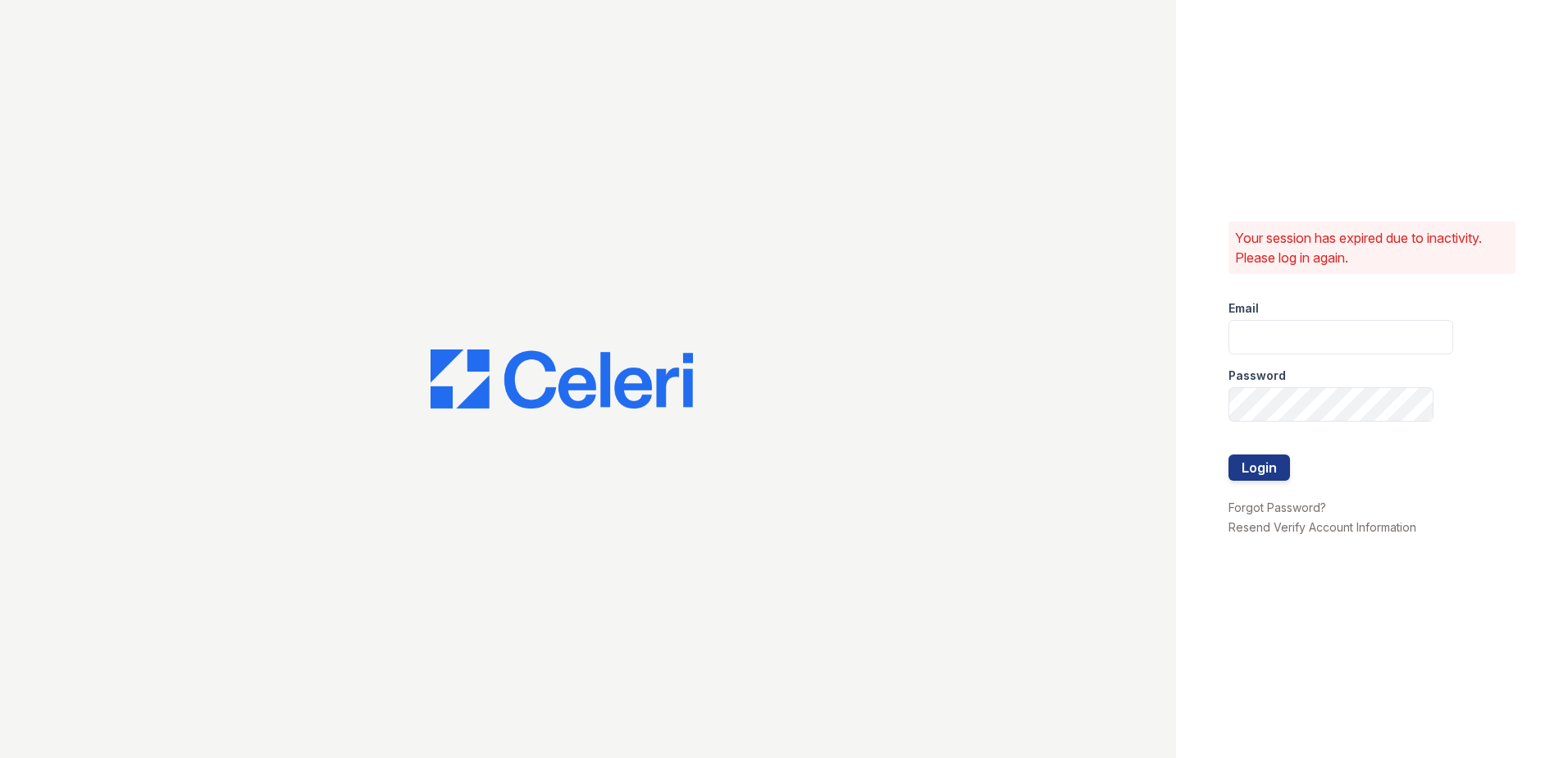
type input "renewvirginiabeach@trinity-pm.com"
click at [1276, 454] on div at bounding box center [1340, 437] width 225 height 32
click at [1274, 466] on button "Login" at bounding box center [1259, 467] width 62 height 26
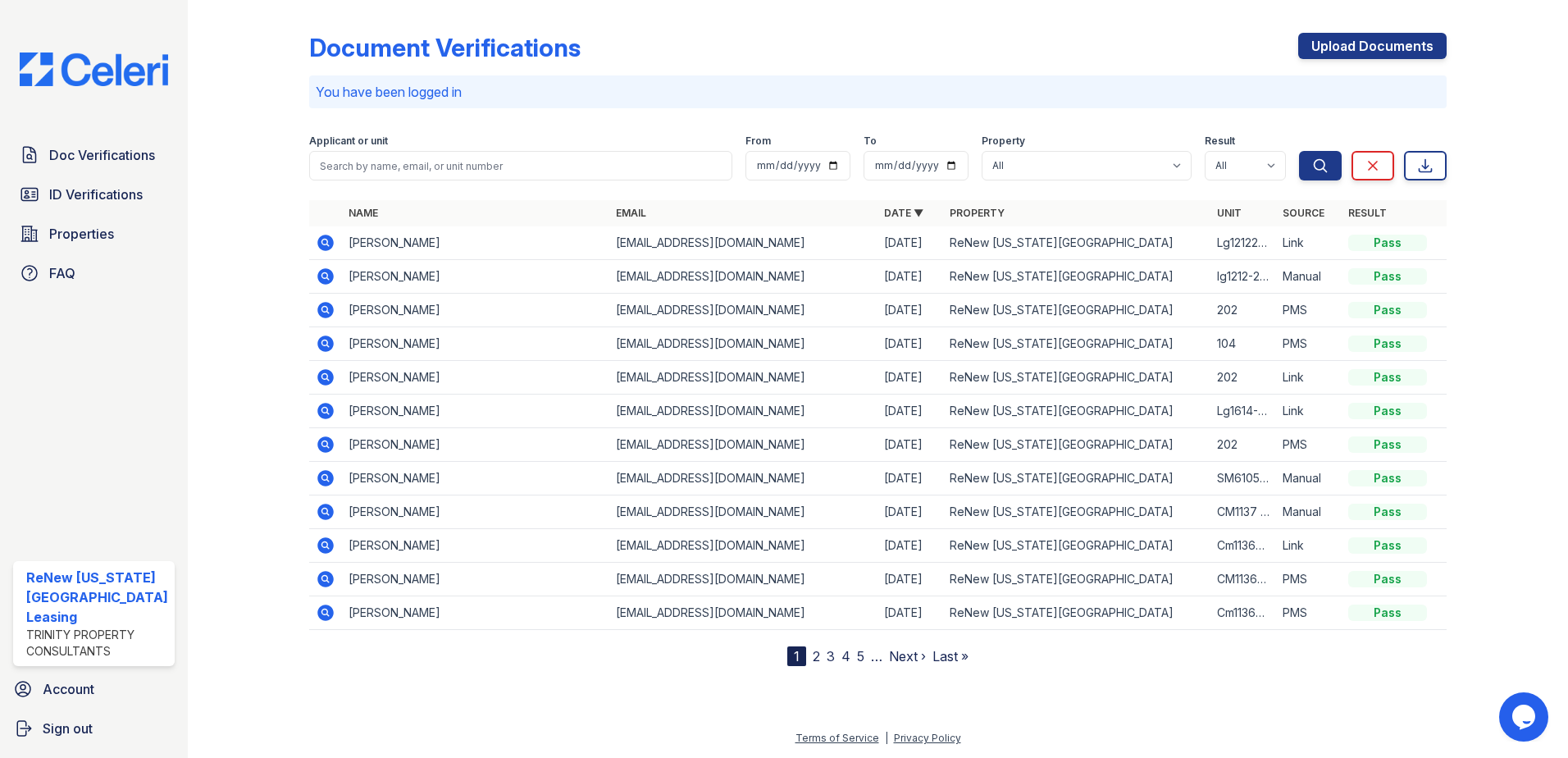
click at [323, 410] on icon at bounding box center [325, 410] width 4 height 4
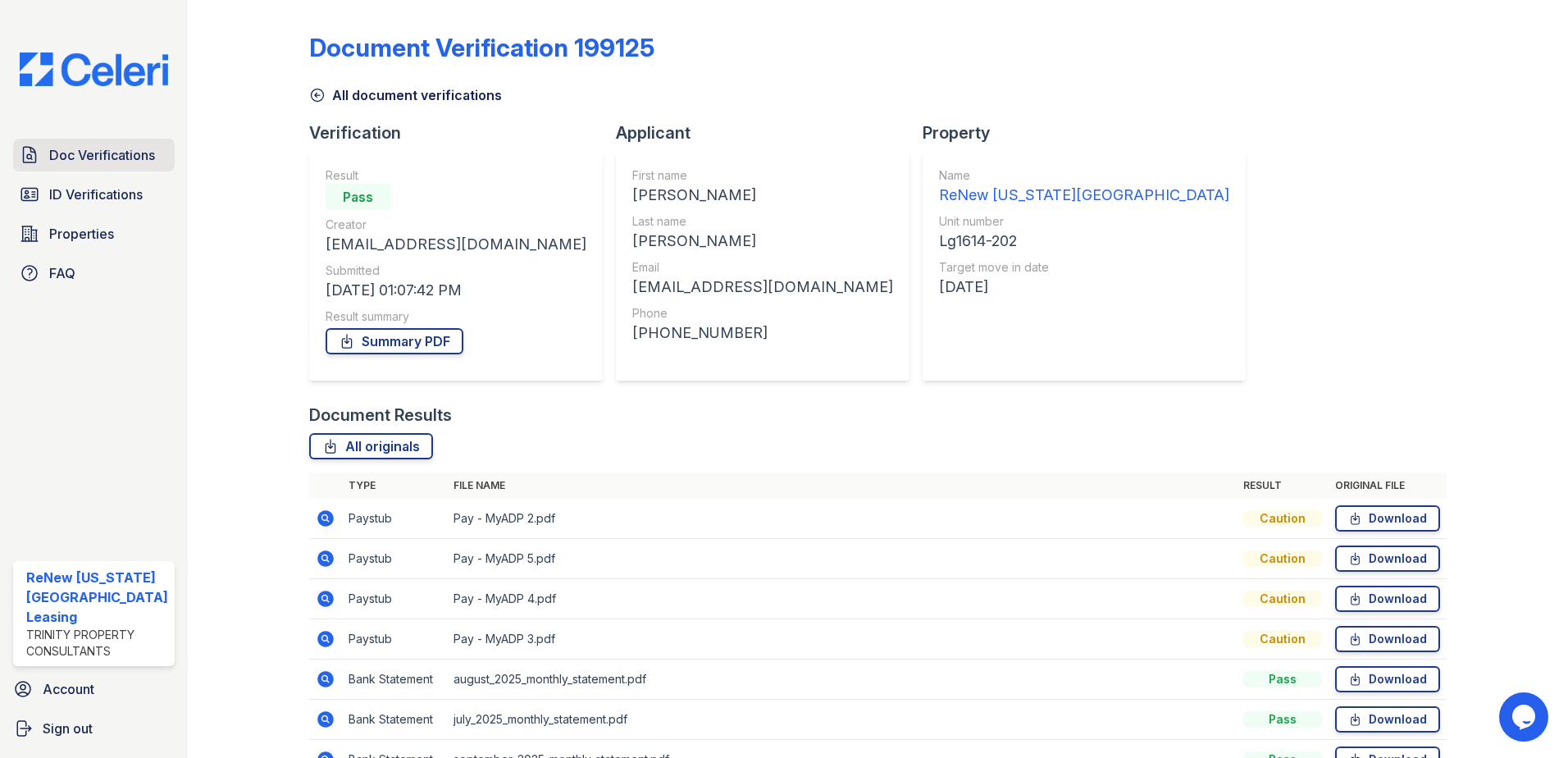
click at [85, 153] on span "Doc Verifications" at bounding box center [102, 155] width 106 height 20
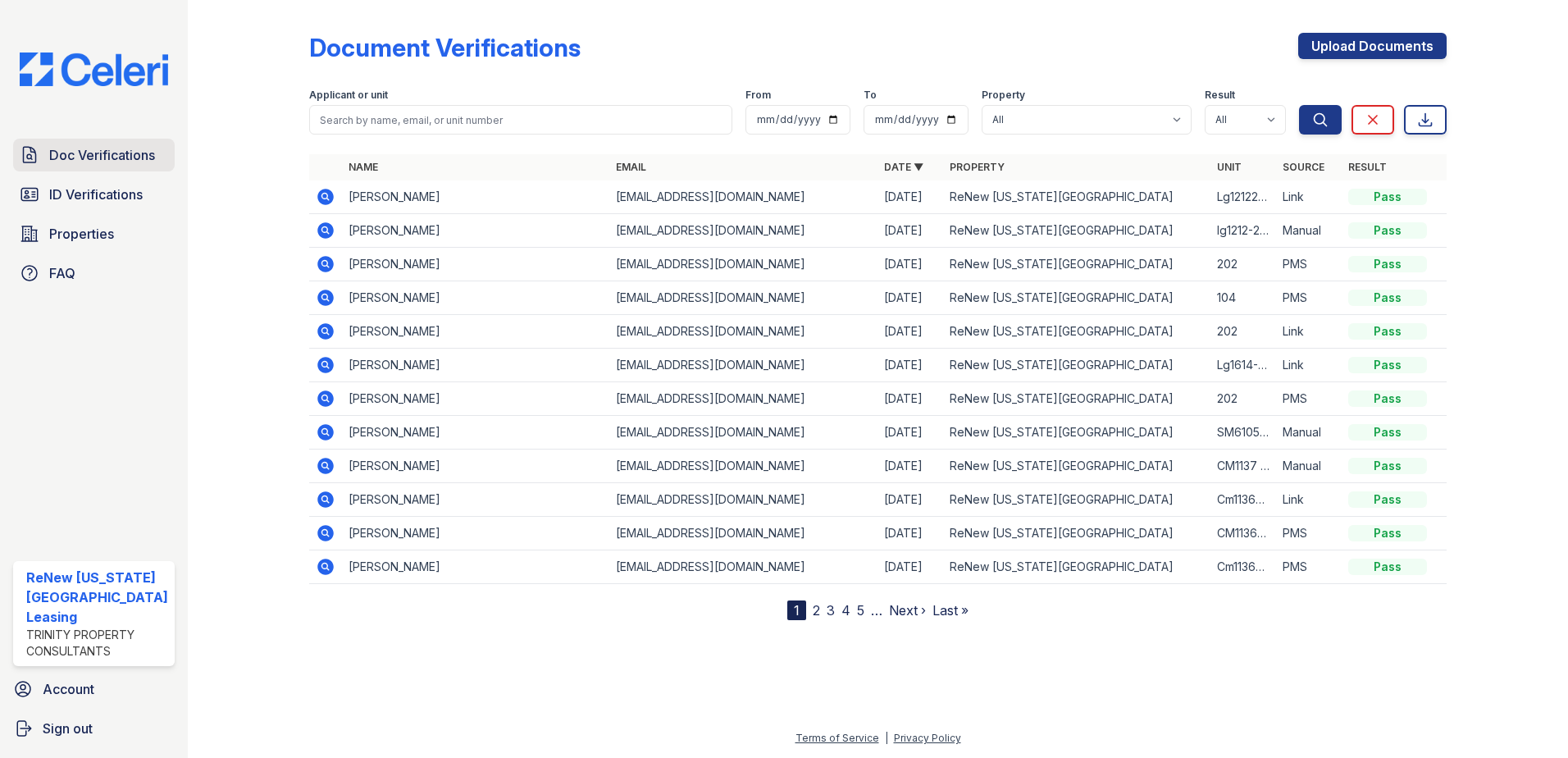
click at [86, 149] on span "Doc Verifications" at bounding box center [102, 155] width 106 height 20
click at [321, 191] on icon at bounding box center [326, 196] width 17 height 17
click at [327, 223] on icon at bounding box center [326, 230] width 17 height 17
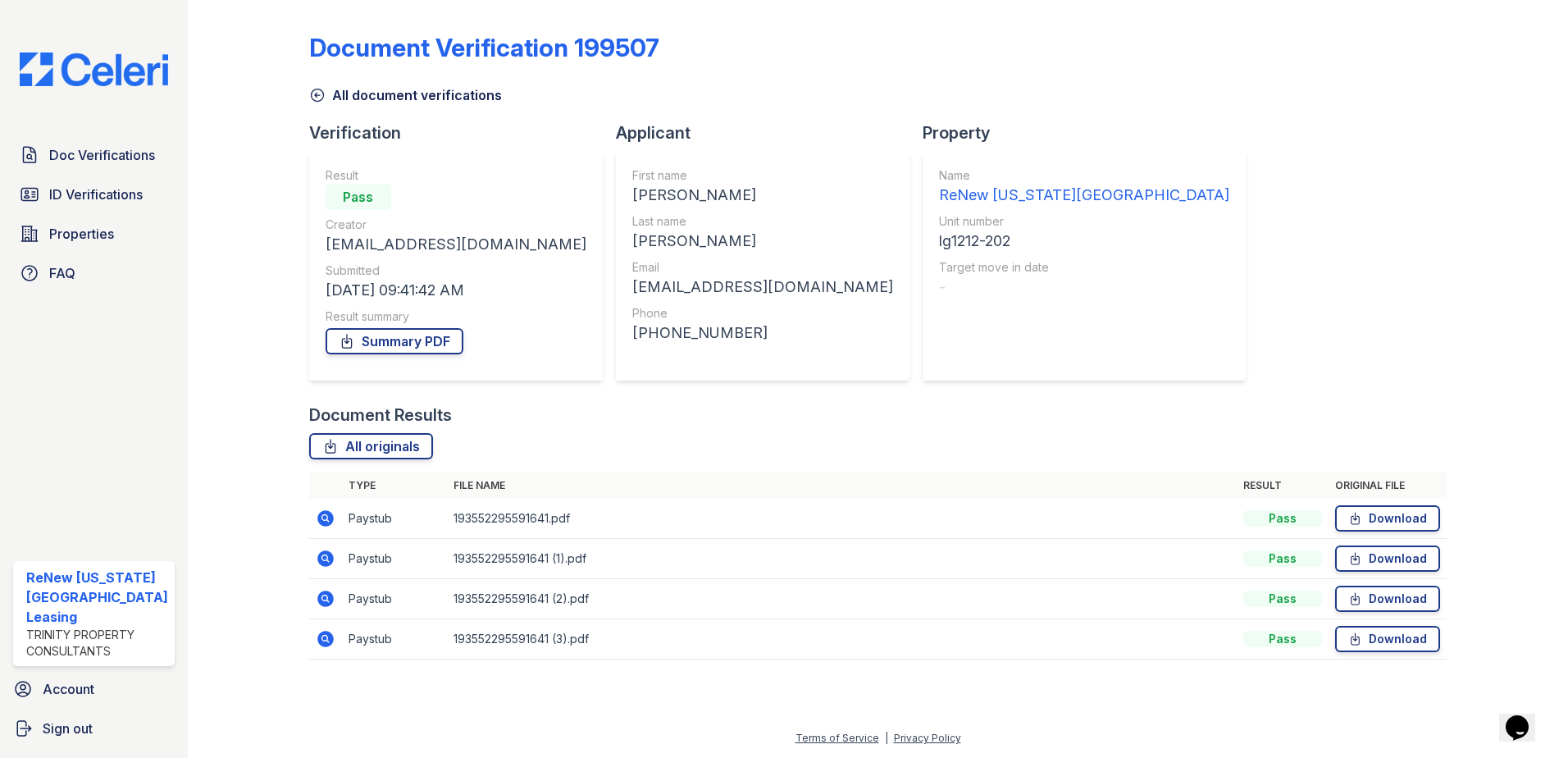
click at [328, 632] on icon at bounding box center [326, 638] width 17 height 17
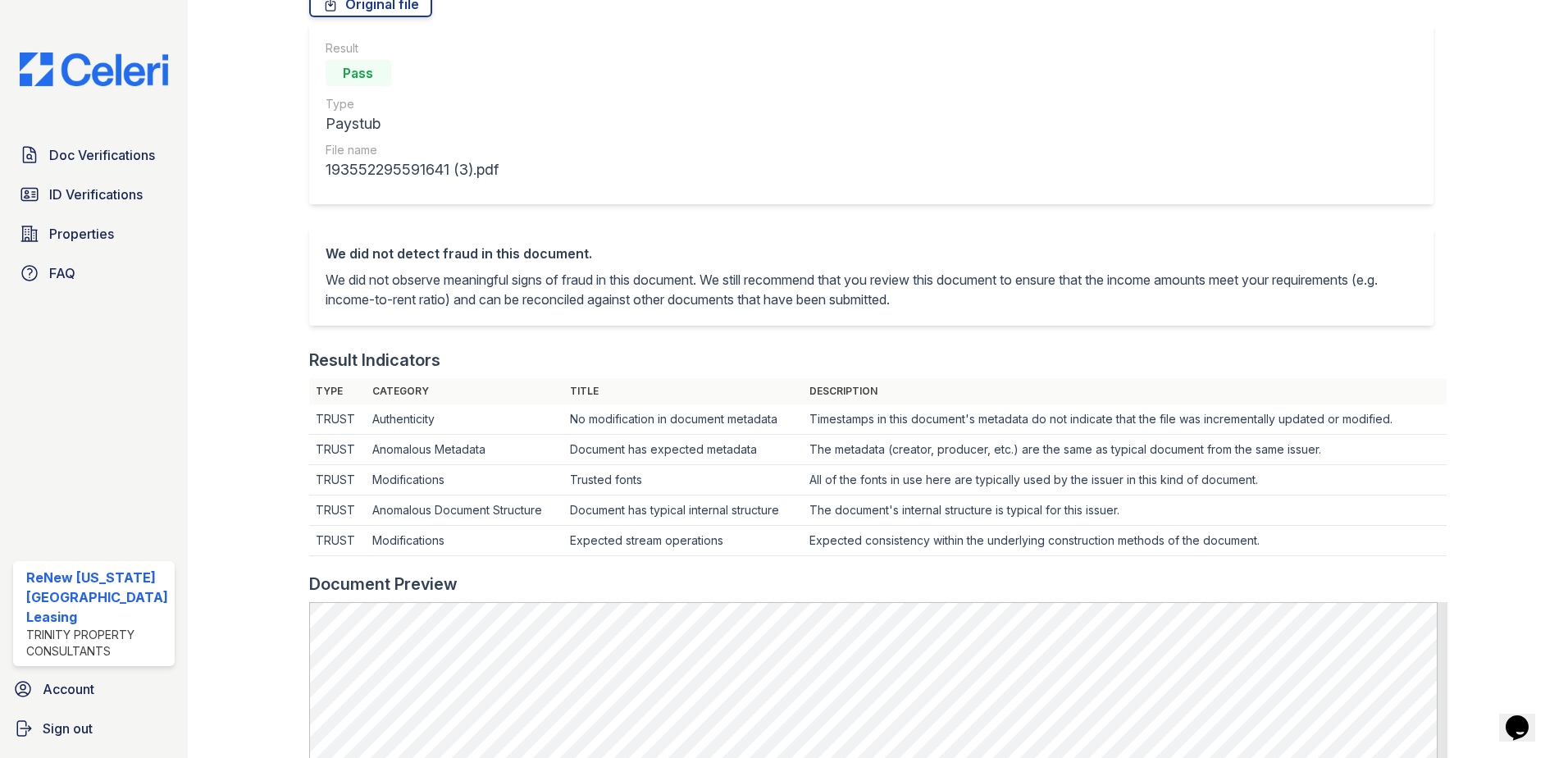
scroll to position [492, 0]
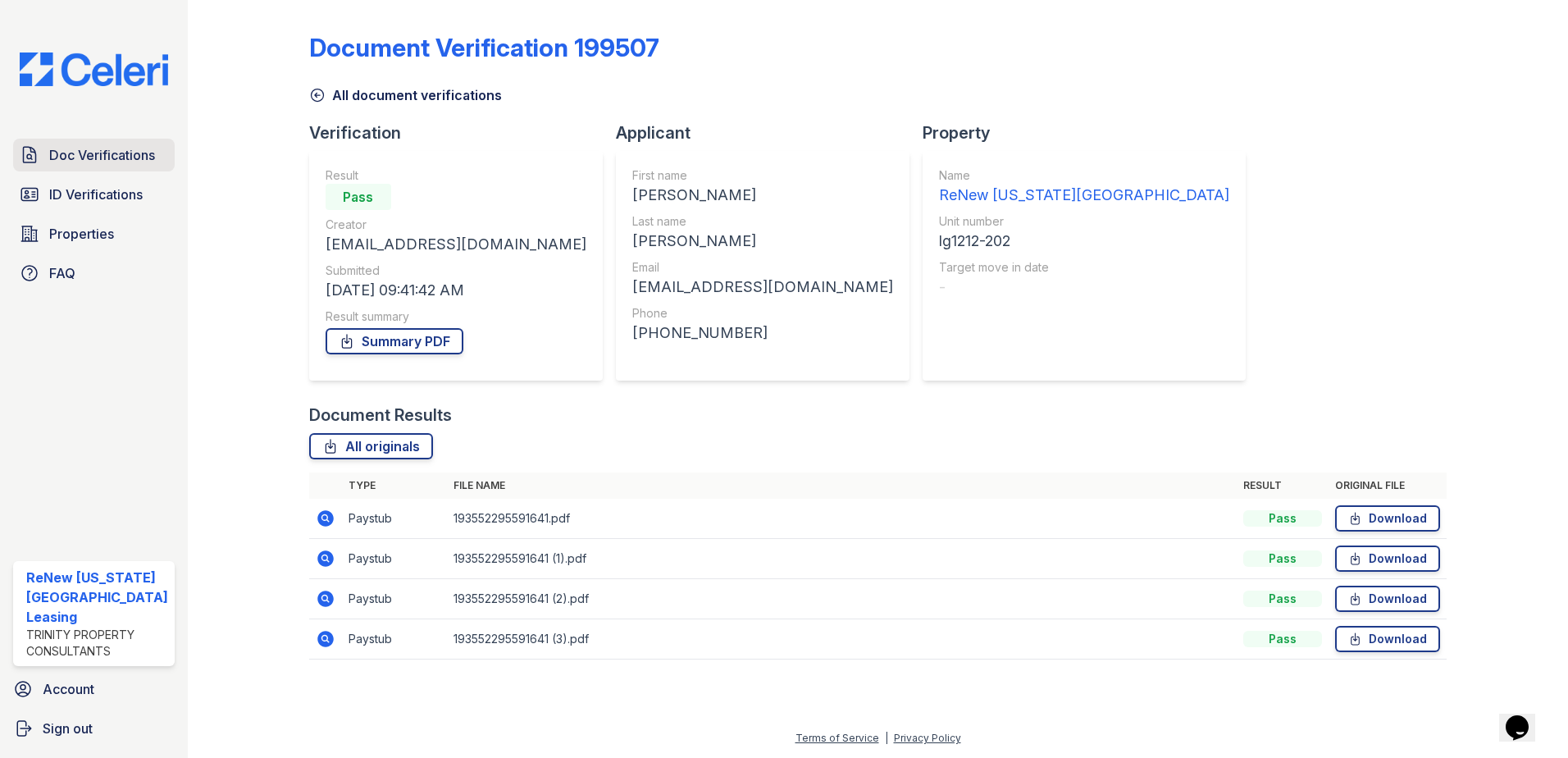
click at [81, 152] on span "Doc Verifications" at bounding box center [102, 155] width 106 height 20
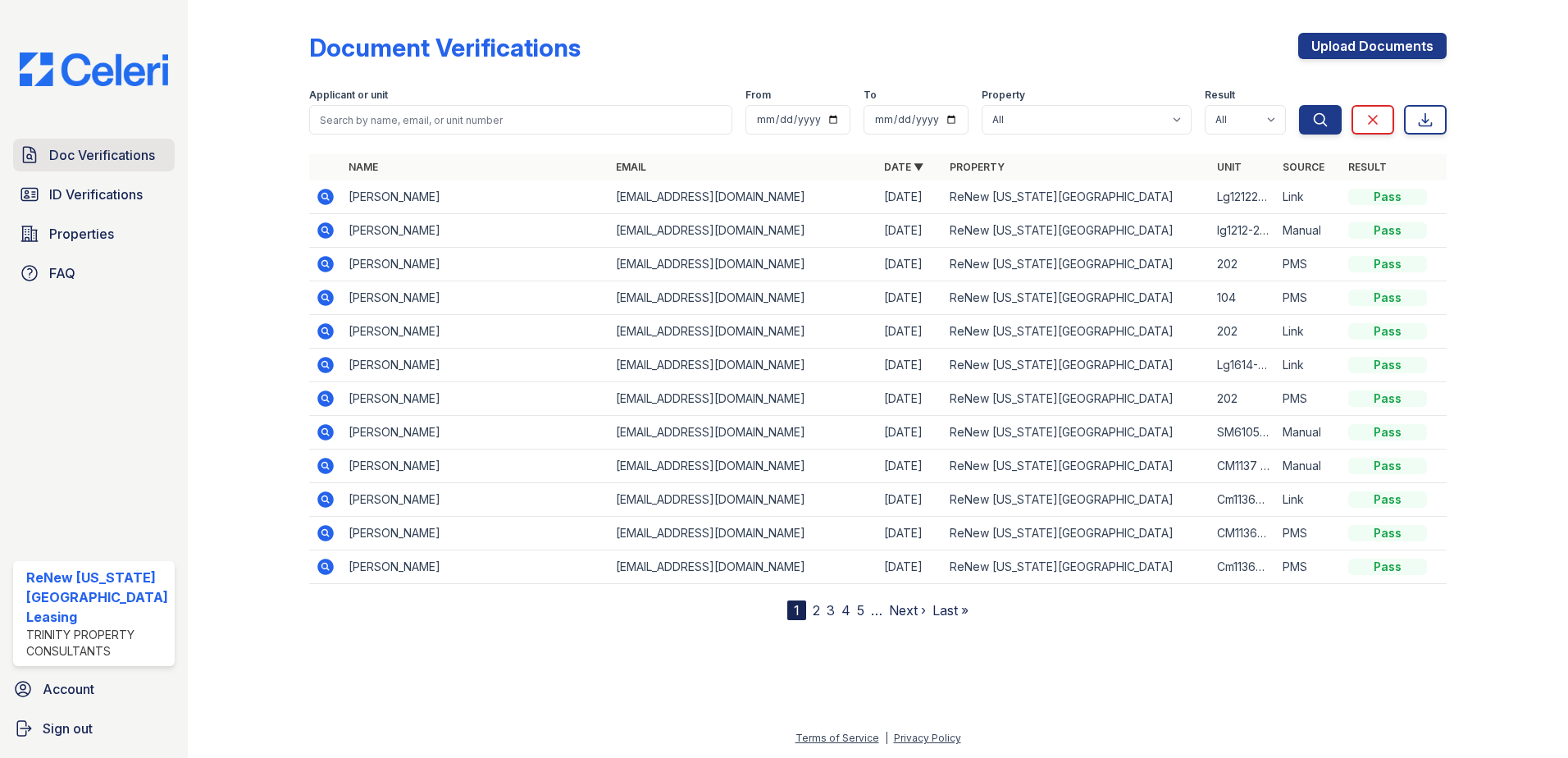
click at [80, 155] on span "Doc Verifications" at bounding box center [102, 155] width 106 height 20
click at [79, 151] on span "Doc Verifications" at bounding box center [102, 155] width 106 height 20
click at [88, 148] on span "Doc Verifications" at bounding box center [102, 155] width 106 height 20
click at [105, 197] on span "ID Verifications" at bounding box center [95, 194] width 93 height 20
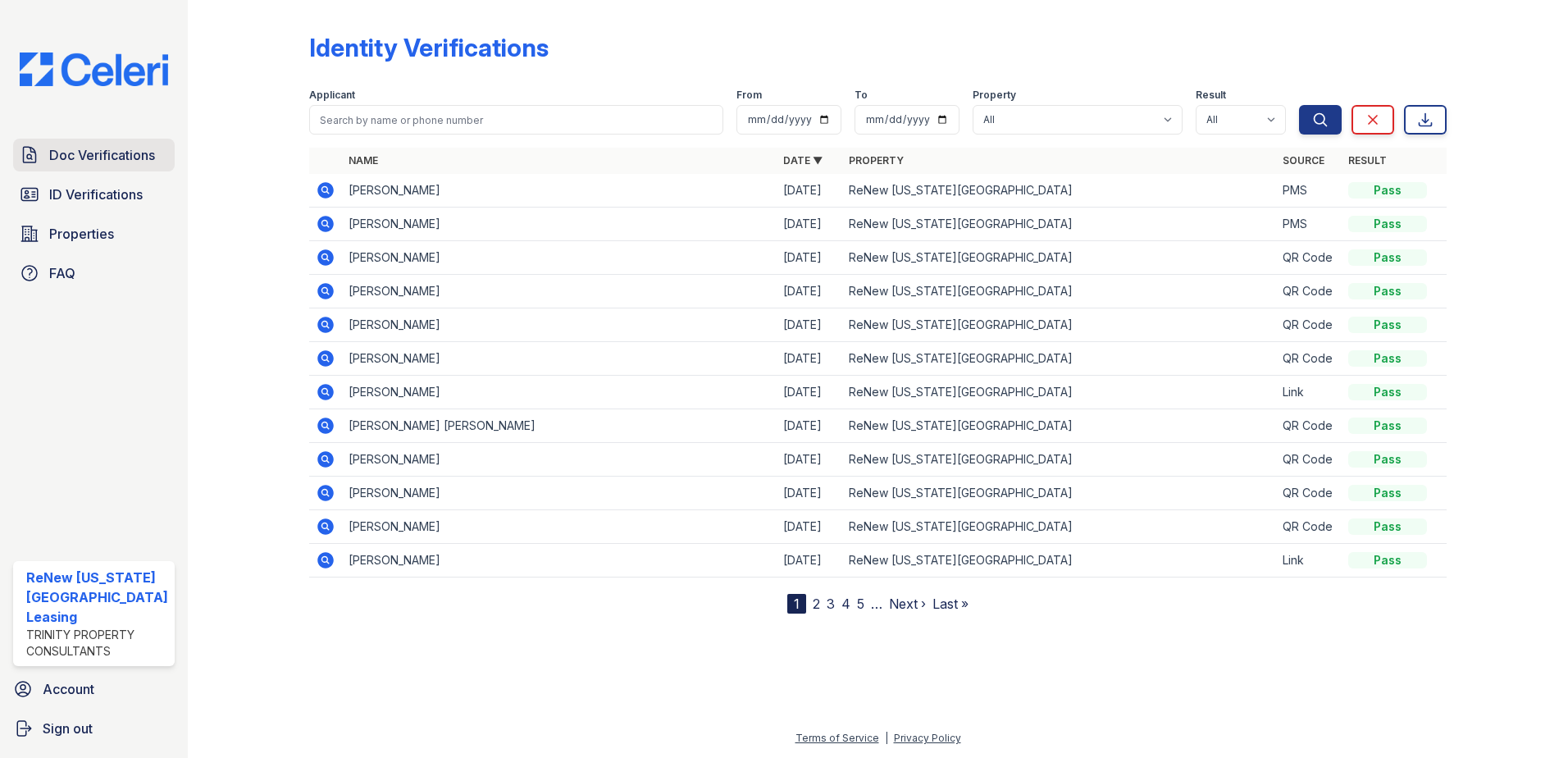
click at [78, 143] on link "Doc Verifications" at bounding box center [93, 154] width 162 height 32
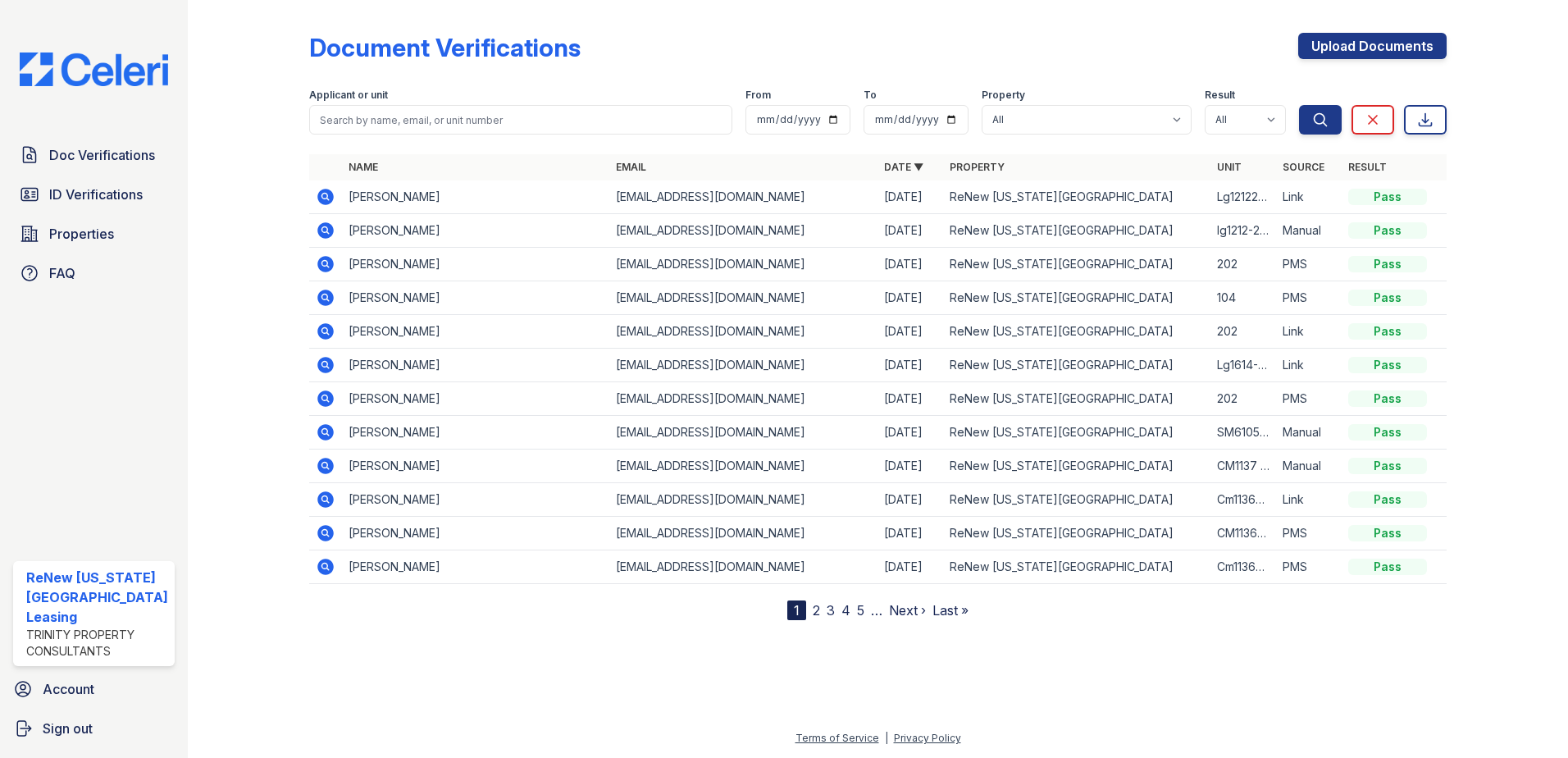
click at [78, 143] on link "Doc Verifications" at bounding box center [93, 154] width 162 height 32
click at [326, 191] on icon at bounding box center [326, 196] width 17 height 17
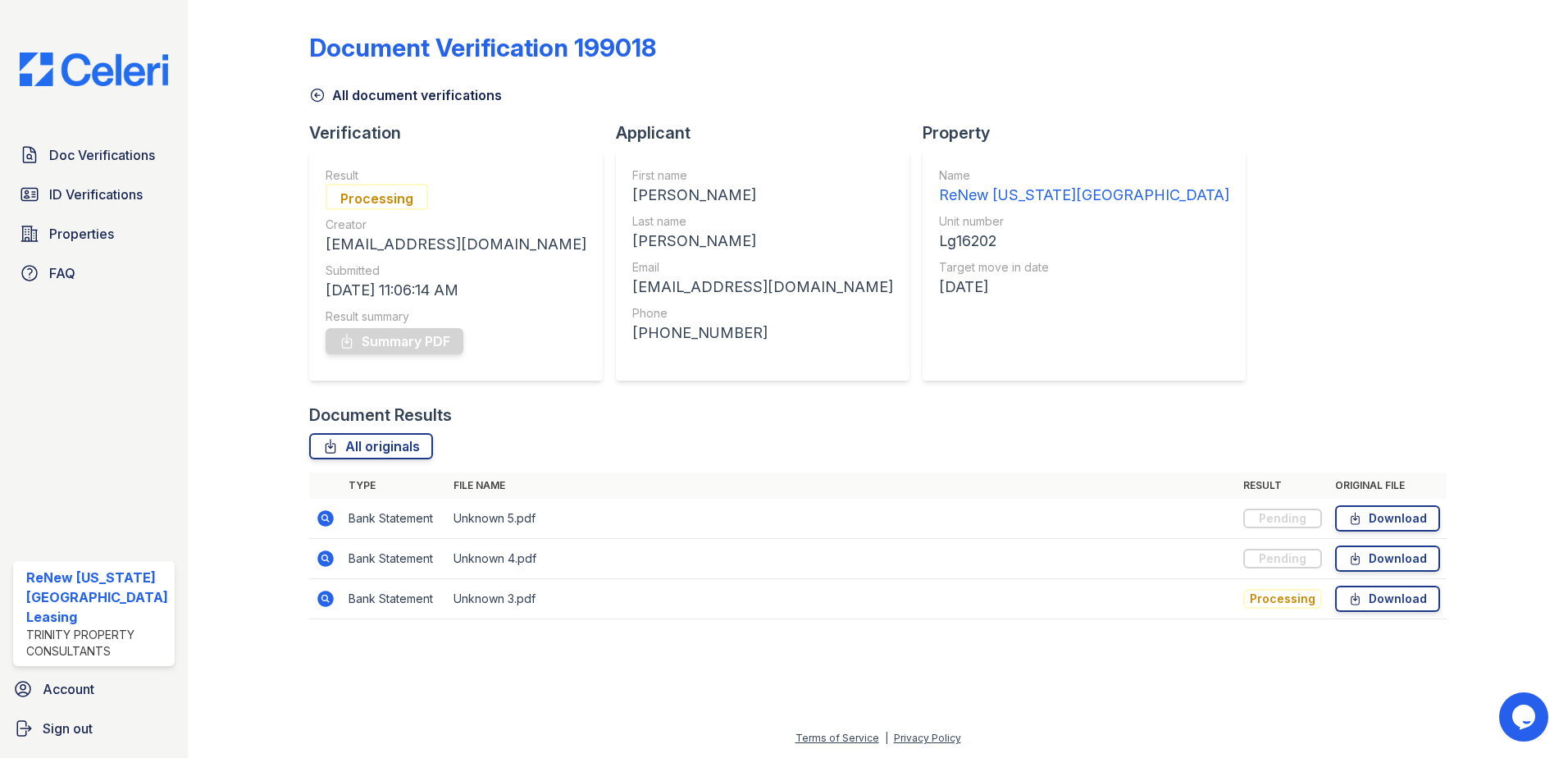
click at [328, 515] on icon at bounding box center [326, 518] width 17 height 17
click at [624, 430] on div "Document Results All originals Type File name Result Original file Bank Stateme…" at bounding box center [878, 519] width 1138 height 232
click at [233, 299] on div at bounding box center [261, 321] width 95 height 629
click at [334, 518] on td at bounding box center [325, 519] width 32 height 40
click at [324, 519] on icon at bounding box center [325, 517] width 4 height 4
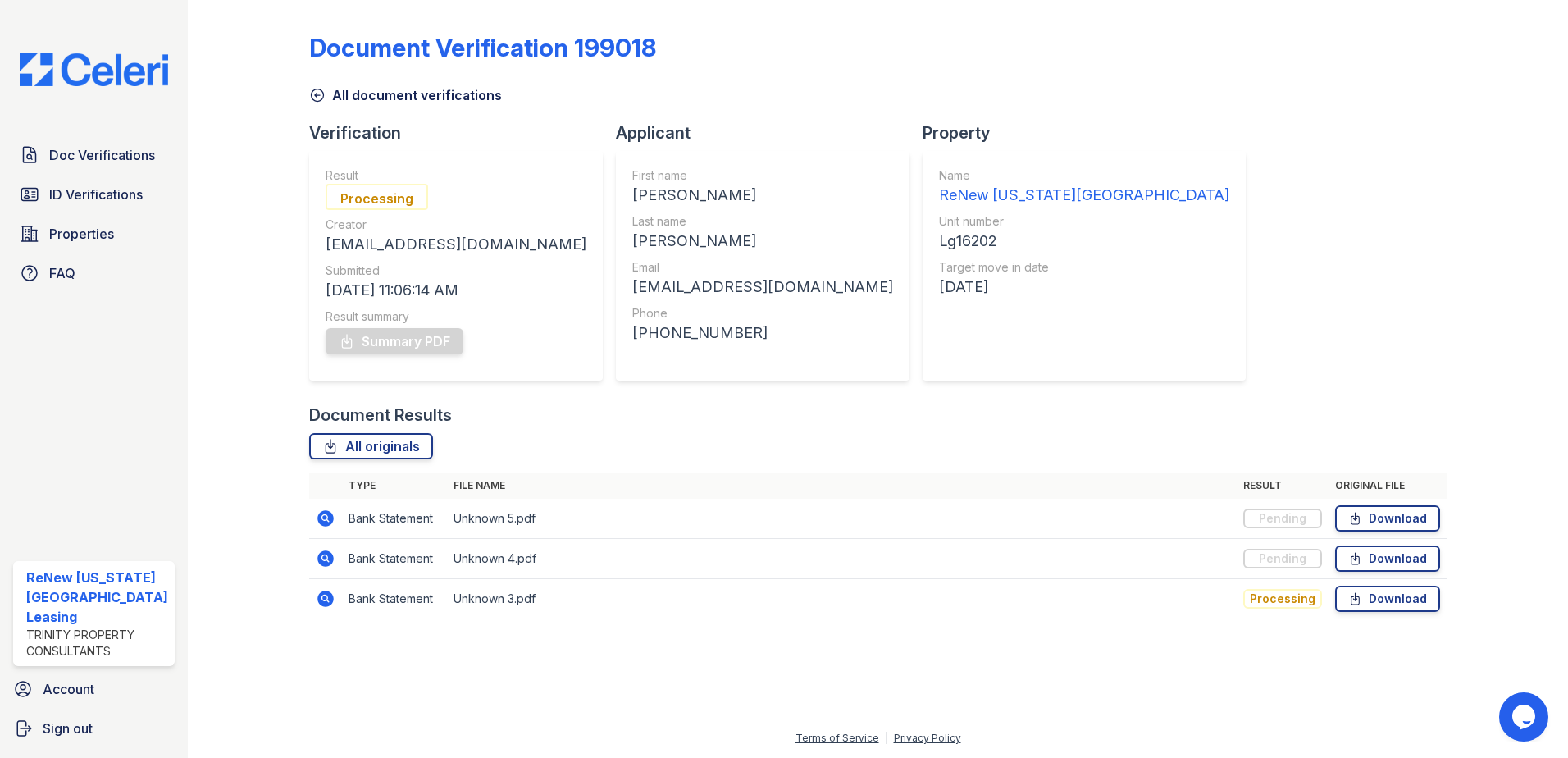
click at [318, 515] on icon at bounding box center [326, 518] width 17 height 17
click at [323, 597] on icon at bounding box center [325, 597] width 4 height 4
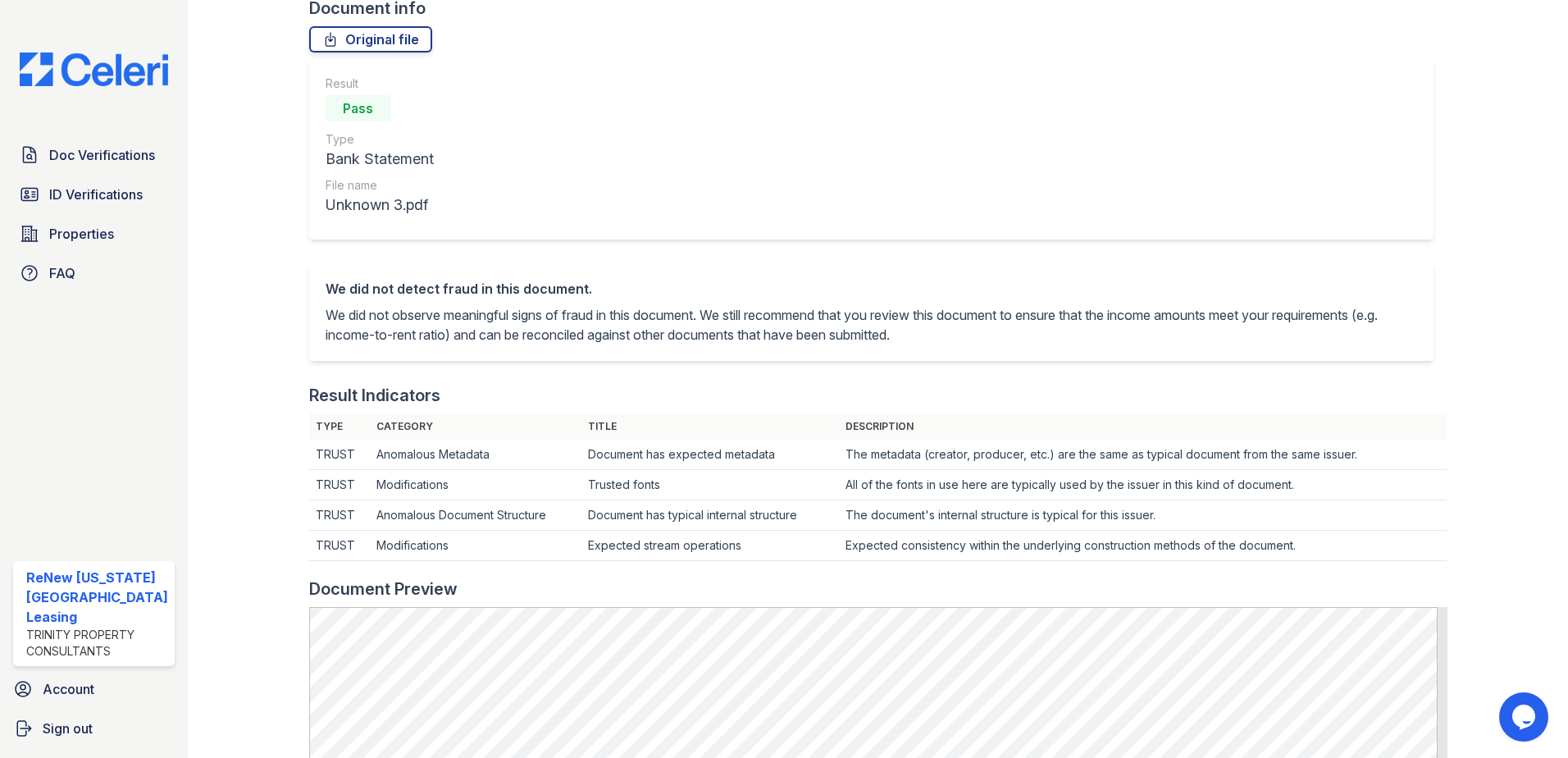
scroll to position [328, 0]
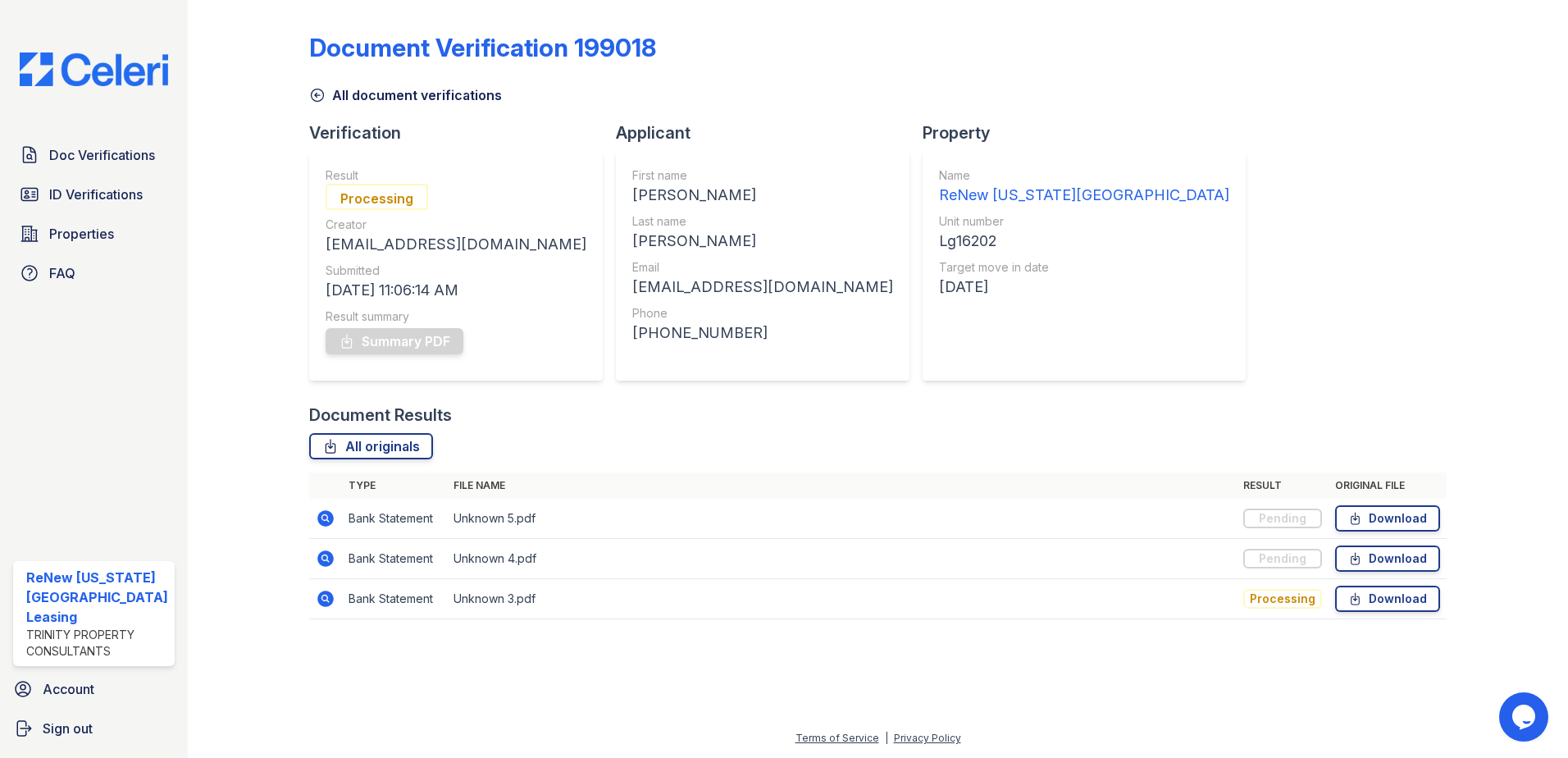
click at [319, 559] on icon at bounding box center [326, 558] width 17 height 17
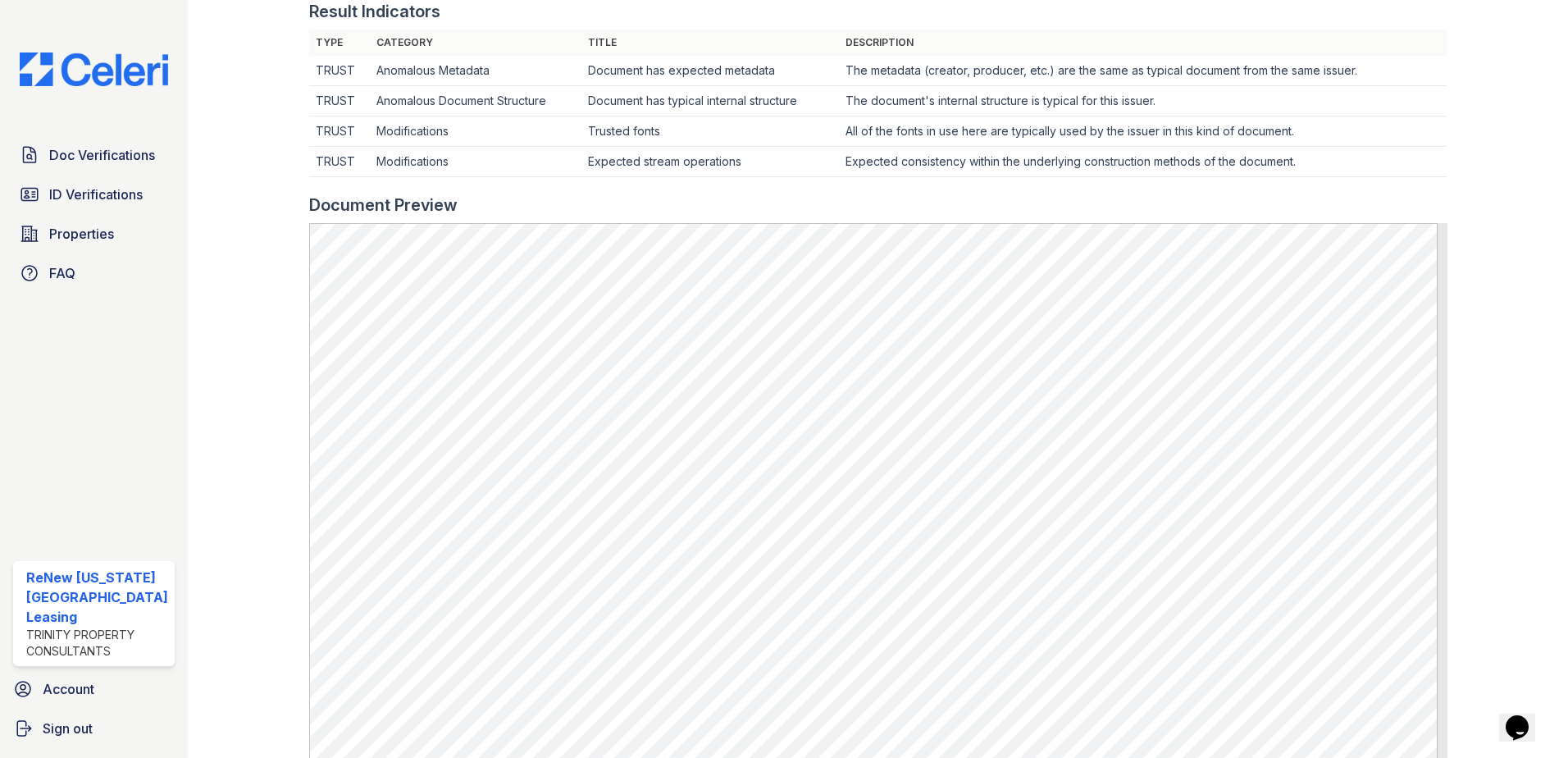
scroll to position [656, 0]
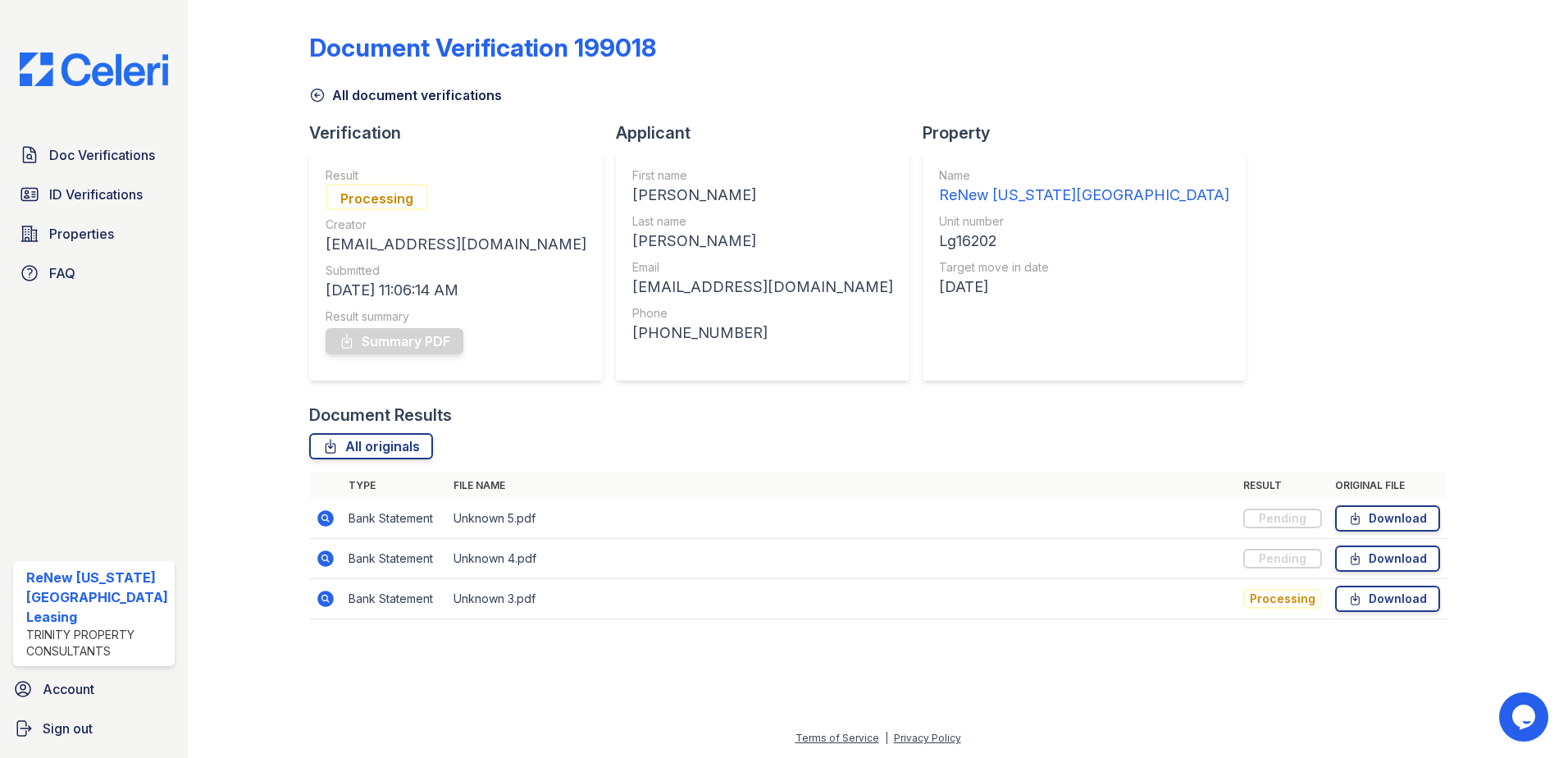
click at [324, 600] on icon at bounding box center [326, 599] width 20 height 20
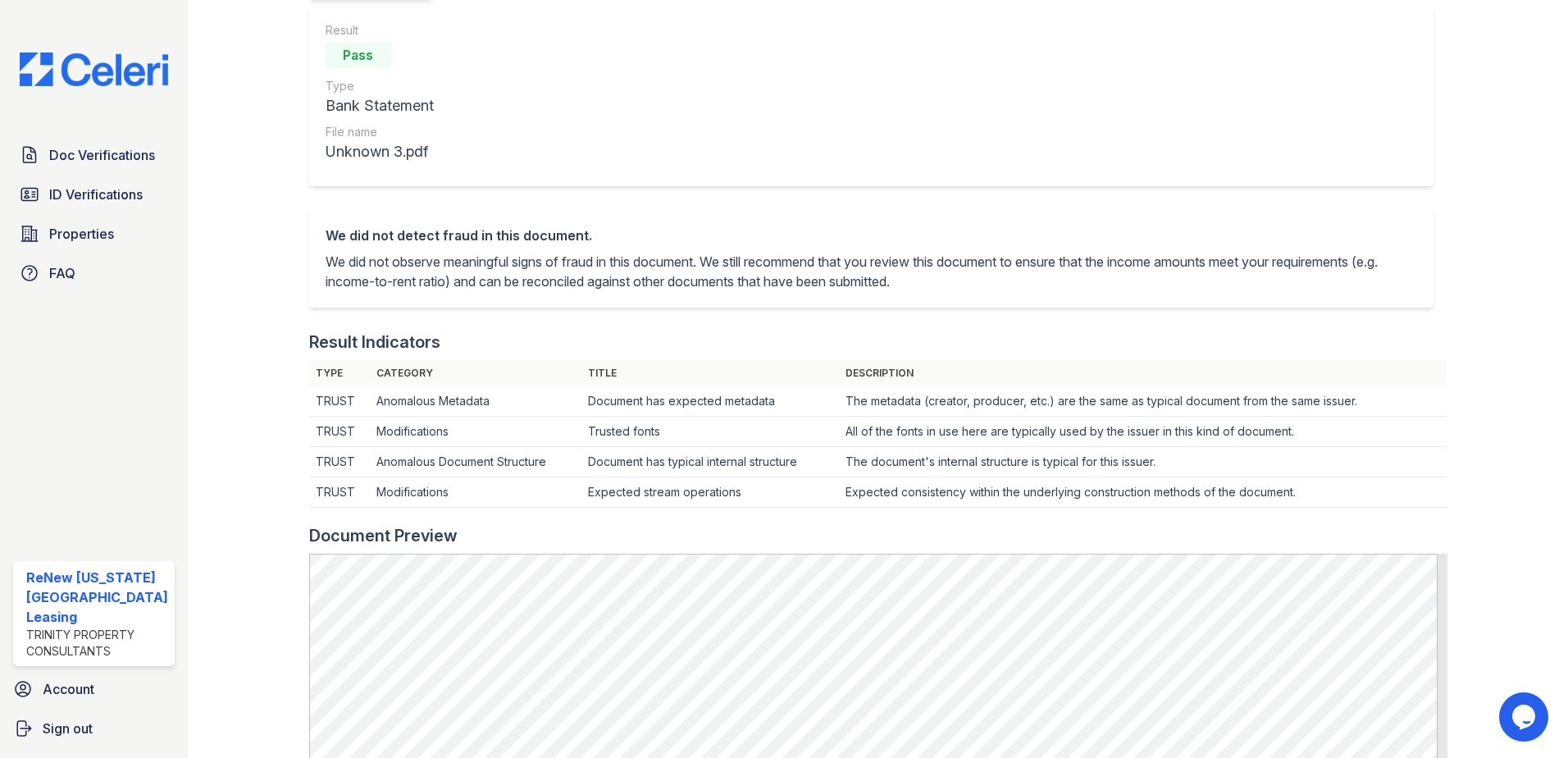
scroll to position [410, 0]
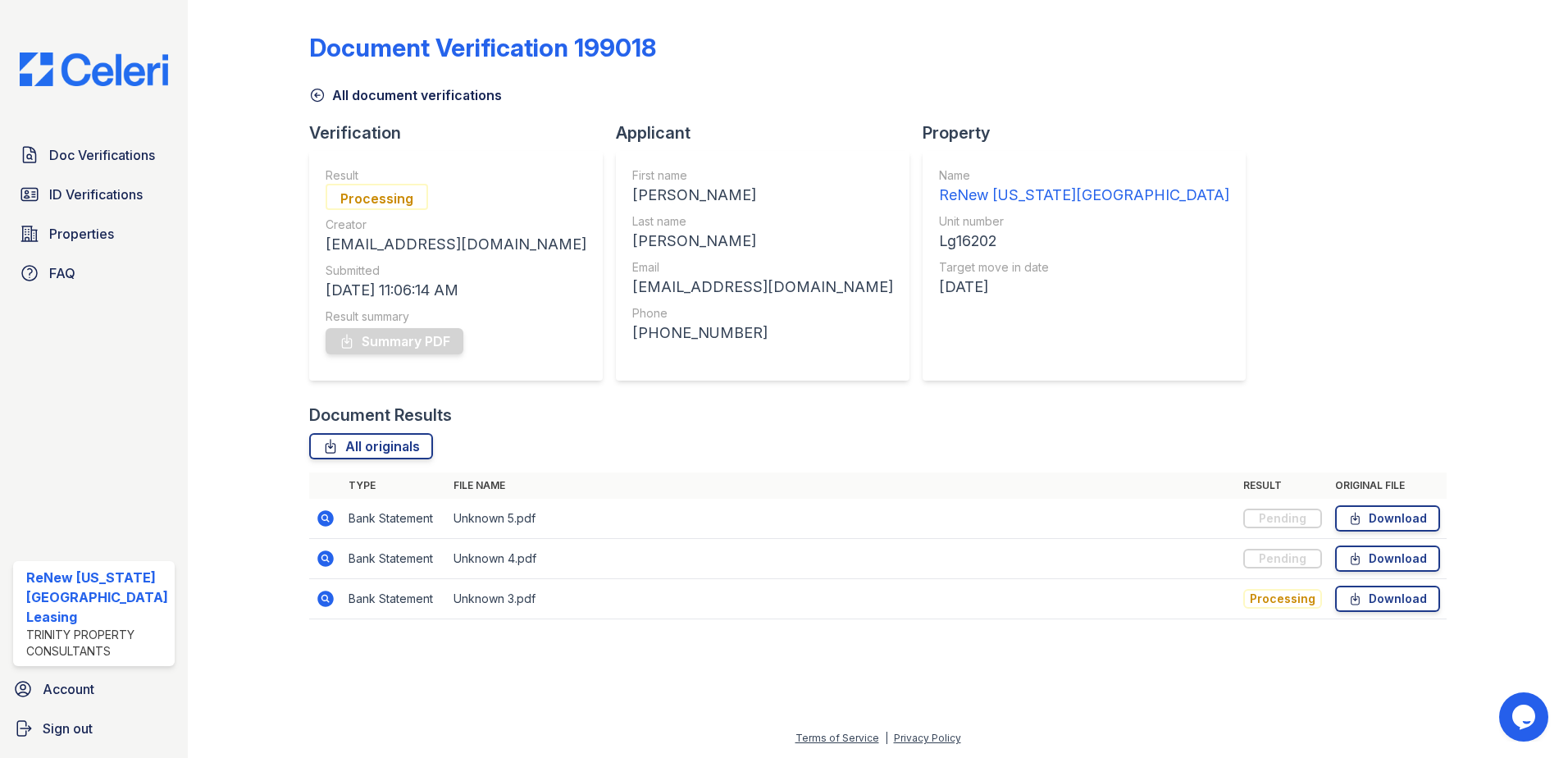
click at [323, 517] on icon at bounding box center [325, 517] width 4 height 4
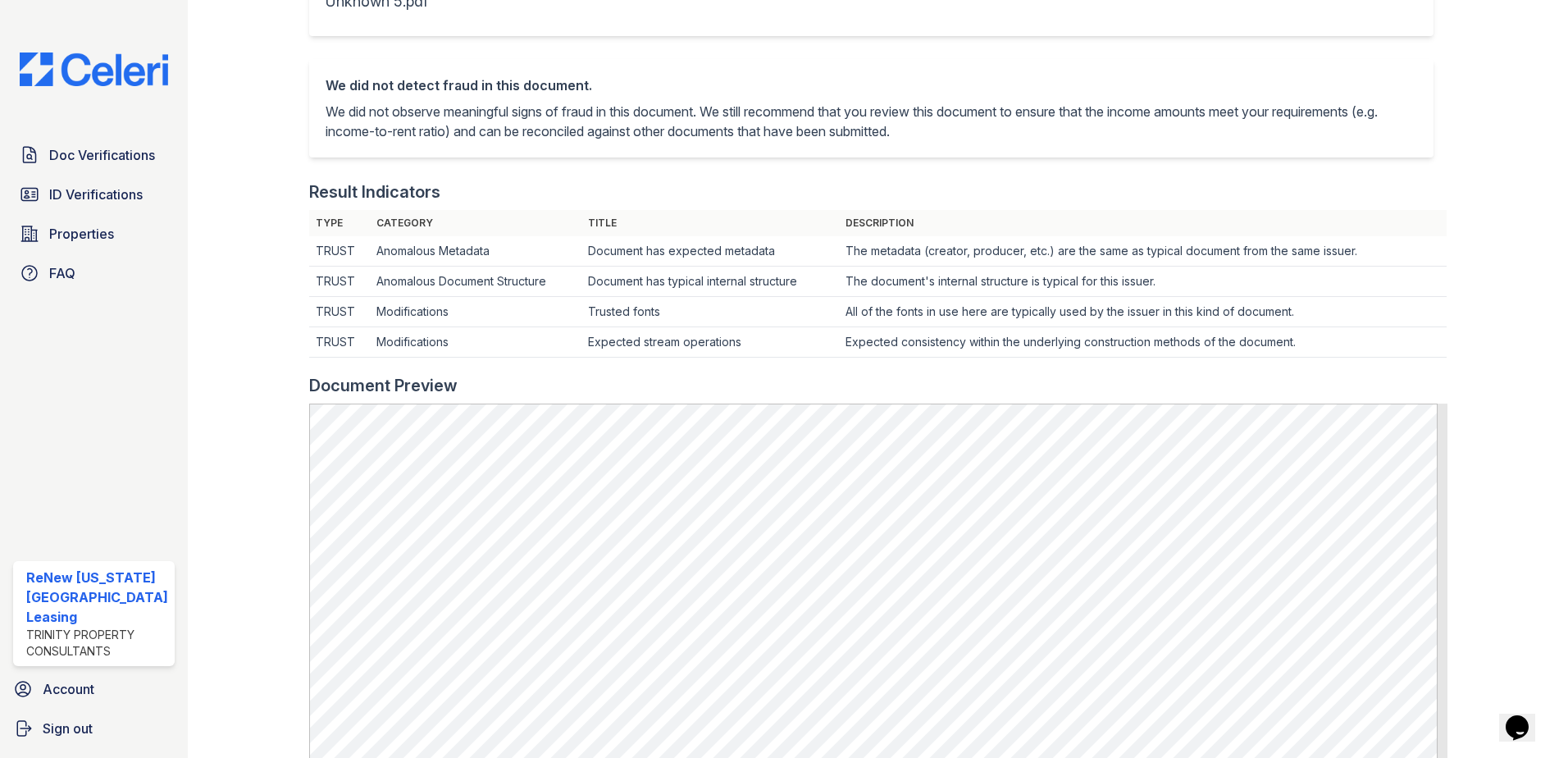
scroll to position [410, 0]
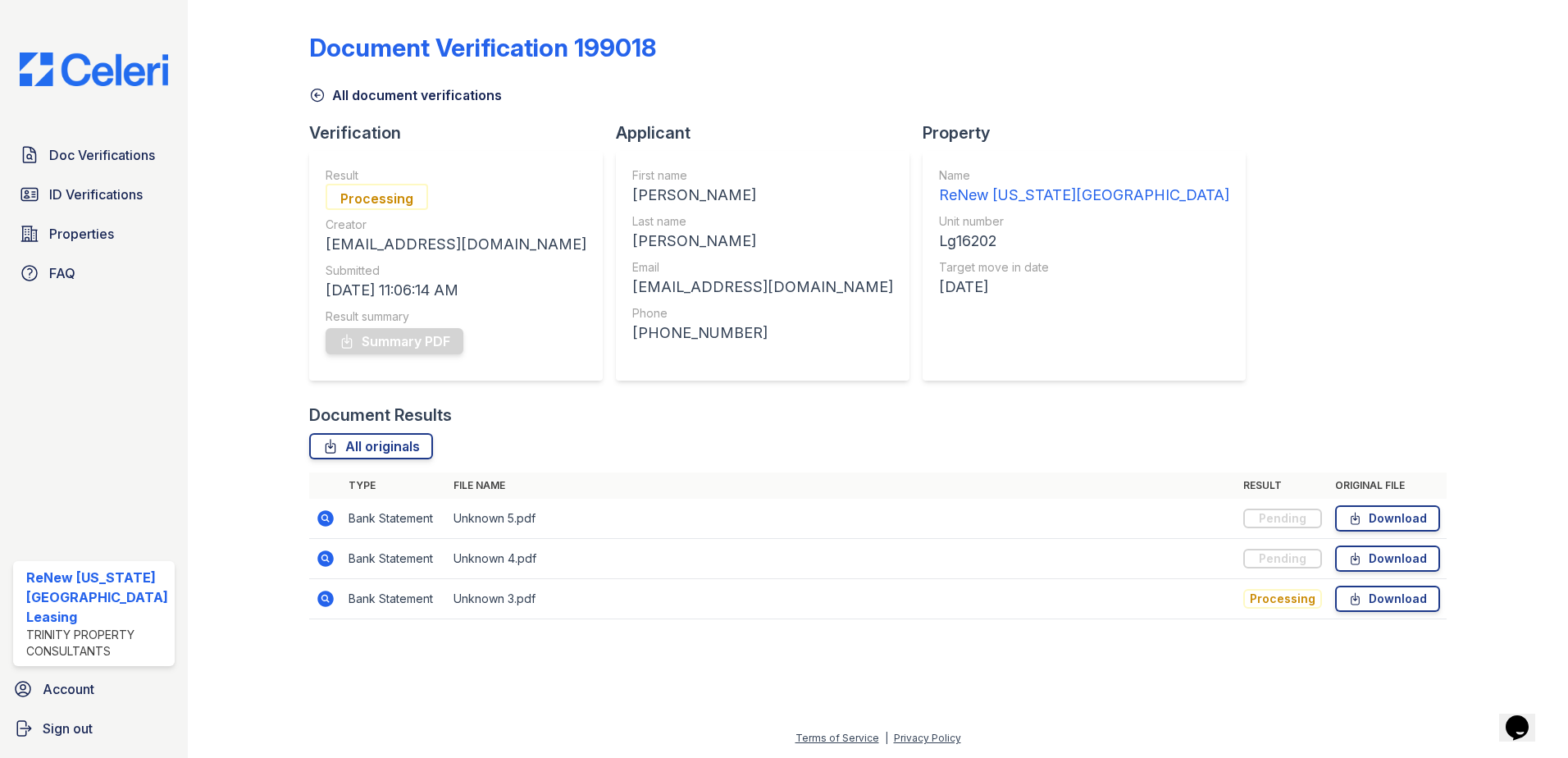
click at [329, 597] on icon at bounding box center [326, 598] width 17 height 17
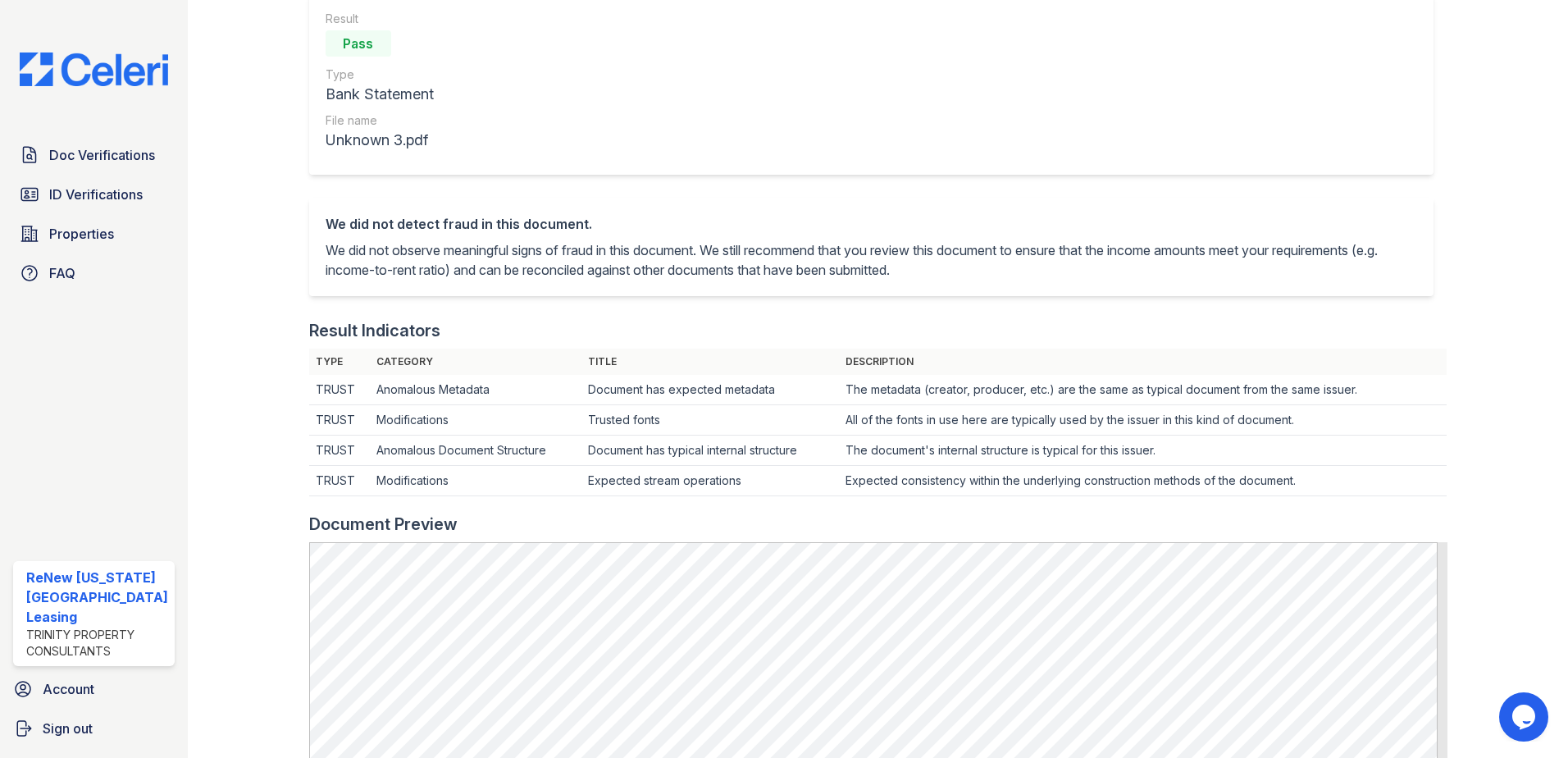
scroll to position [410, 0]
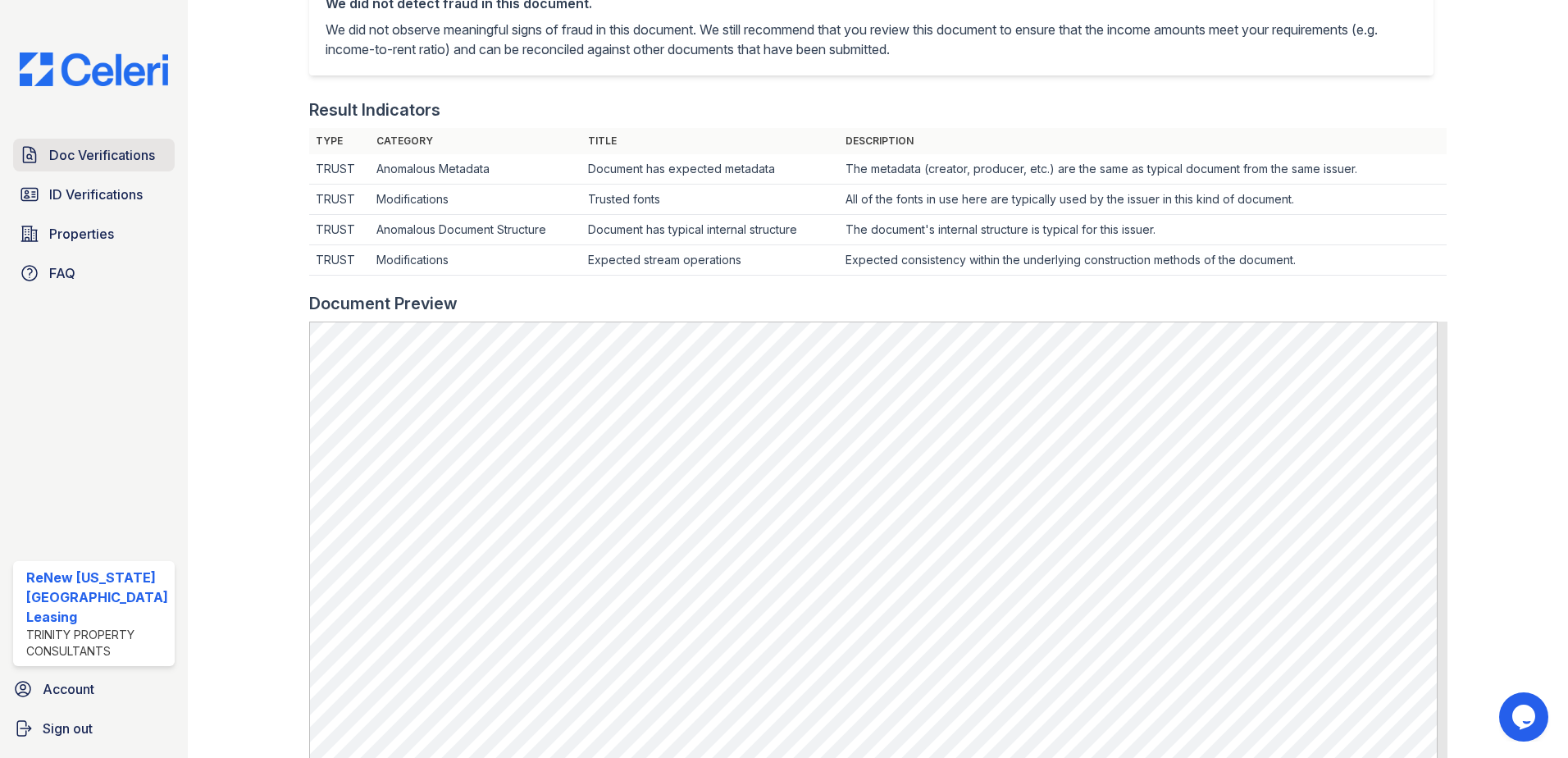
click at [120, 150] on span "Doc Verifications" at bounding box center [102, 155] width 106 height 20
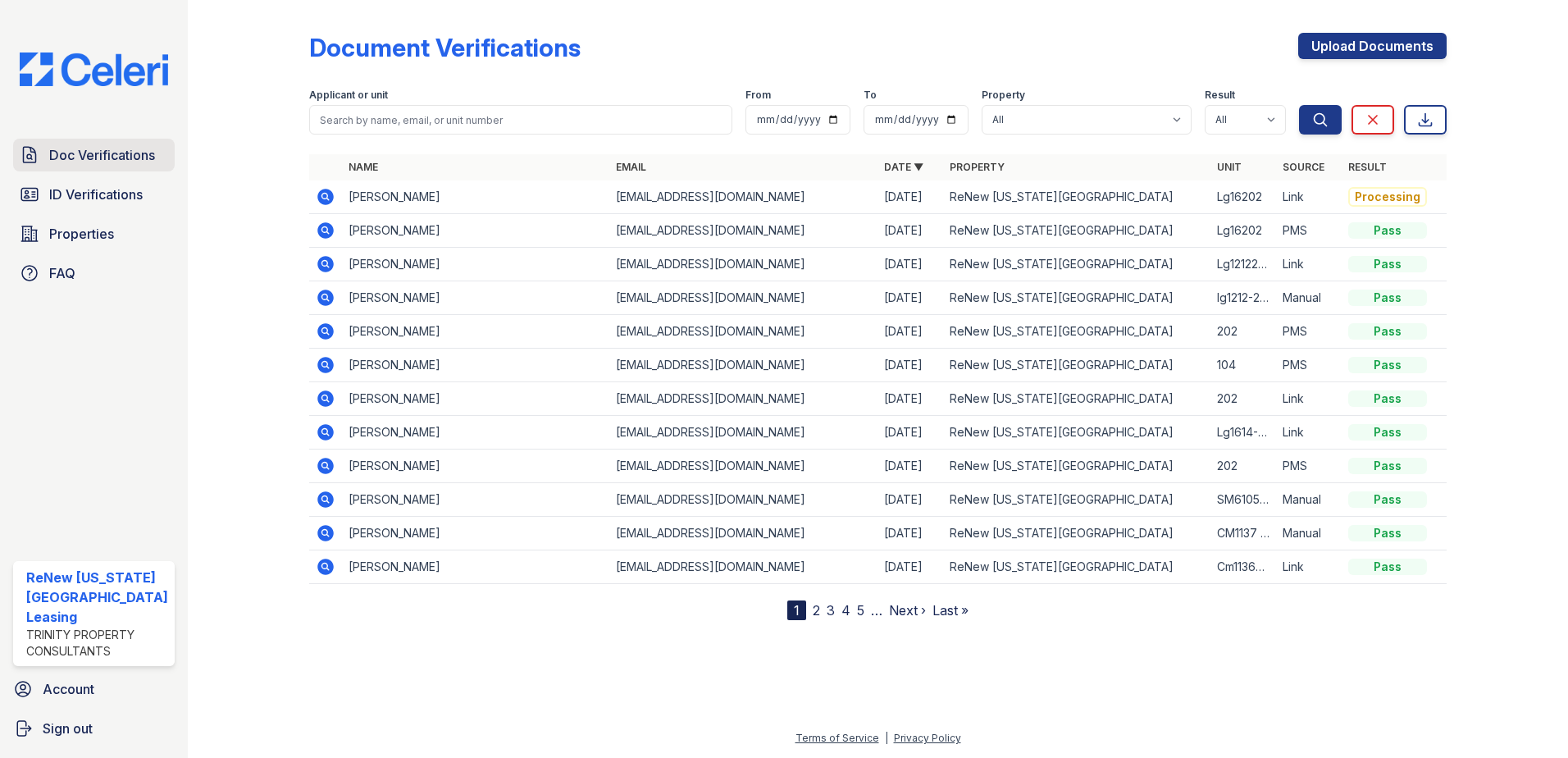
click at [82, 145] on span "Doc Verifications" at bounding box center [102, 155] width 106 height 20
click at [108, 154] on span "Doc Verifications" at bounding box center [102, 155] width 106 height 20
click at [98, 151] on span "Doc Verifications" at bounding box center [102, 155] width 106 height 20
click at [329, 195] on icon at bounding box center [326, 196] width 17 height 17
click at [86, 161] on span "Doc Verifications" at bounding box center [102, 155] width 106 height 20
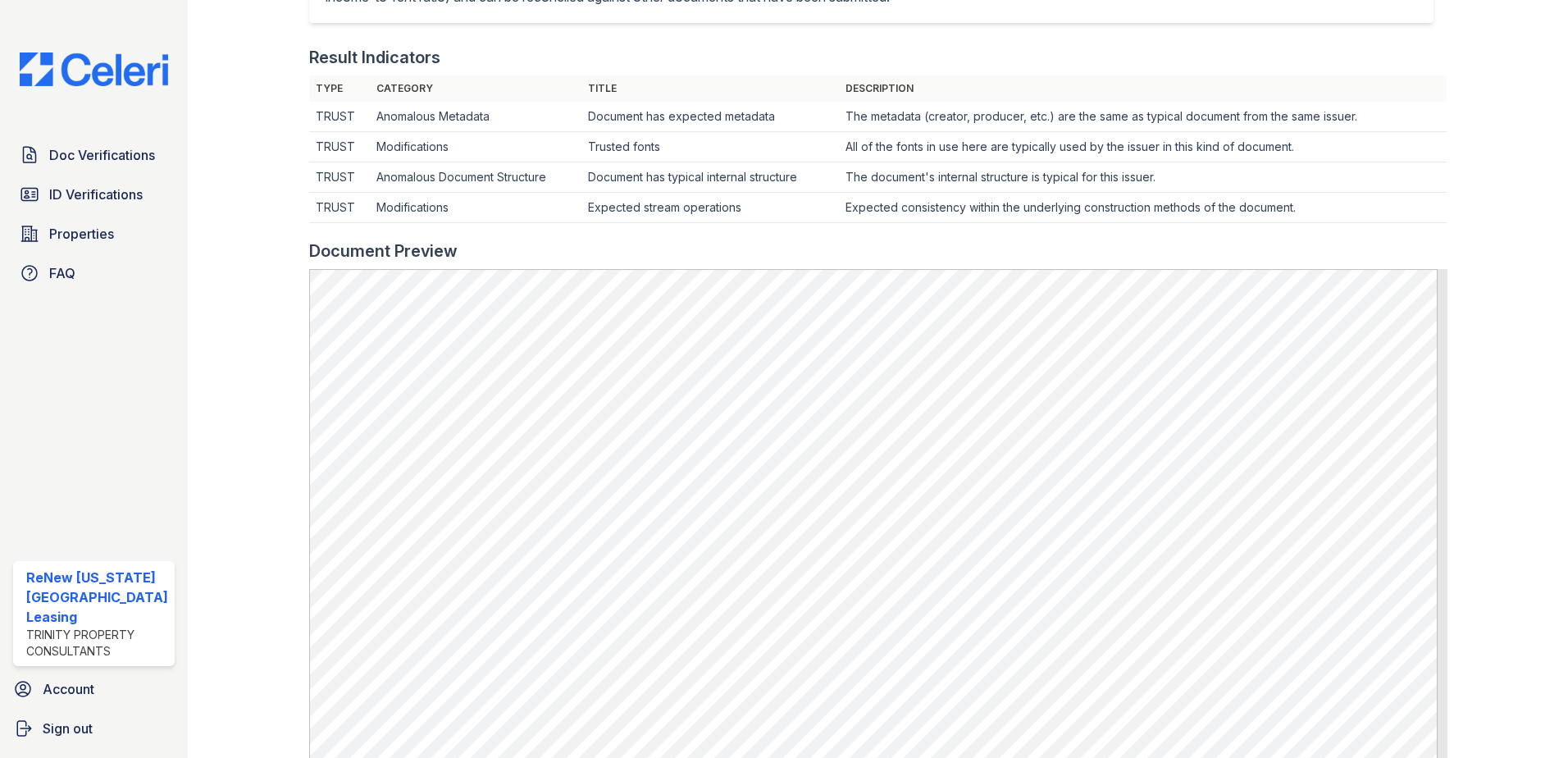
scroll to position [328, 0]
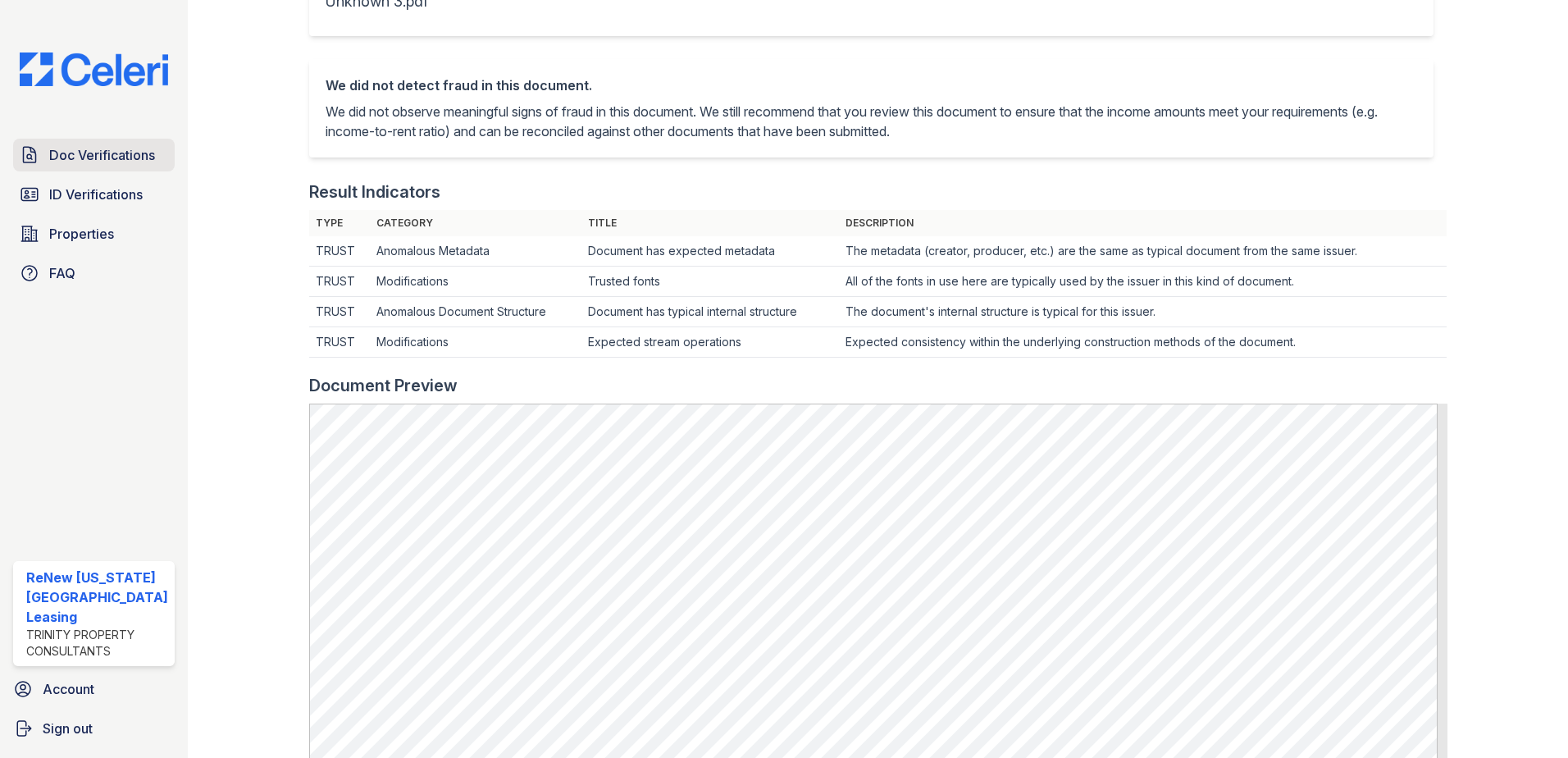
click at [111, 150] on span "Doc Verifications" at bounding box center [102, 155] width 106 height 20
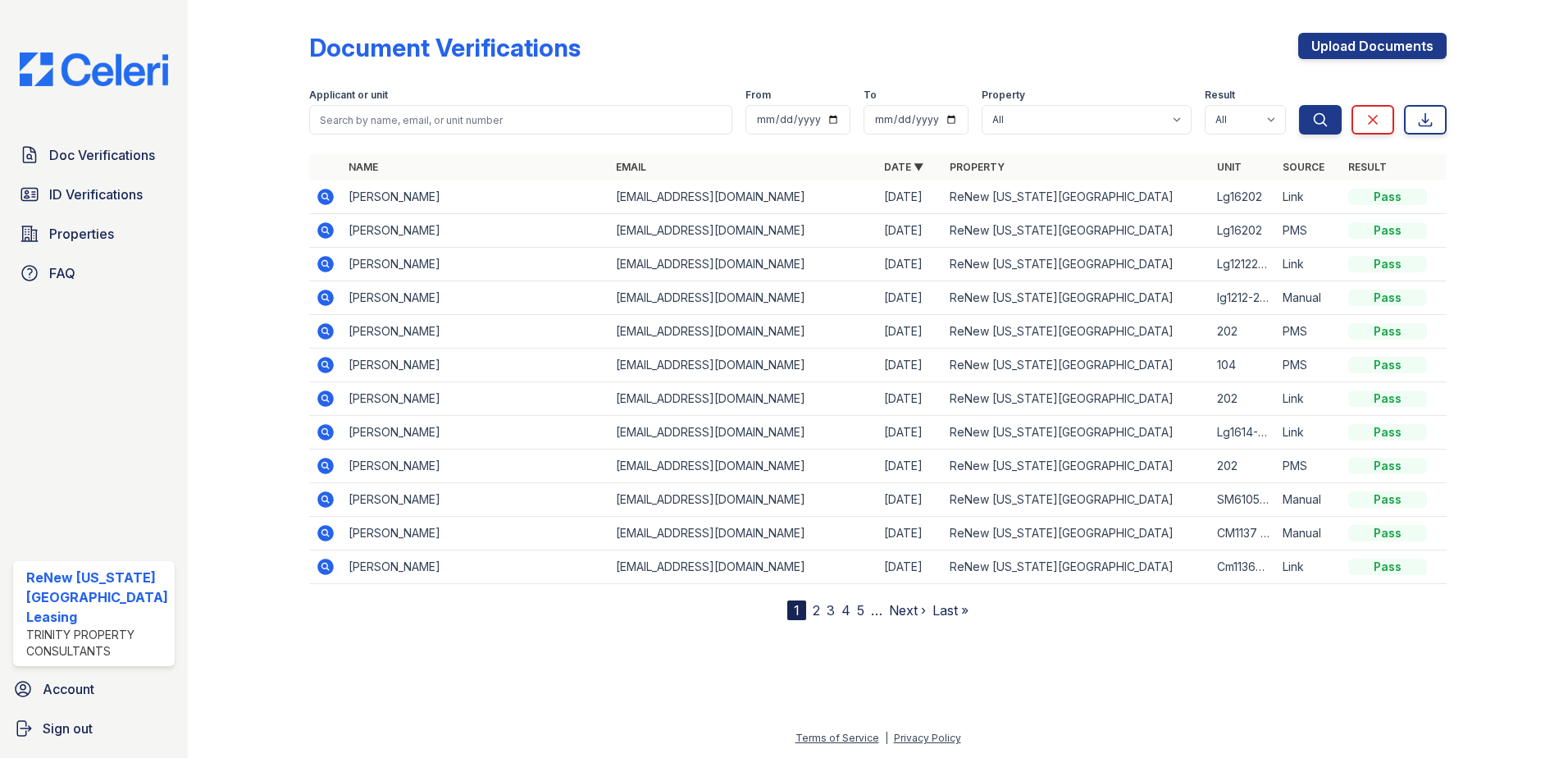
click at [320, 195] on icon at bounding box center [326, 196] width 17 height 17
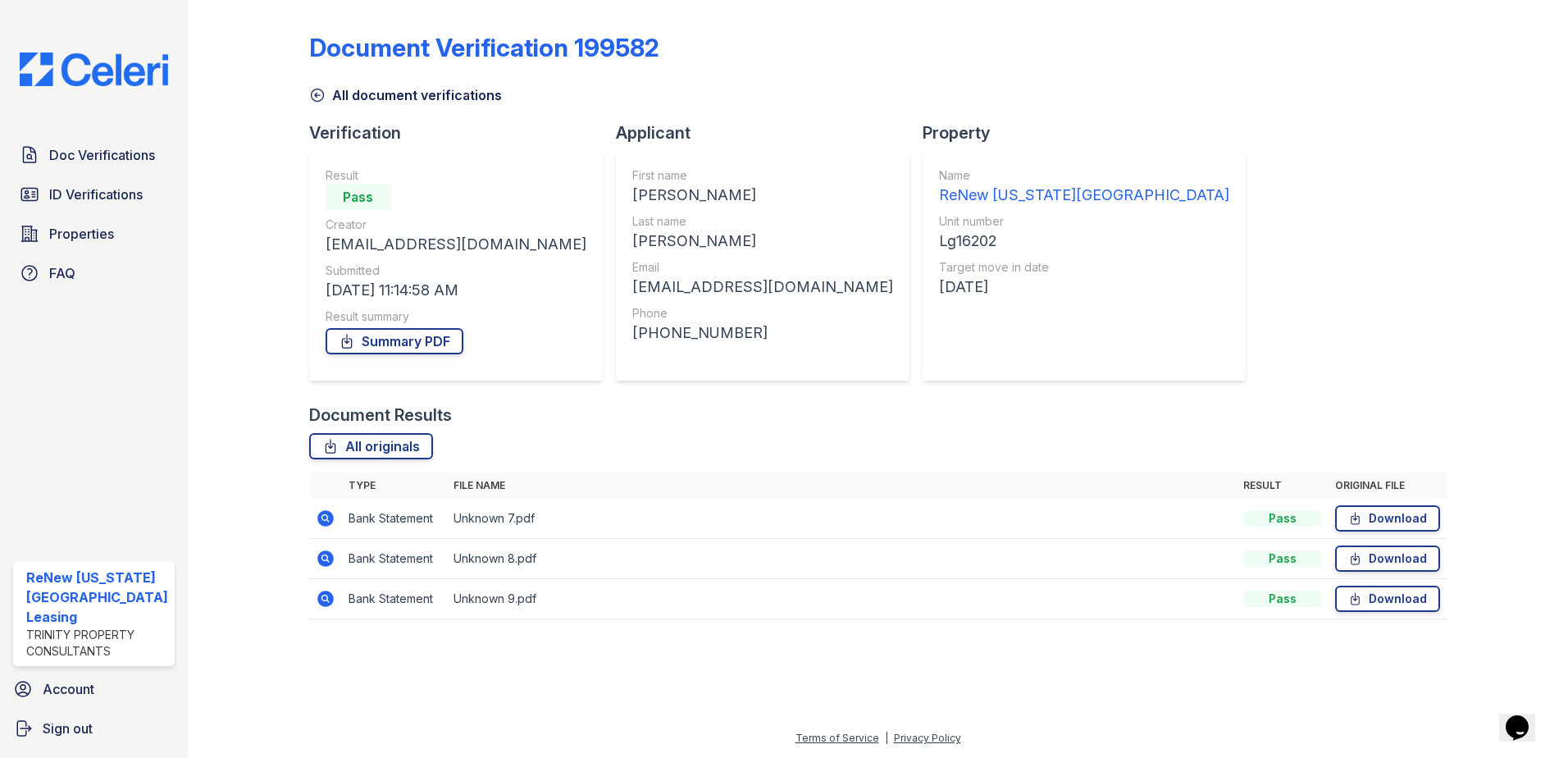
click at [318, 600] on icon at bounding box center [326, 598] width 17 height 17
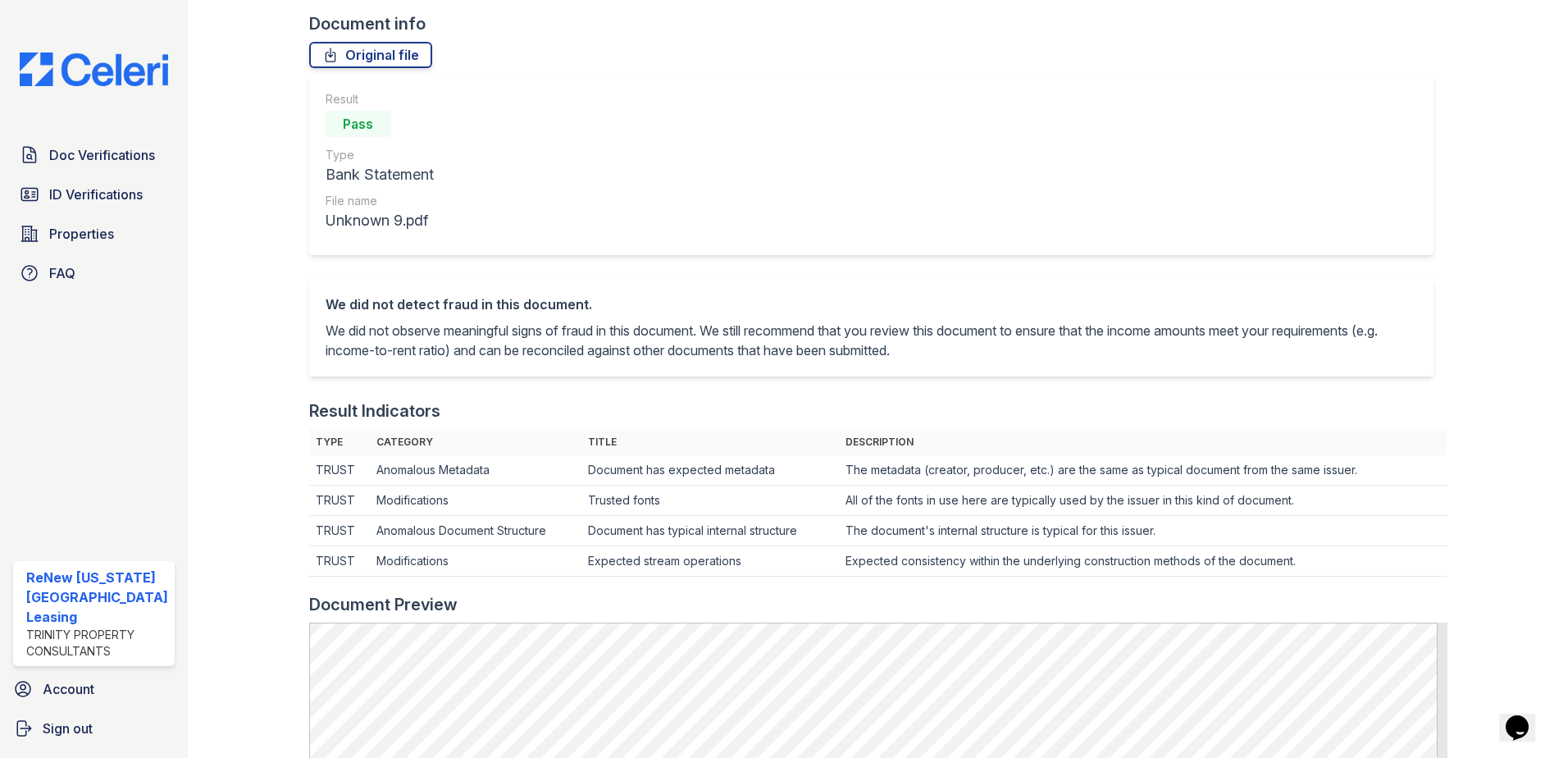
scroll to position [328, 0]
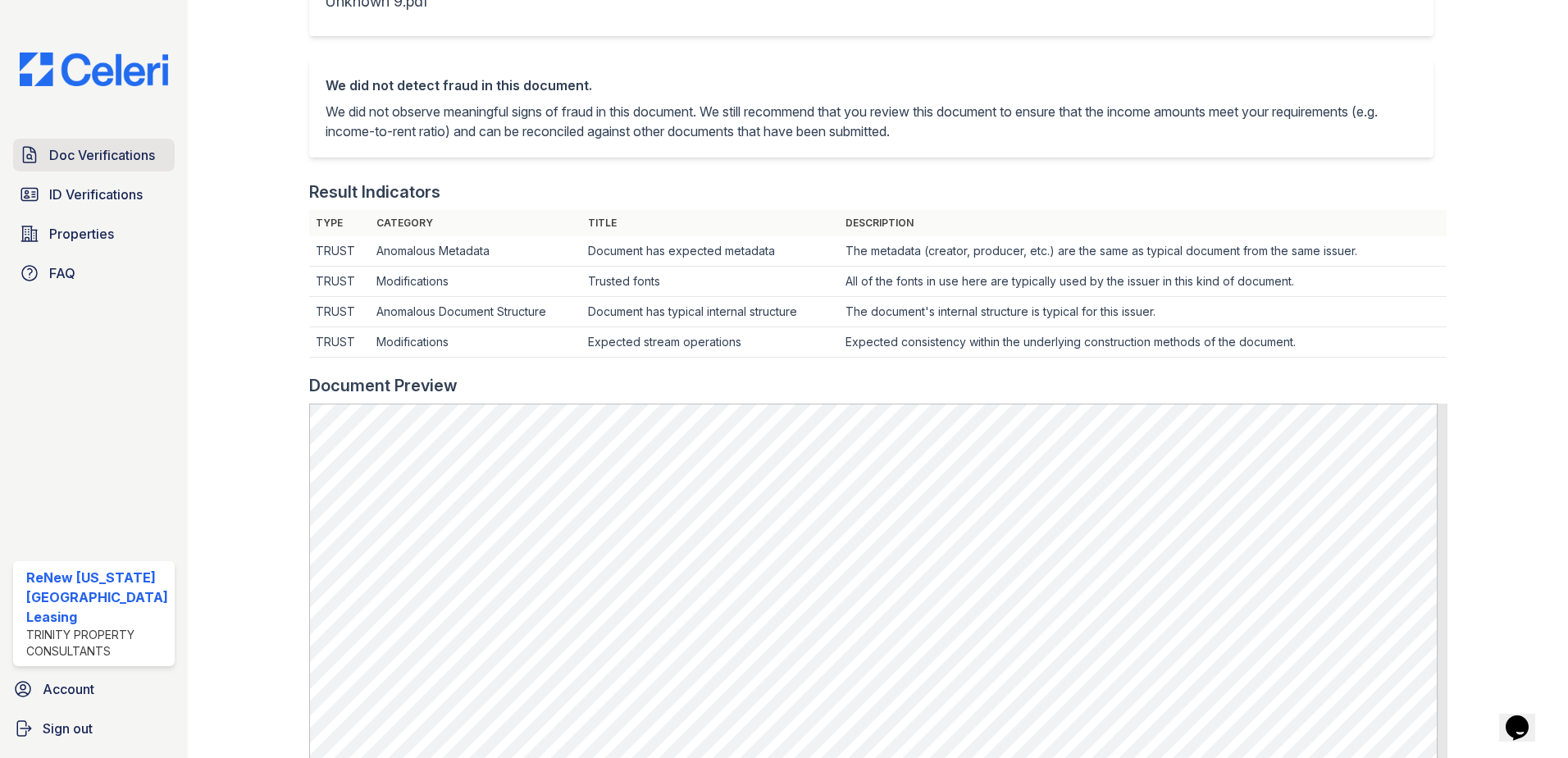
click at [92, 151] on span "Doc Verifications" at bounding box center [102, 155] width 106 height 20
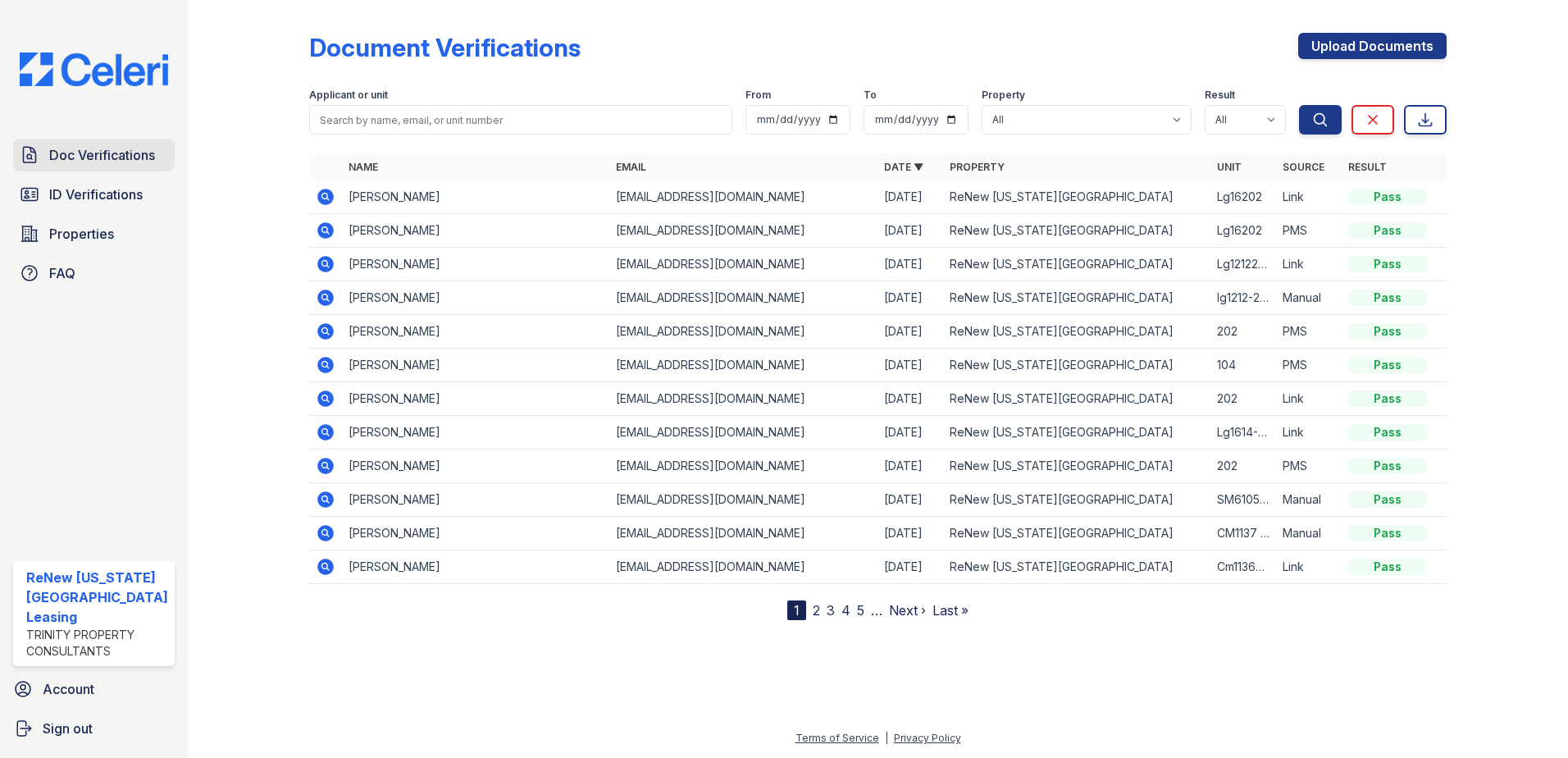
click at [116, 147] on span "Doc Verifications" at bounding box center [102, 155] width 106 height 20
click at [321, 193] on icon at bounding box center [326, 196] width 17 height 17
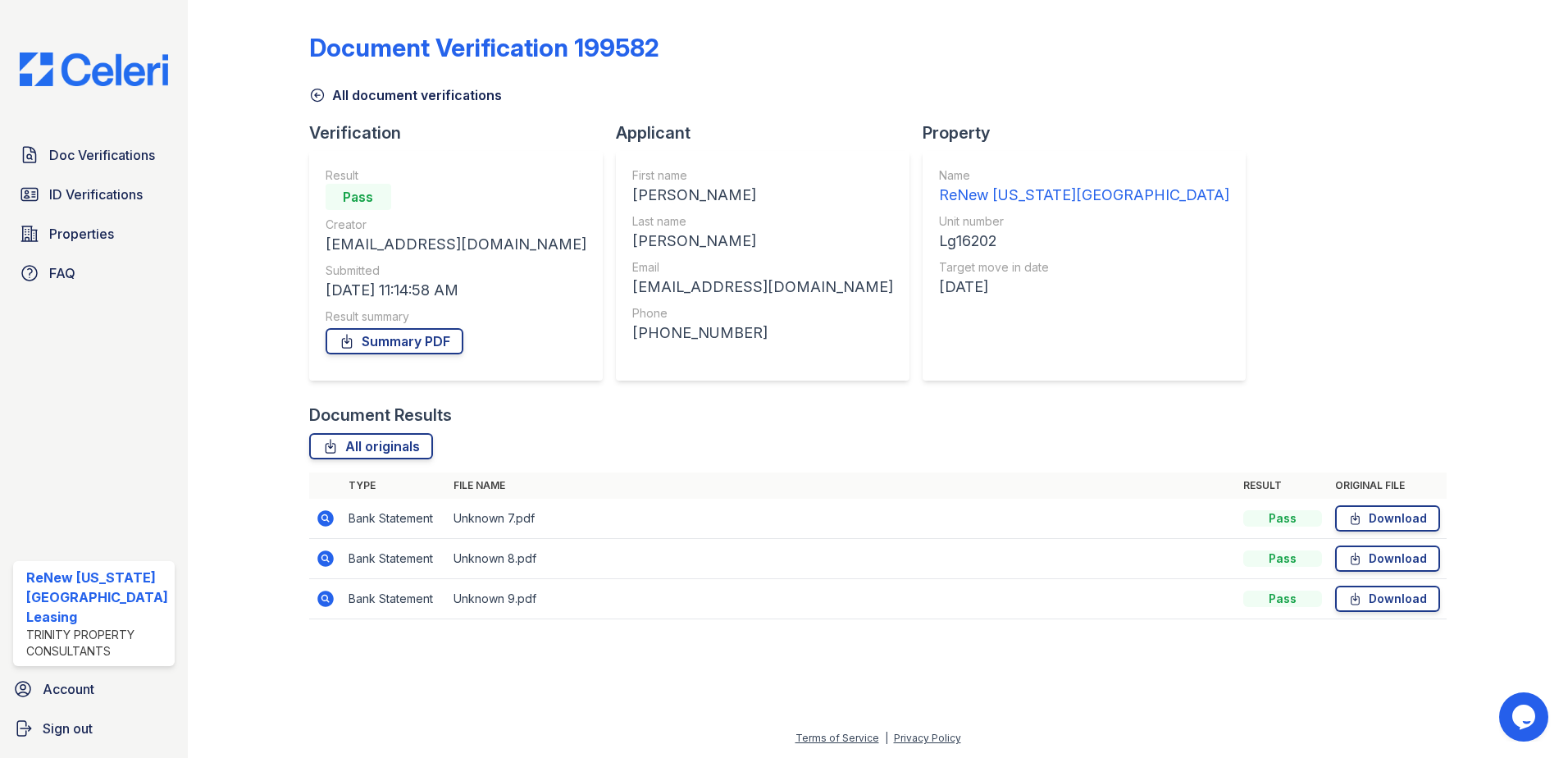
click at [319, 601] on icon at bounding box center [326, 598] width 17 height 17
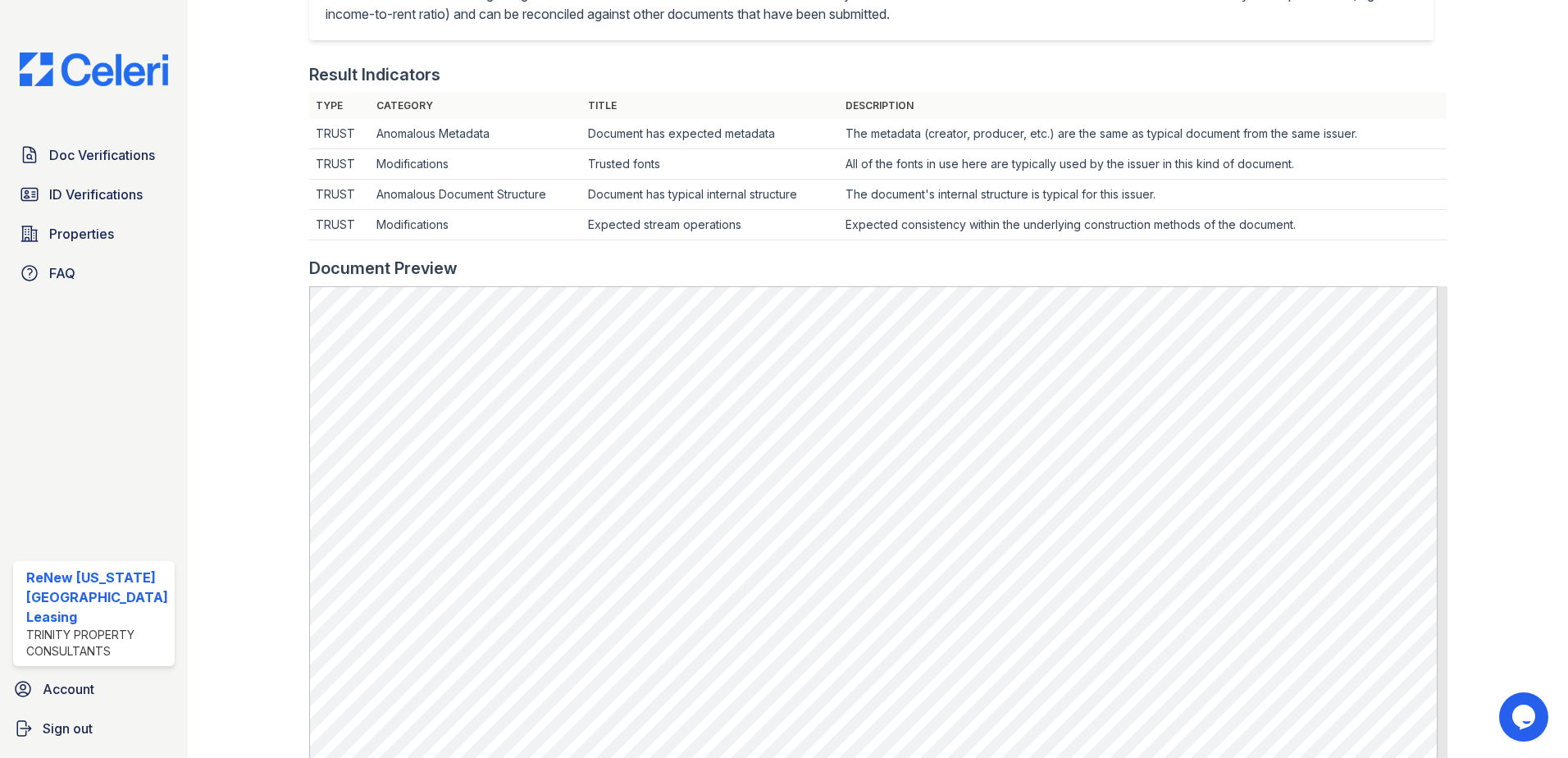
scroll to position [492, 0]
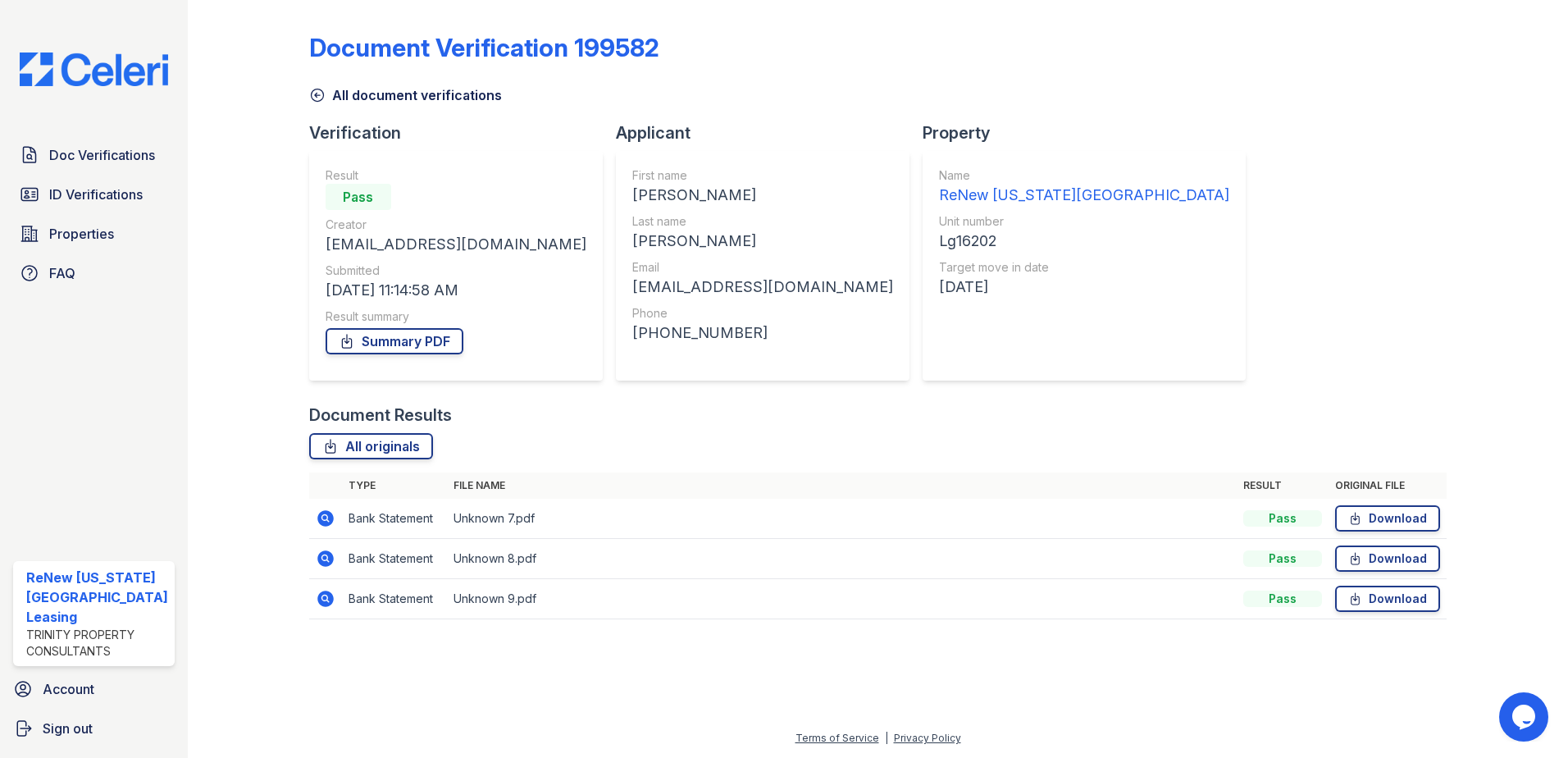
click at [328, 557] on icon at bounding box center [326, 558] width 17 height 17
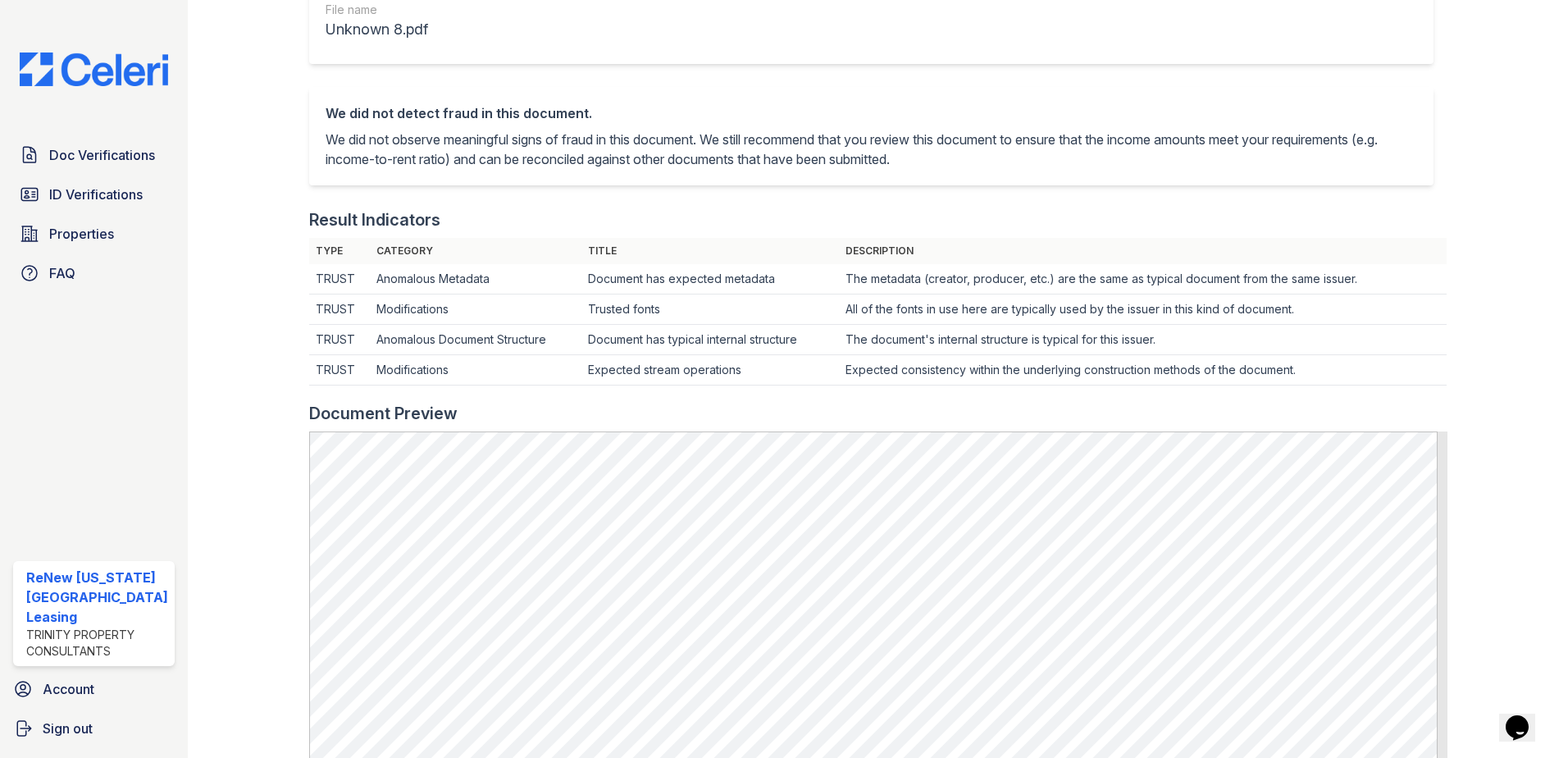
scroll to position [410, 0]
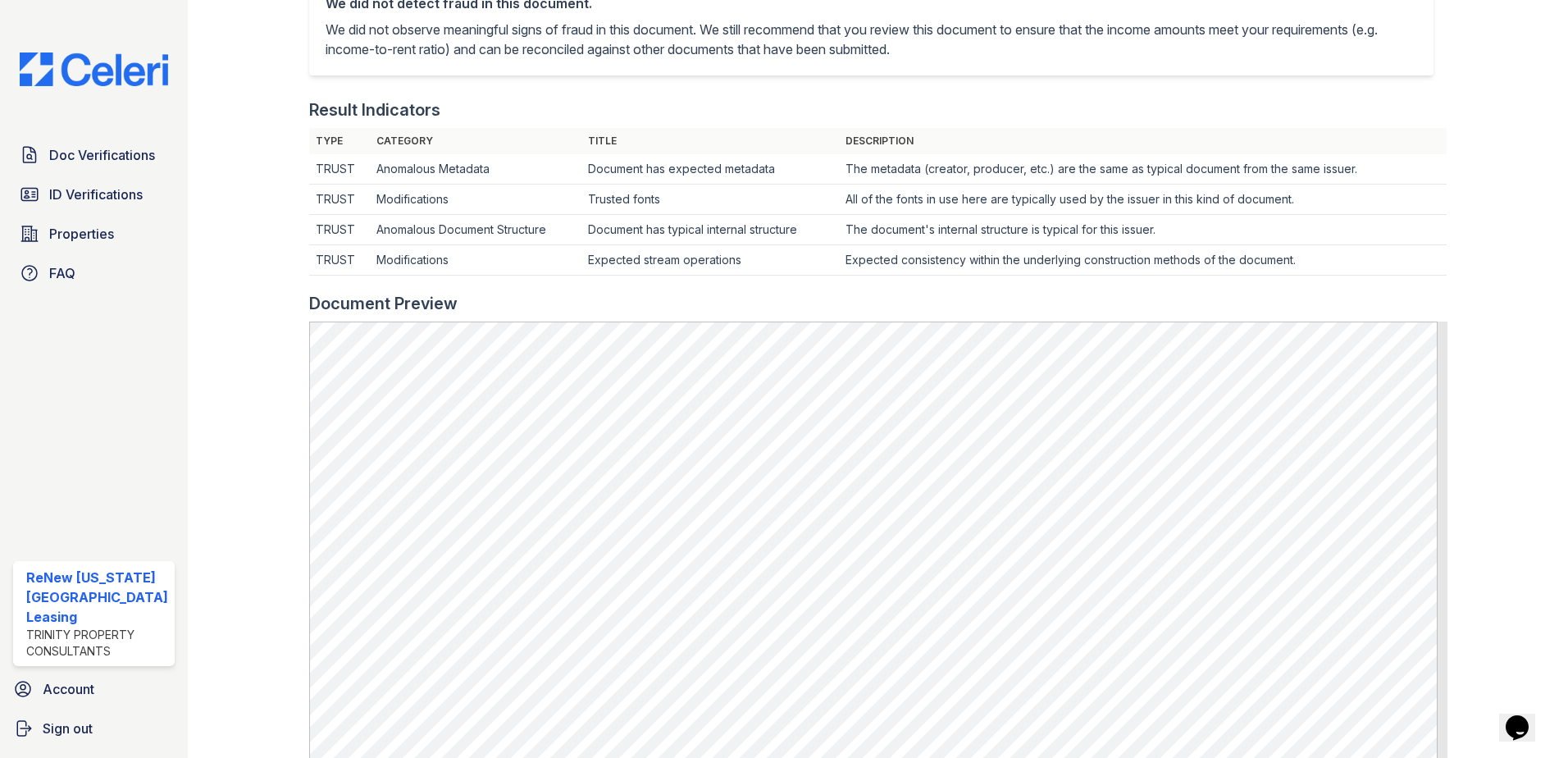
click at [224, 286] on div at bounding box center [261, 338] width 95 height 1483
click at [106, 165] on link "Doc Verifications" at bounding box center [93, 154] width 162 height 32
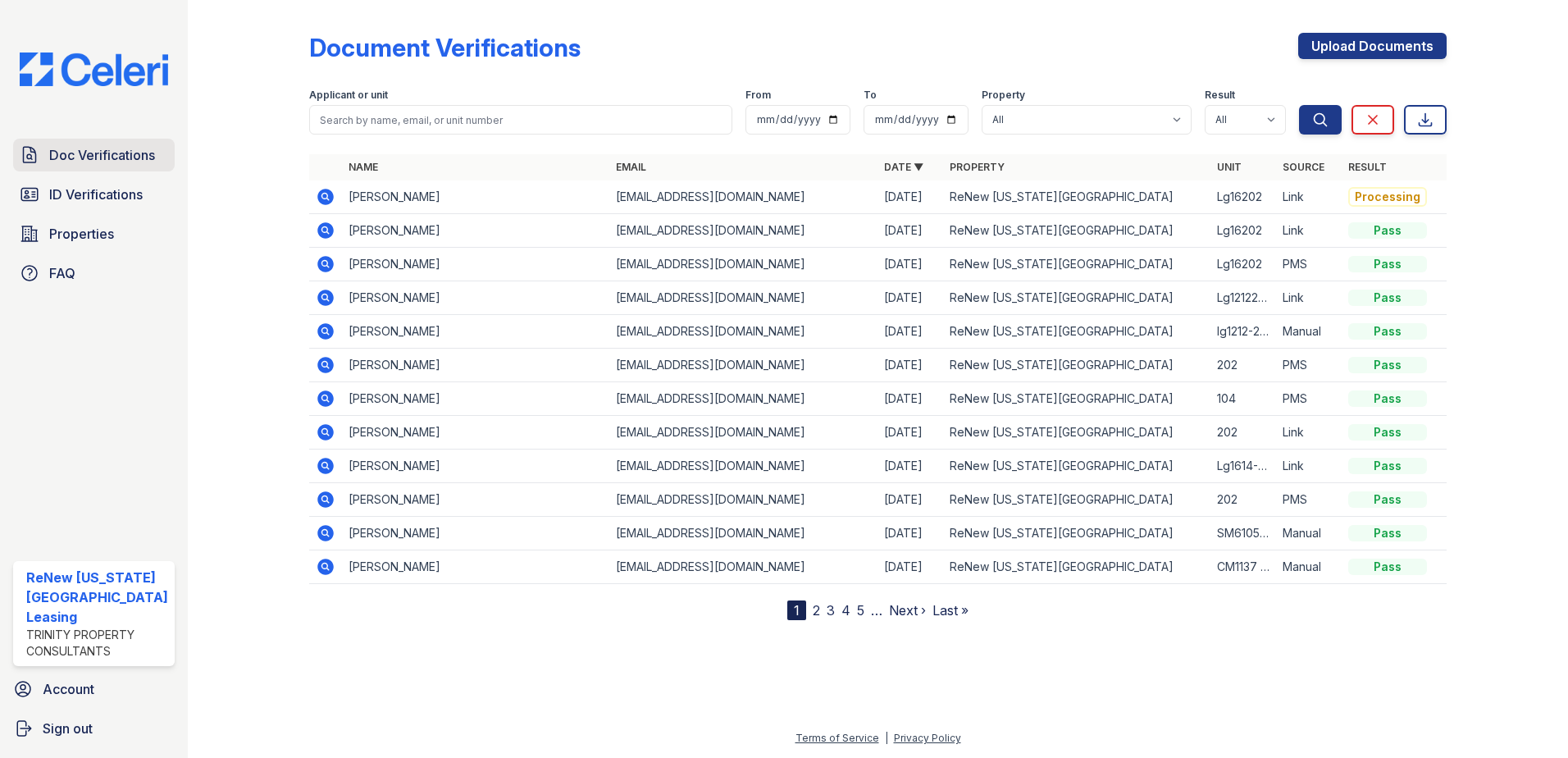
click at [98, 157] on span "Doc Verifications" at bounding box center [102, 155] width 106 height 20
click at [322, 193] on icon at bounding box center [326, 197] width 20 height 20
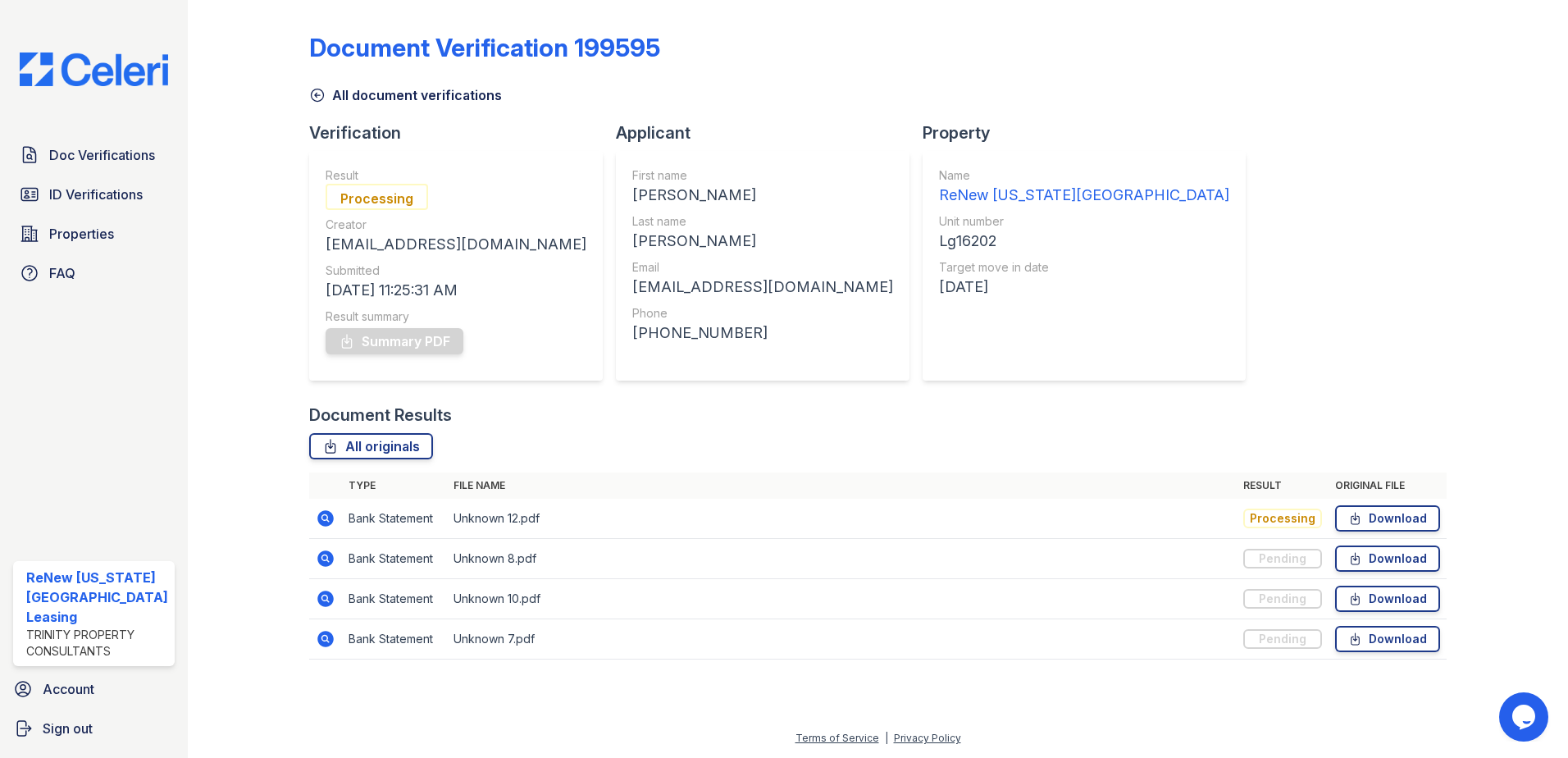
click at [327, 517] on icon at bounding box center [326, 519] width 20 height 20
click at [324, 554] on icon at bounding box center [326, 559] width 20 height 20
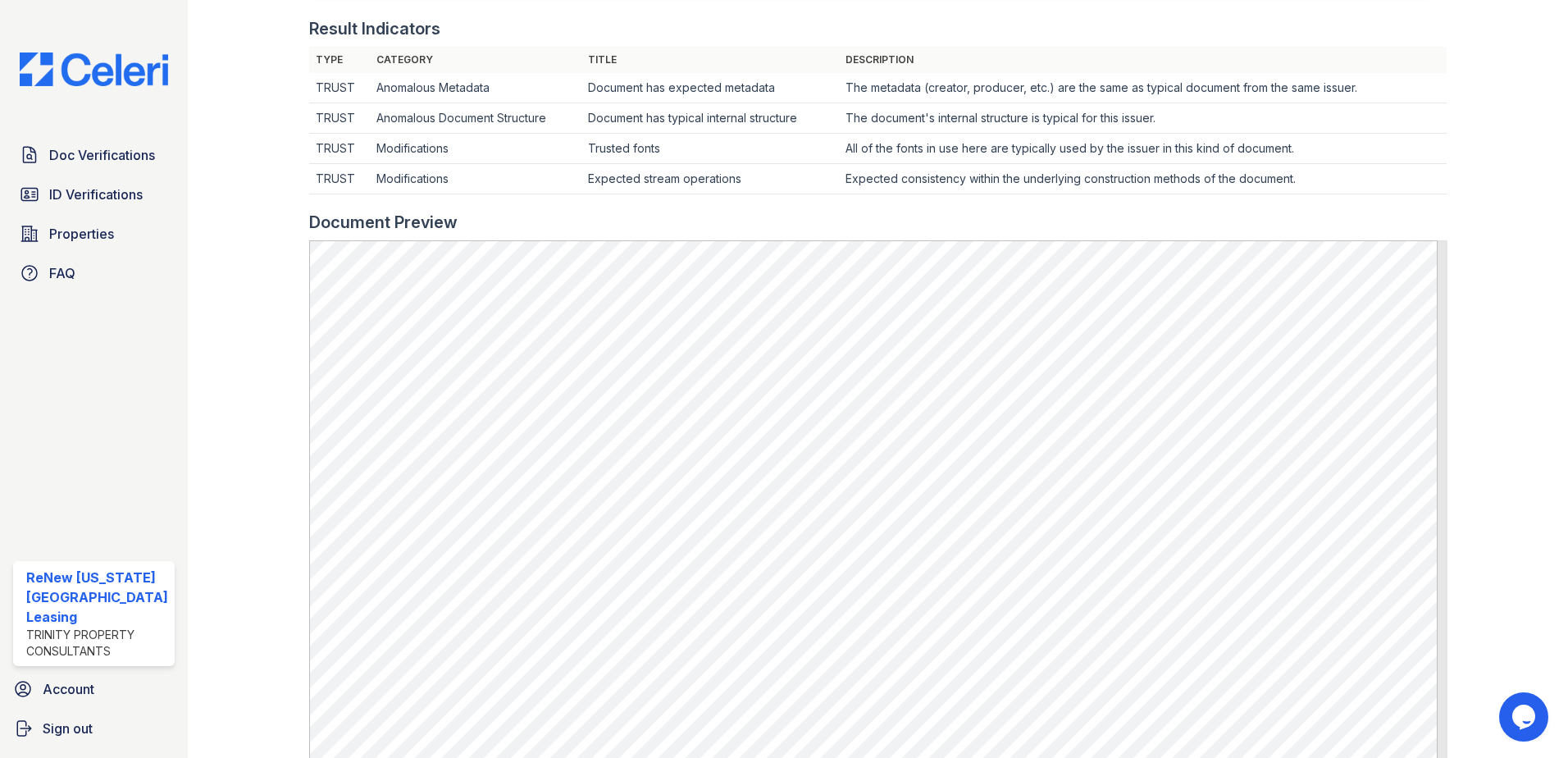
scroll to position [492, 0]
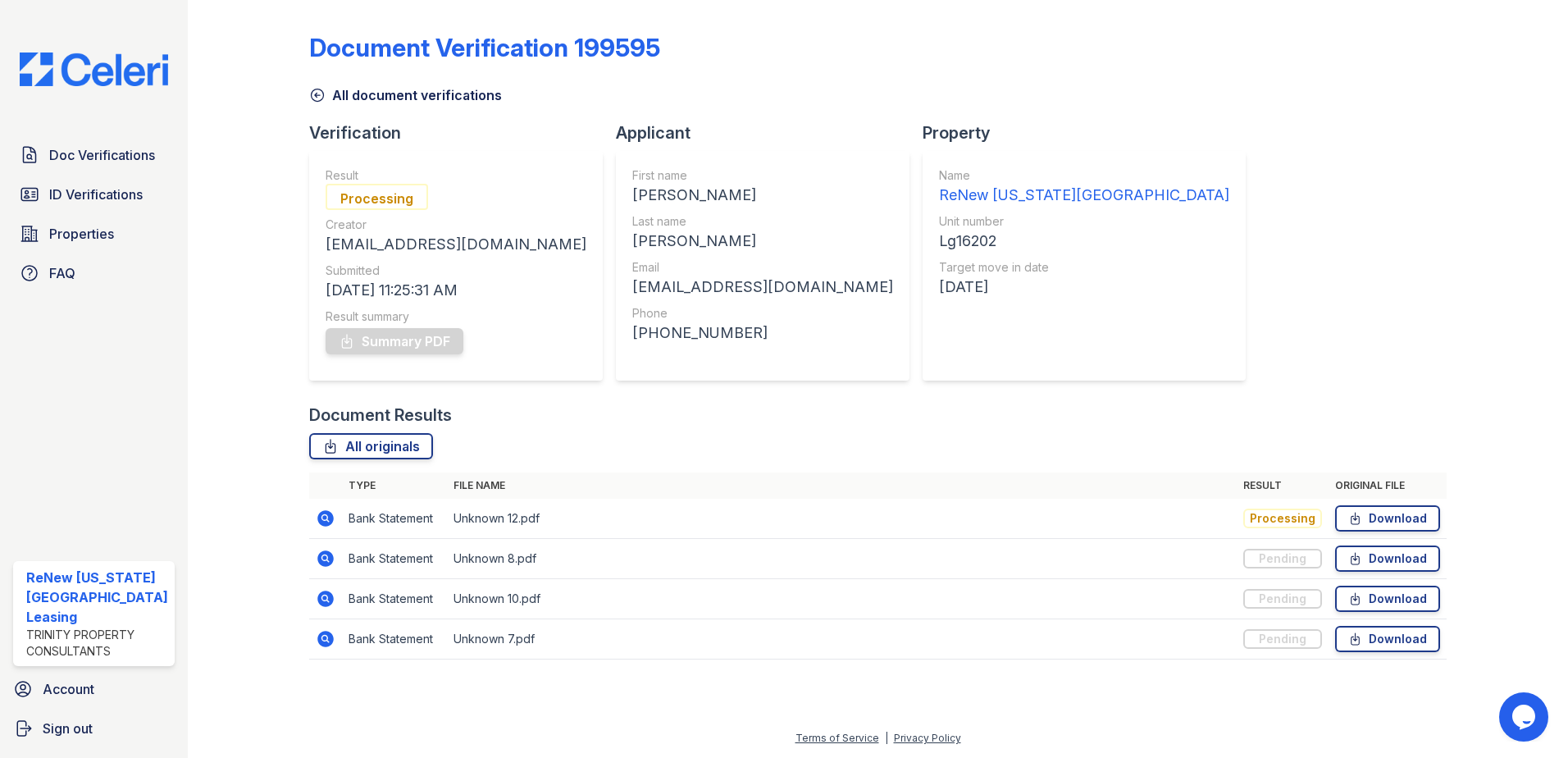
click at [324, 597] on icon at bounding box center [325, 597] width 4 height 4
click at [323, 639] on icon at bounding box center [325, 637] width 4 height 4
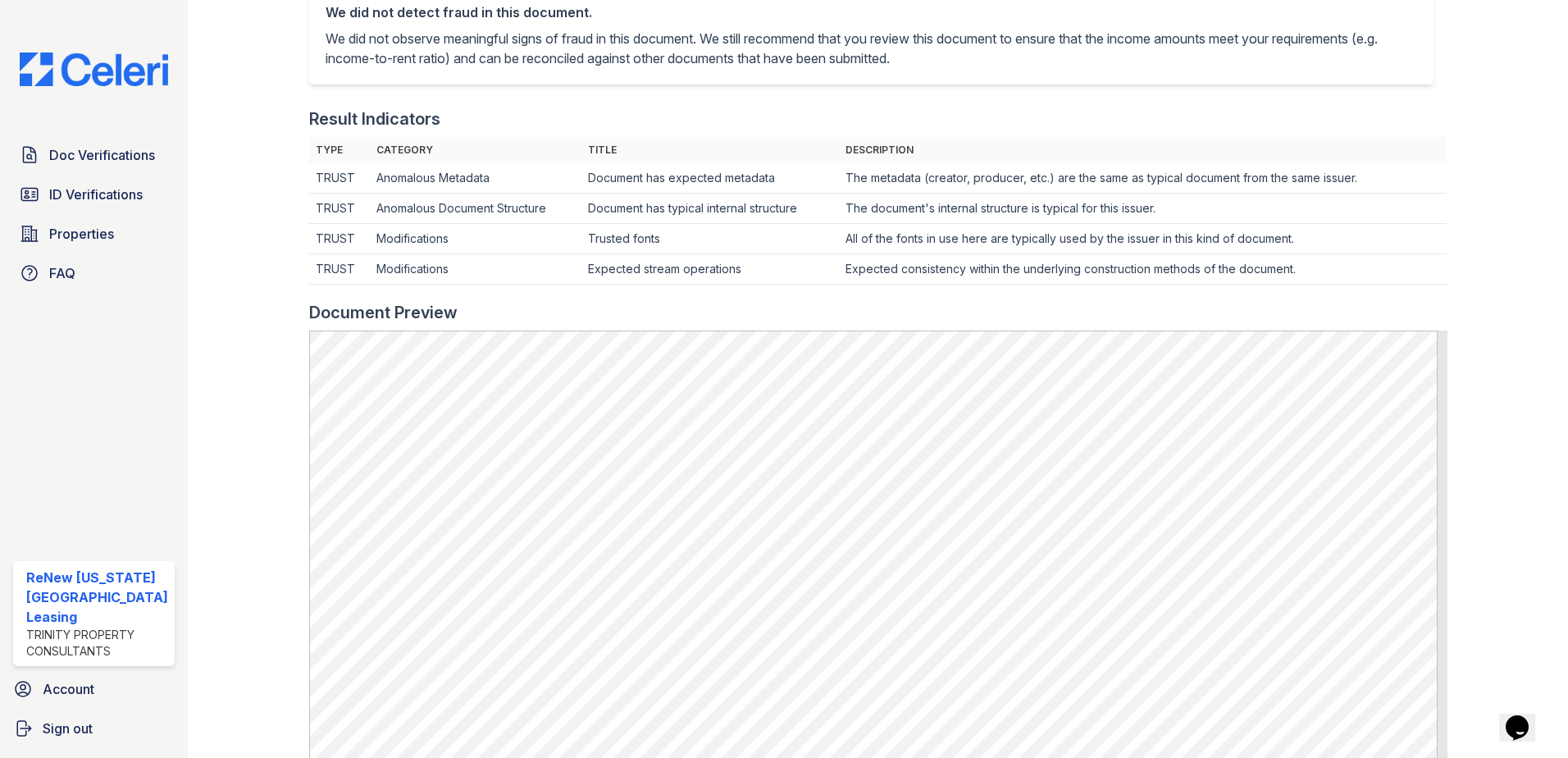
scroll to position [410, 0]
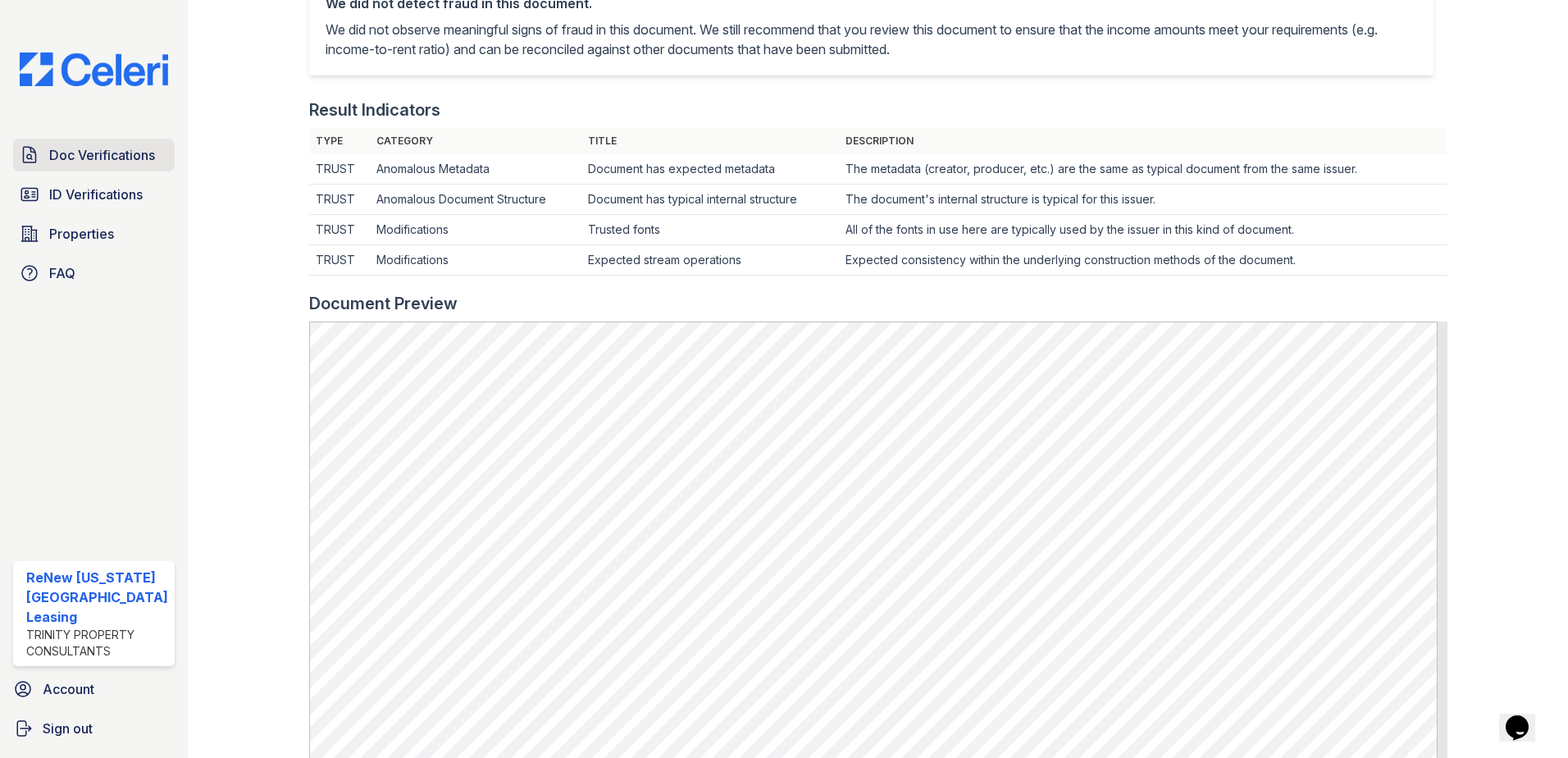
click at [85, 153] on span "Doc Verifications" at bounding box center [102, 155] width 106 height 20
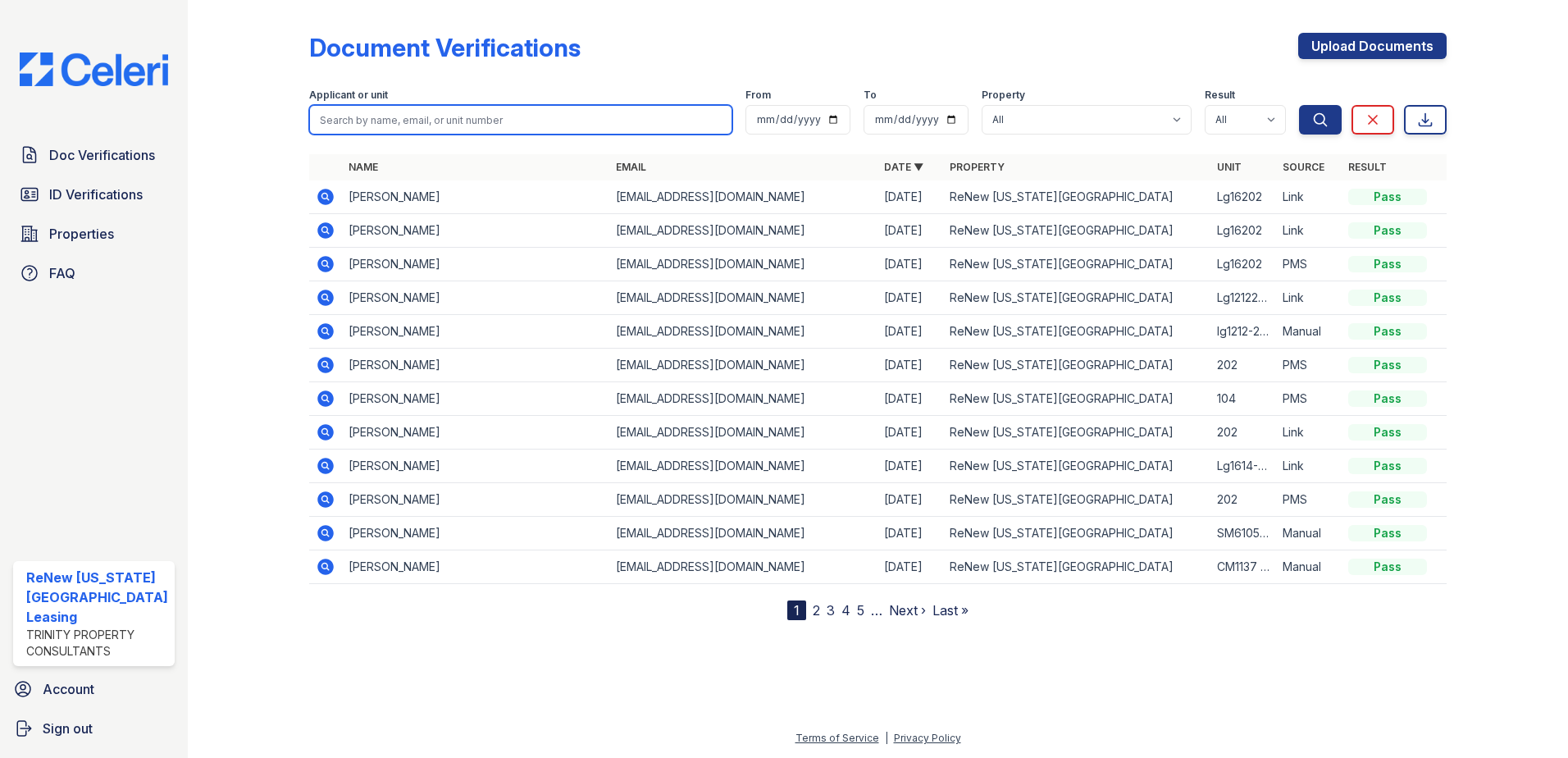
click at [452, 123] on input "search" at bounding box center [521, 120] width 424 height 29
type input "petra"
click at [1299, 105] on button "Search" at bounding box center [1320, 120] width 42 height 29
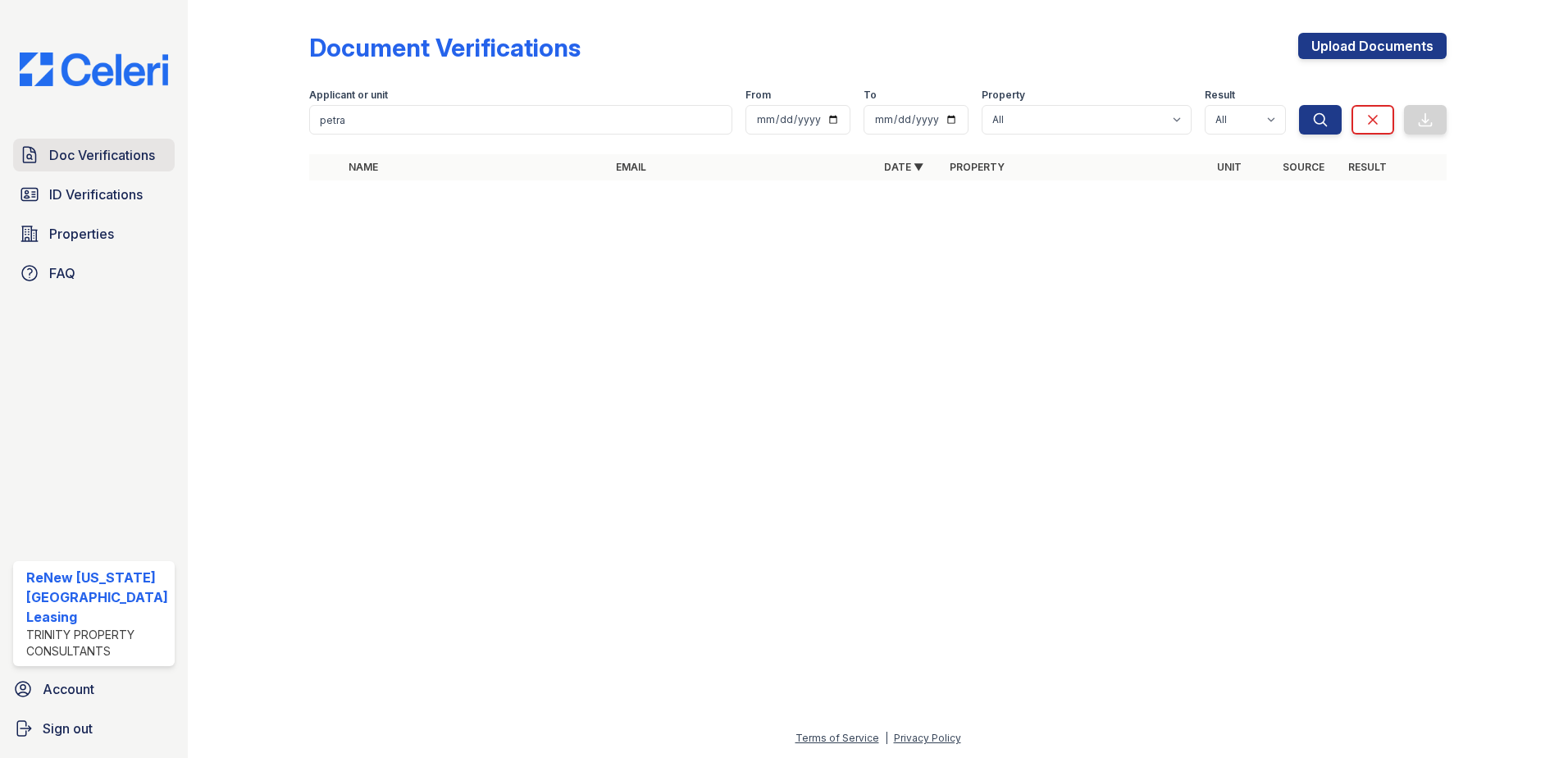
click at [107, 157] on span "Doc Verifications" at bounding box center [102, 155] width 106 height 20
